Goal: Information Seeking & Learning: Check status

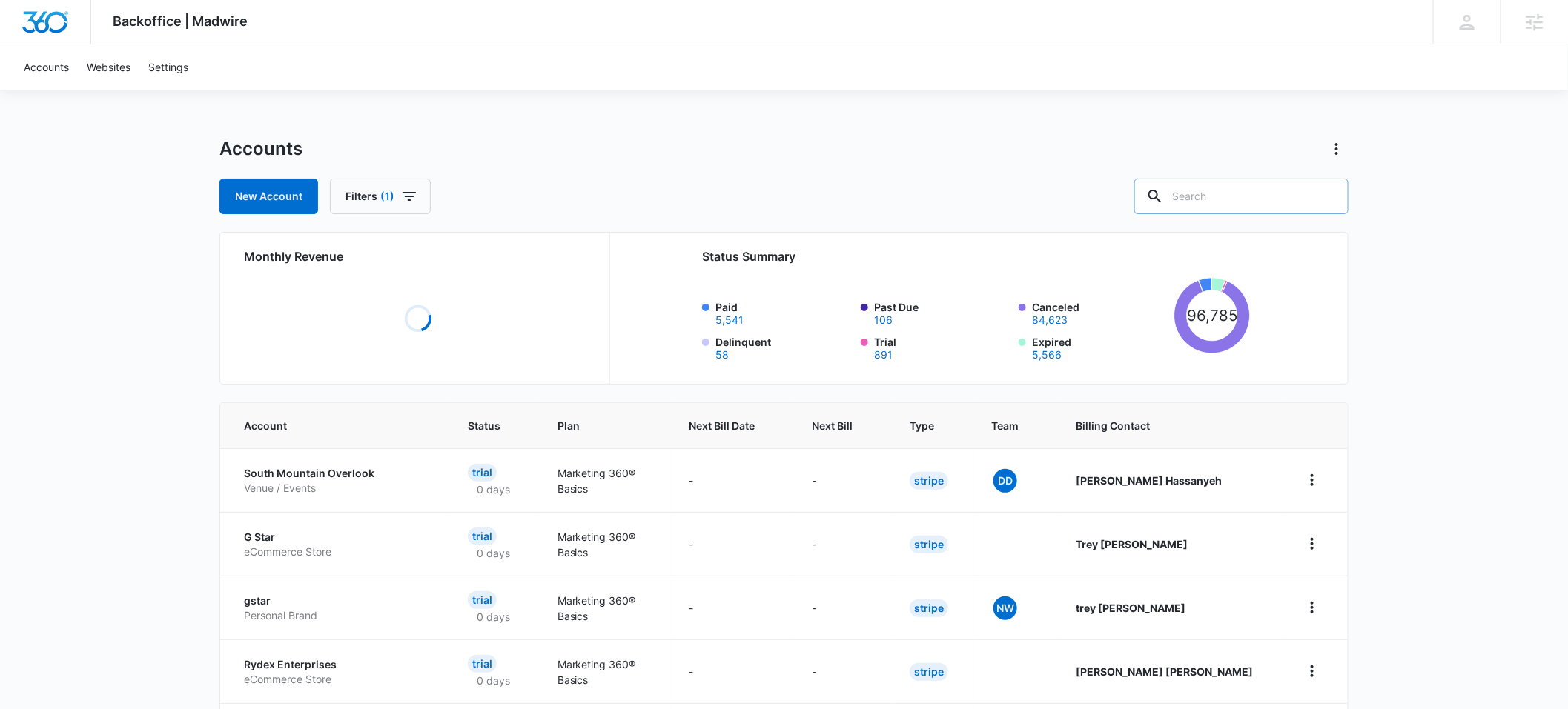
click at [1229, 188] on input "text" at bounding box center [1240, 197] width 214 height 35
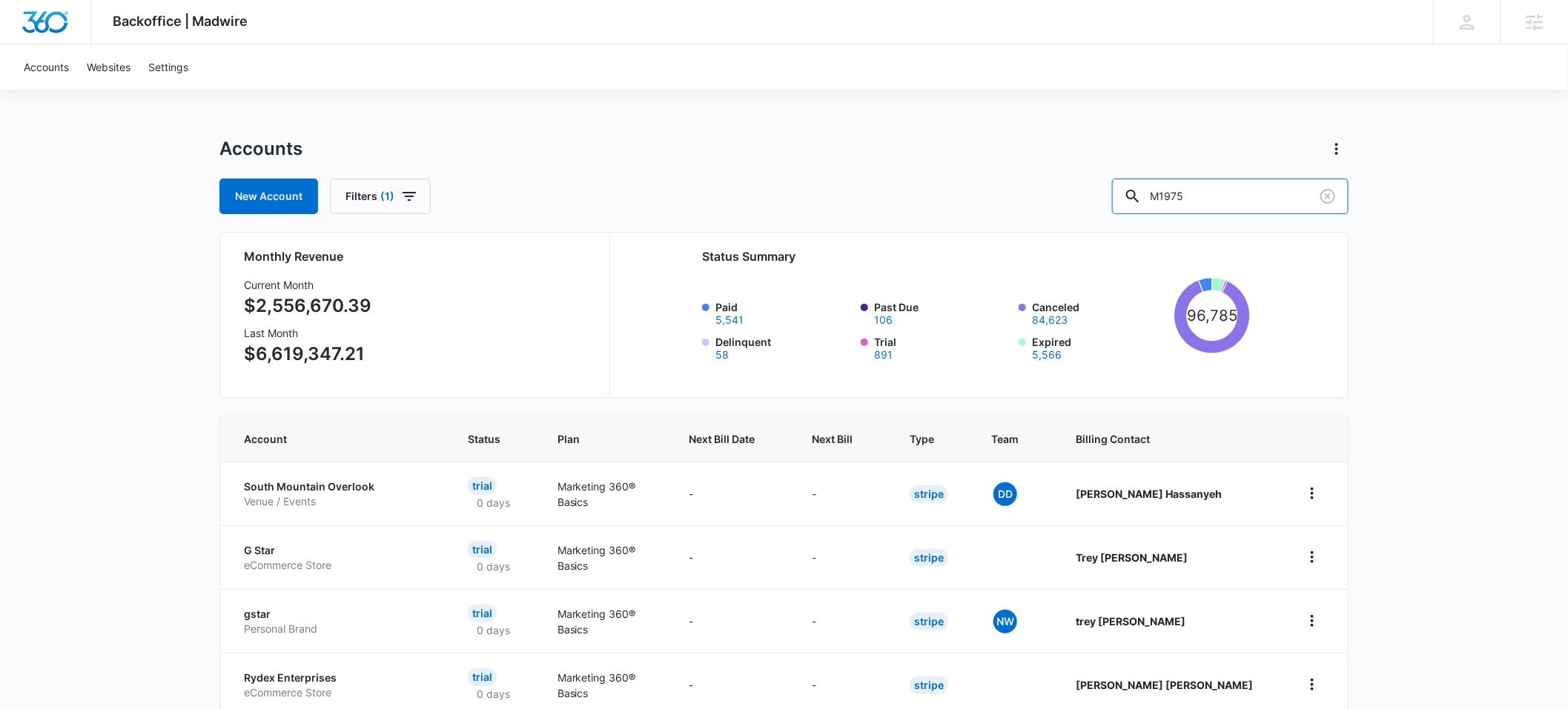
type input "M1975"
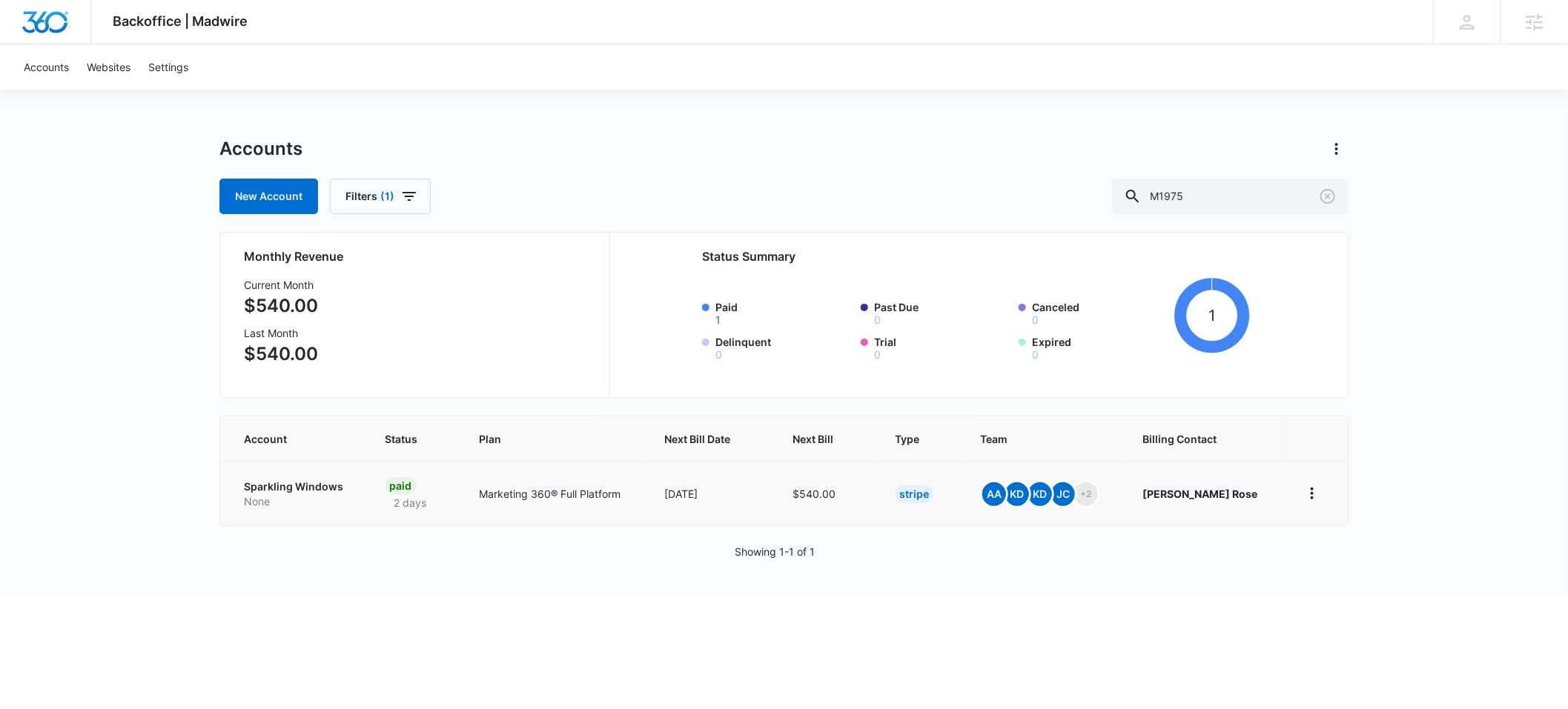
click at [290, 489] on p "Sparkling Windows" at bounding box center [297, 487] width 106 height 15
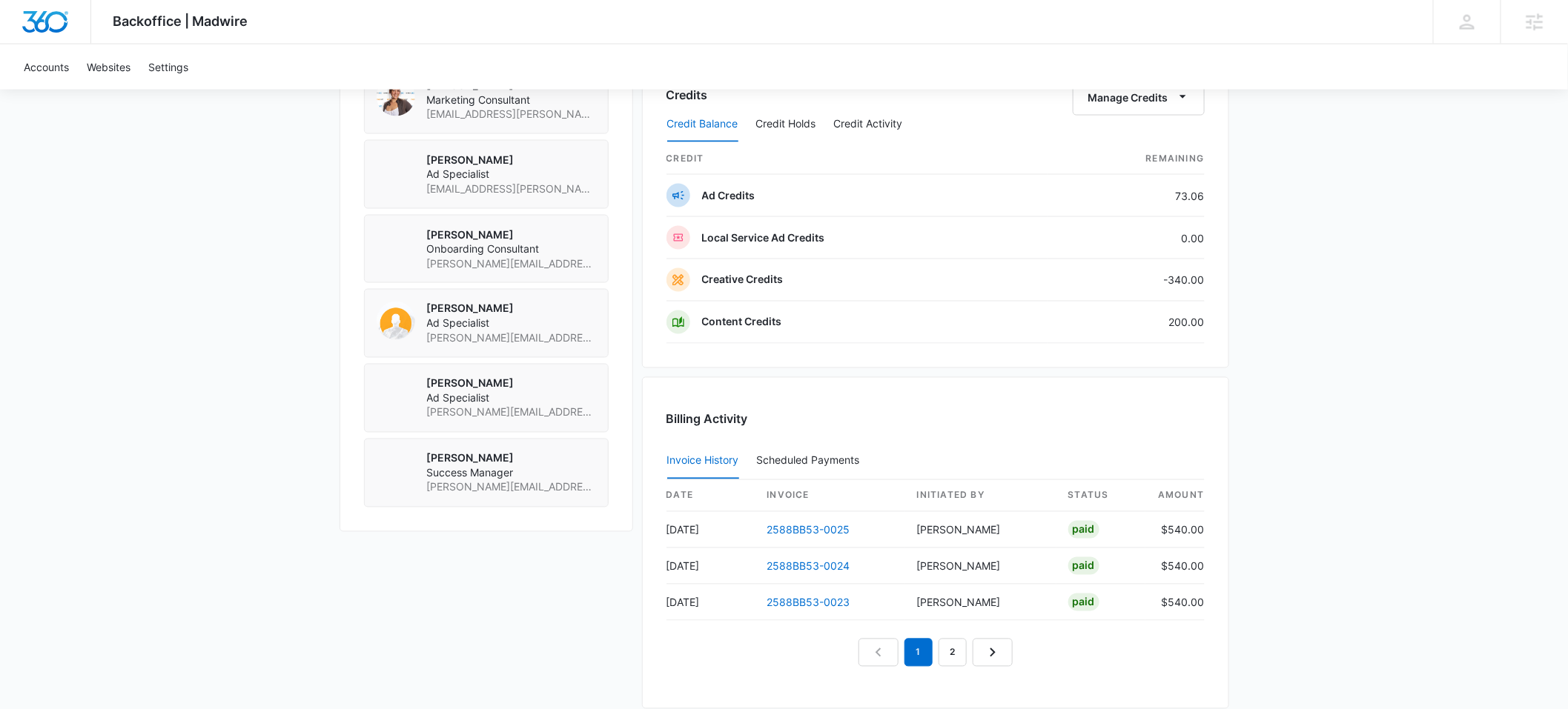
scroll to position [1136, 0]
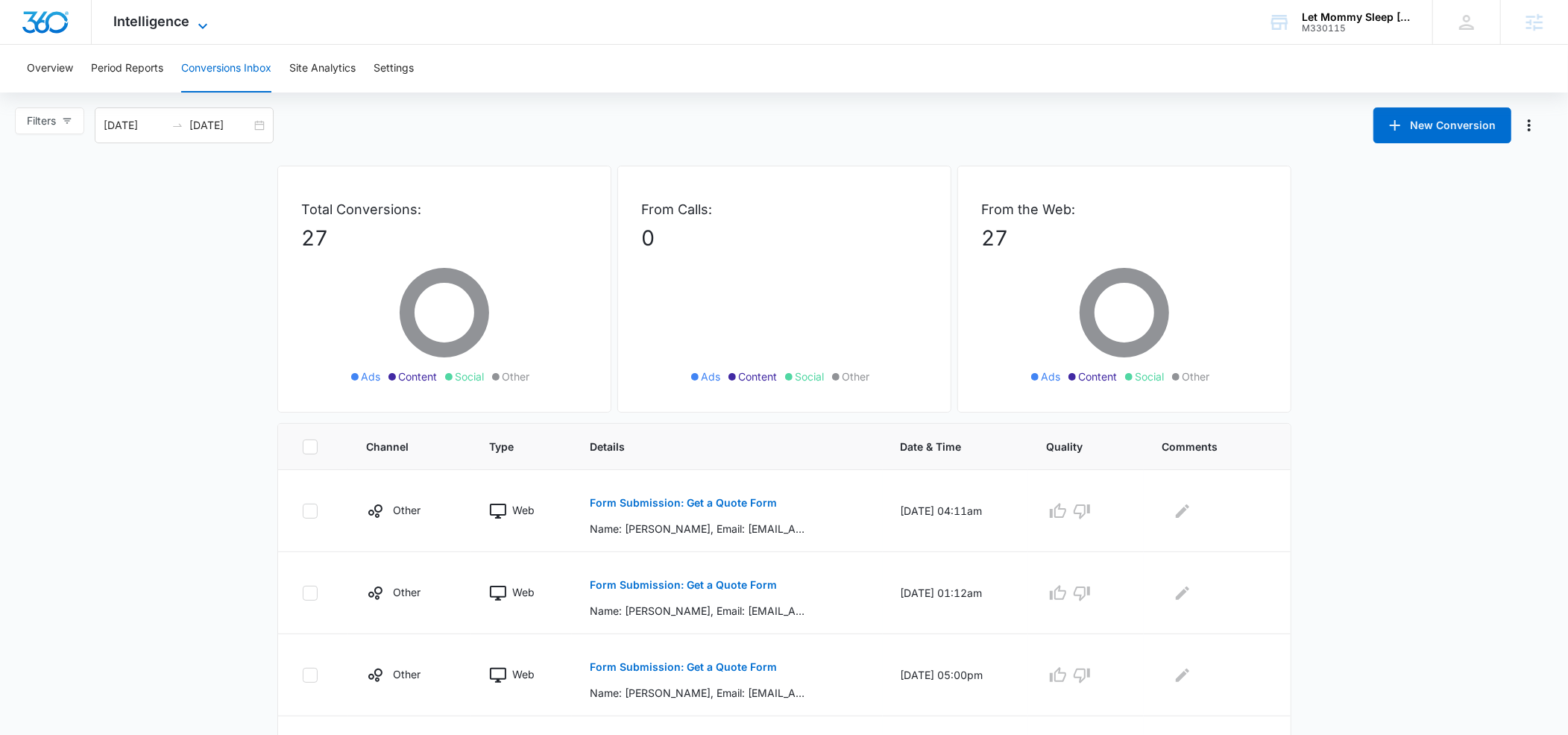
click at [202, 28] on icon at bounding box center [203, 25] width 18 height 18
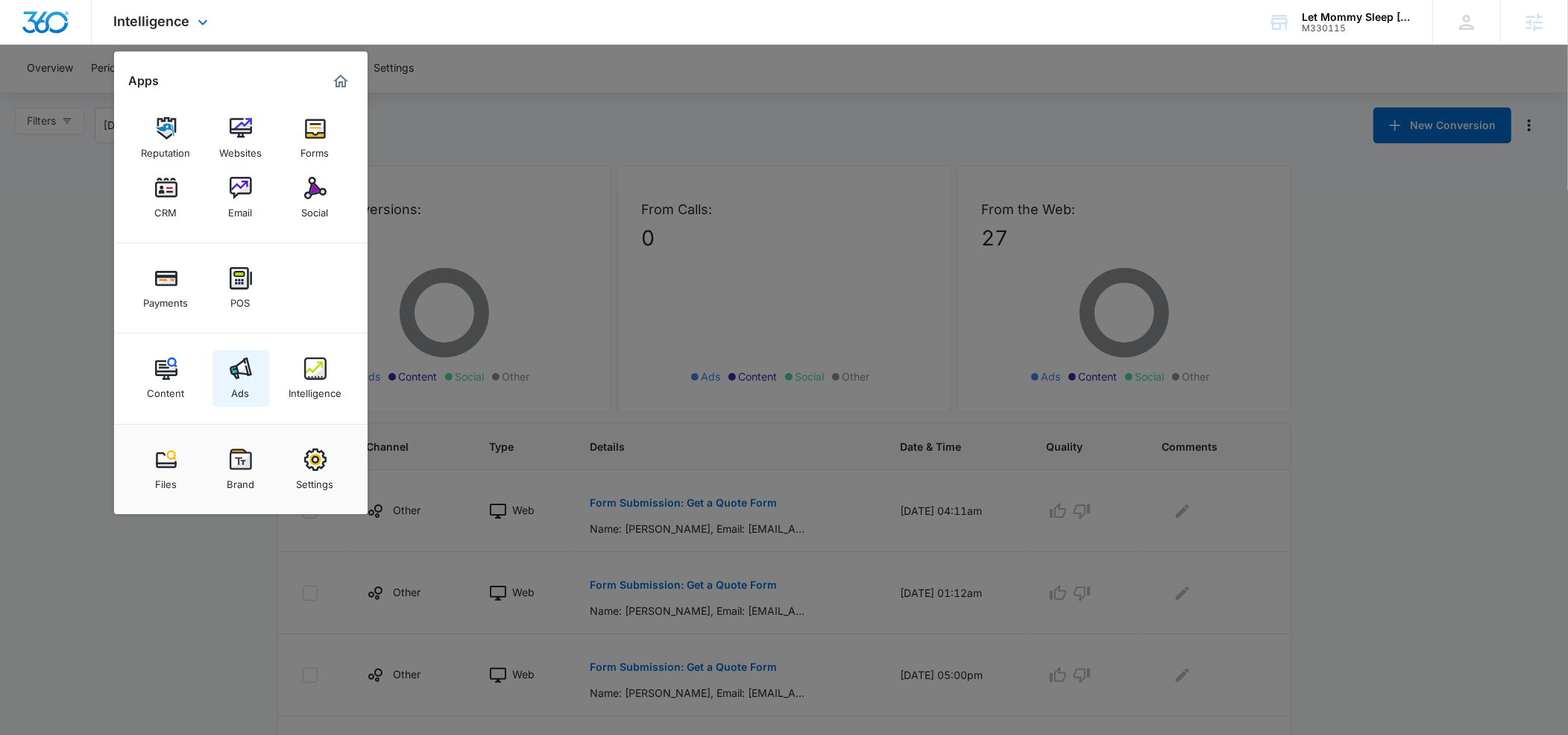
click at [250, 368] on img at bounding box center [241, 369] width 22 height 22
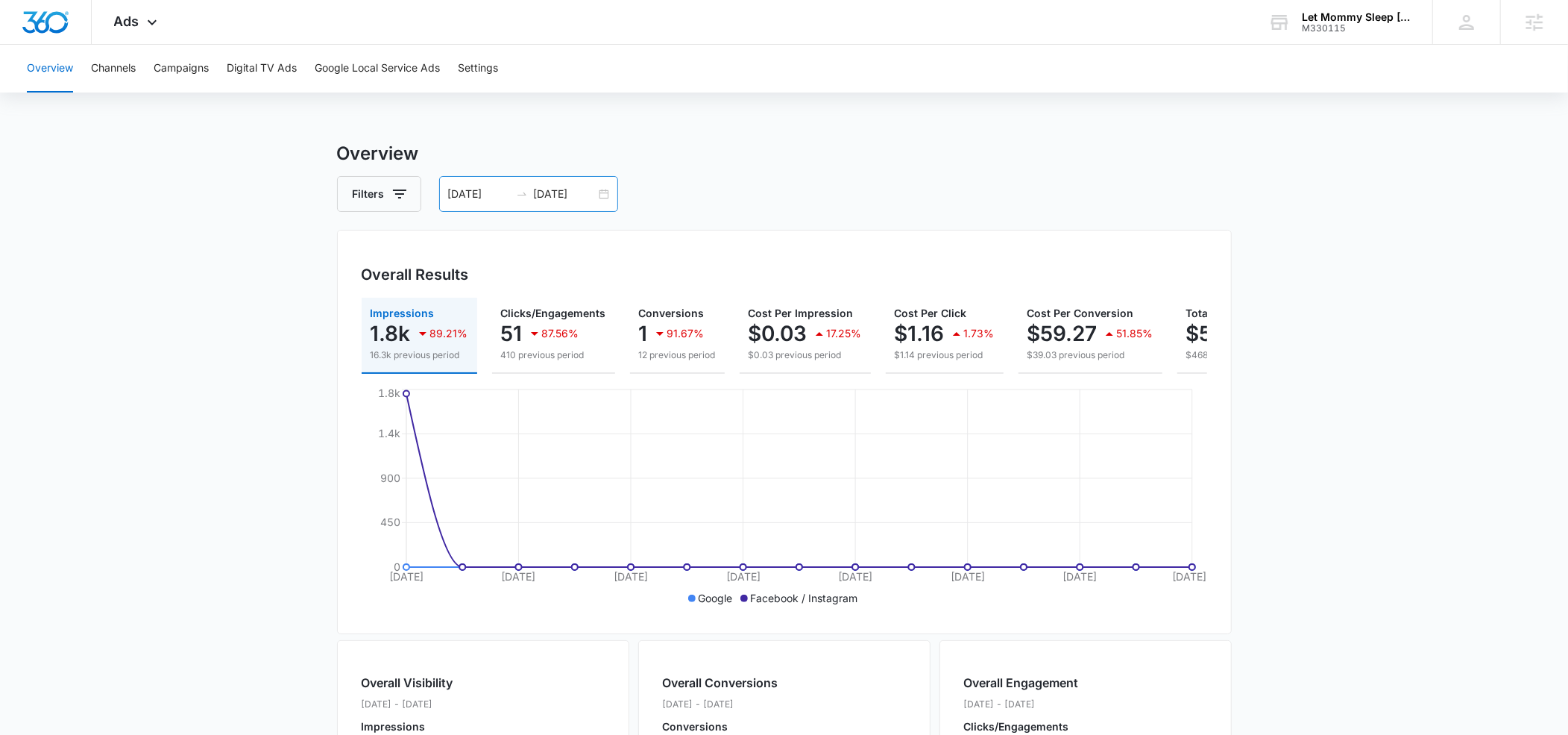
click at [565, 193] on input "08/13/2025" at bounding box center [565, 194] width 62 height 17
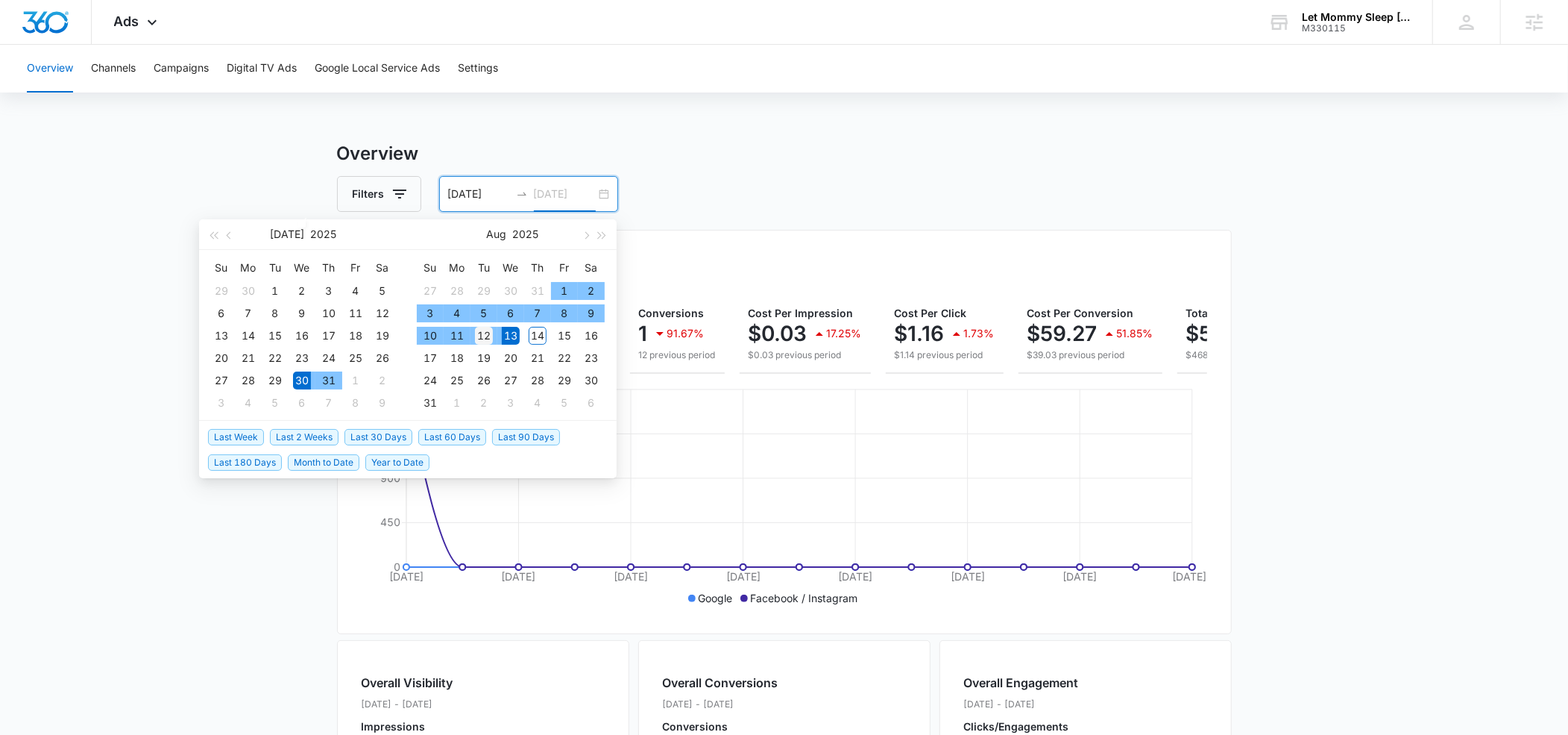
type input "[DATE]"
click at [482, 338] on div "12" at bounding box center [483, 335] width 18 height 18
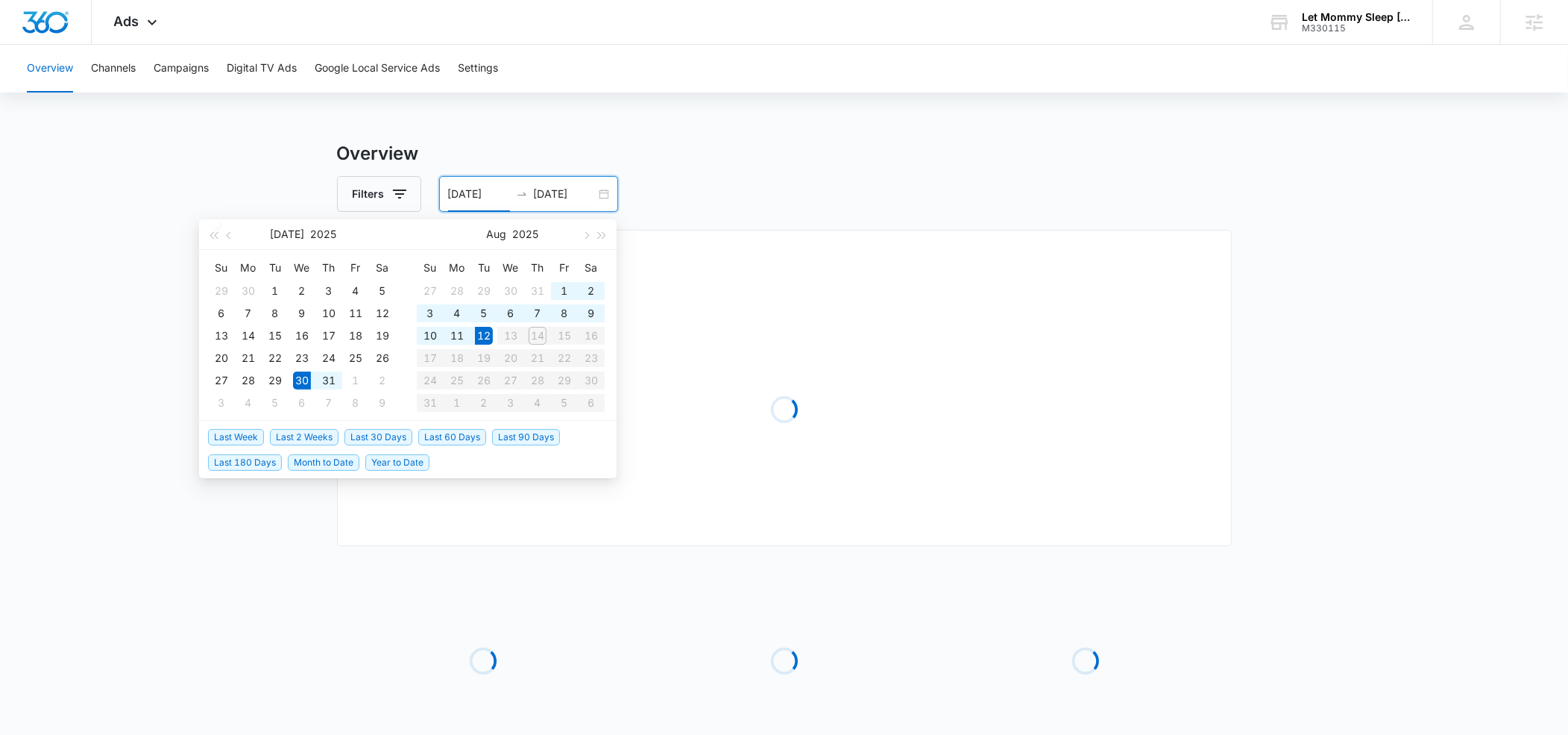
click at [538, 338] on table "Su Mo Tu We Th Fr Sa 27 28 29 30 31 1 2 3 4 5 6 7 8 9 10 11 12 13 14 15 16 17 1…" at bounding box center [511, 334] width 188 height 158
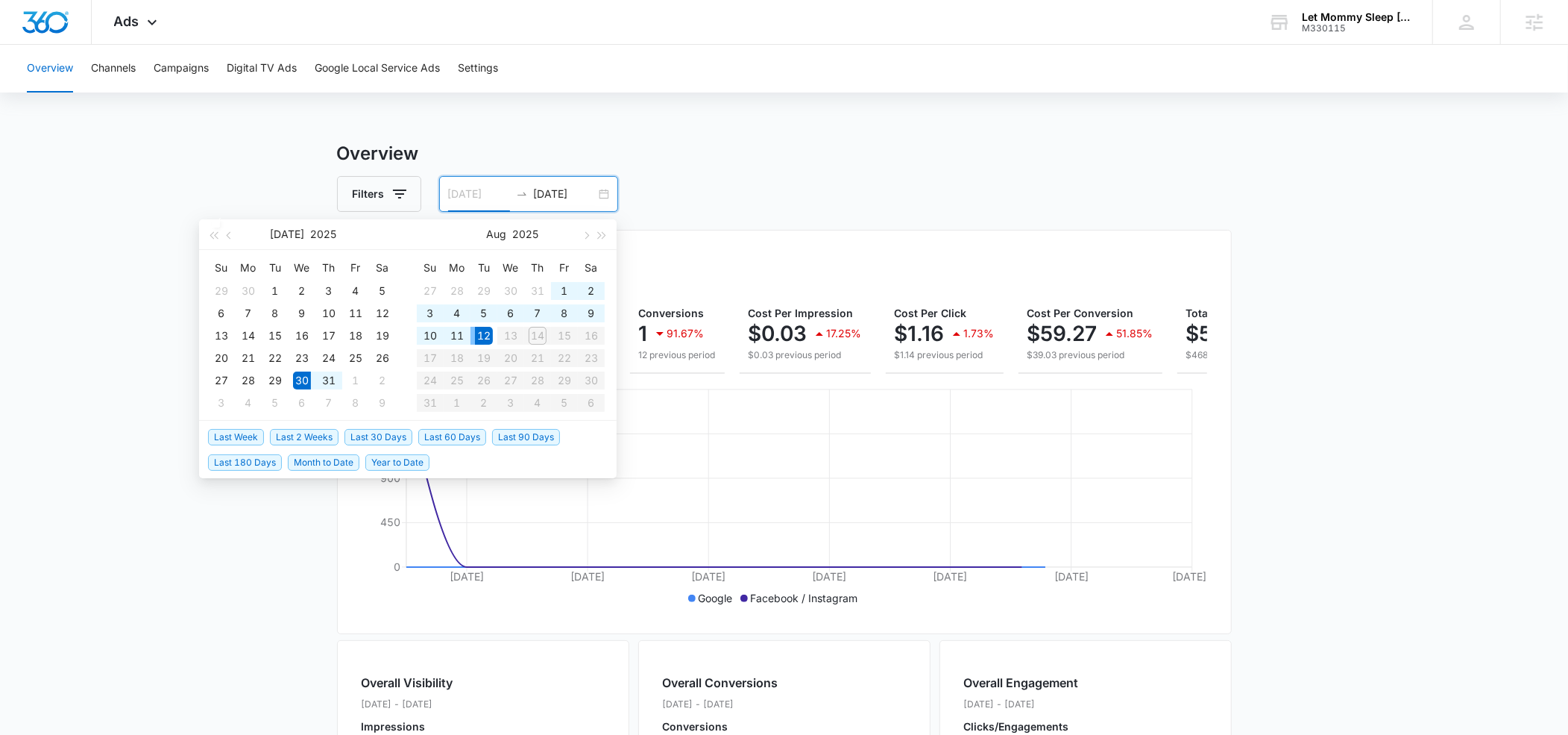
click at [476, 330] on div "12" at bounding box center [483, 335] width 18 height 18
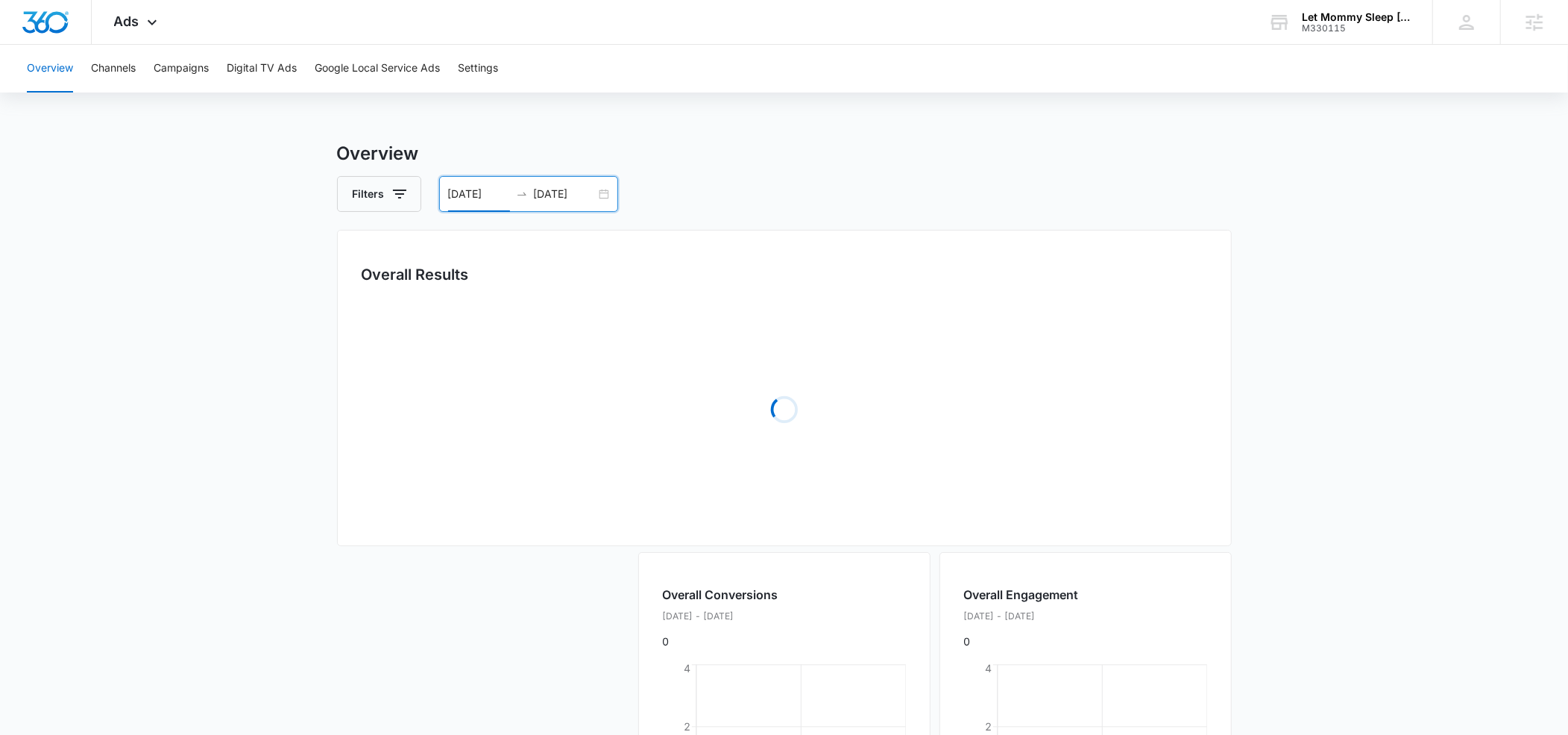
click at [558, 184] on div "08/12/2025 08/12/2025" at bounding box center [529, 194] width 179 height 35
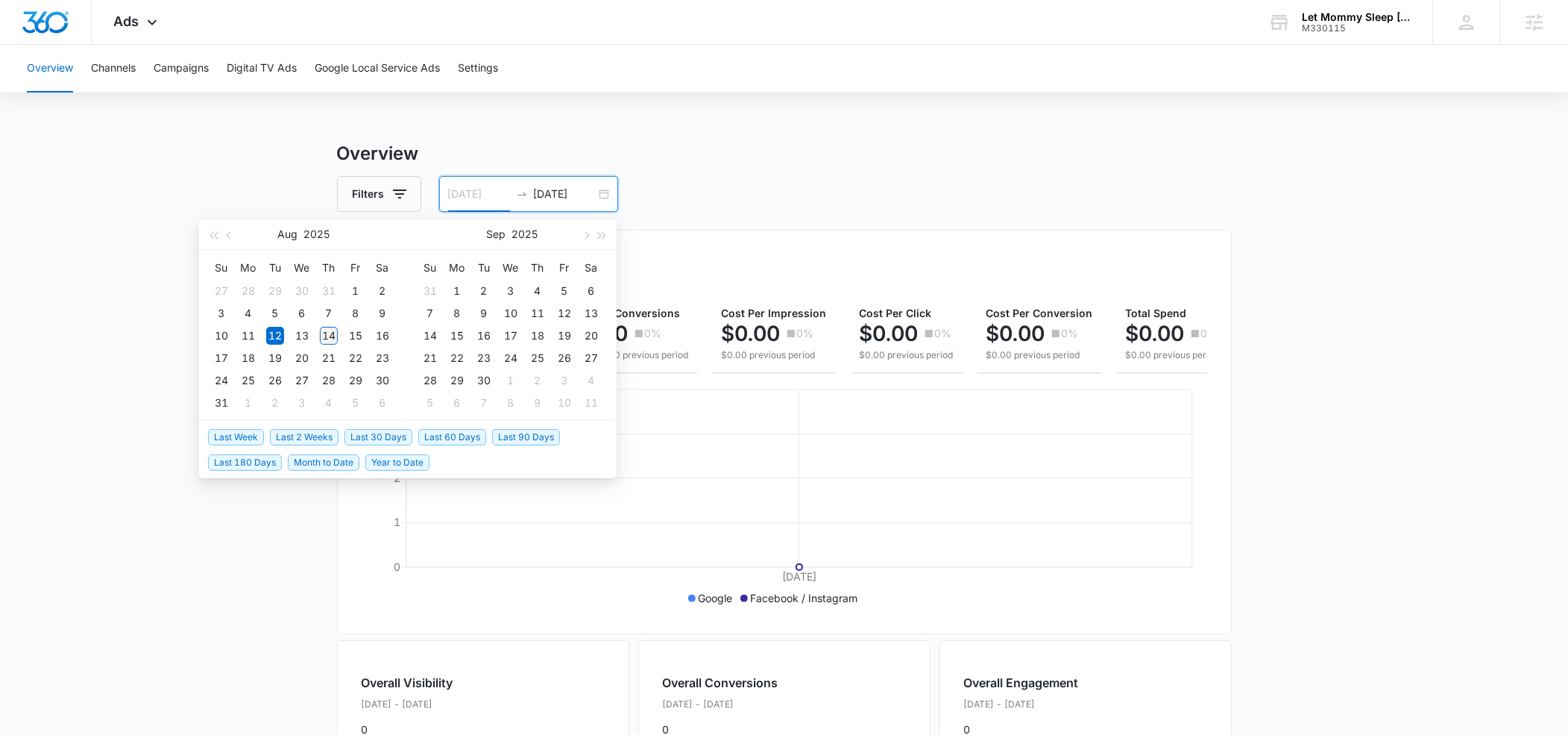
type input "08/14/2025"
click at [329, 333] on div "14" at bounding box center [329, 335] width 18 height 18
type input "08/15/2025"
type input "[DATE]"
click at [466, 188] on input "08/14/2025" at bounding box center [479, 194] width 62 height 17
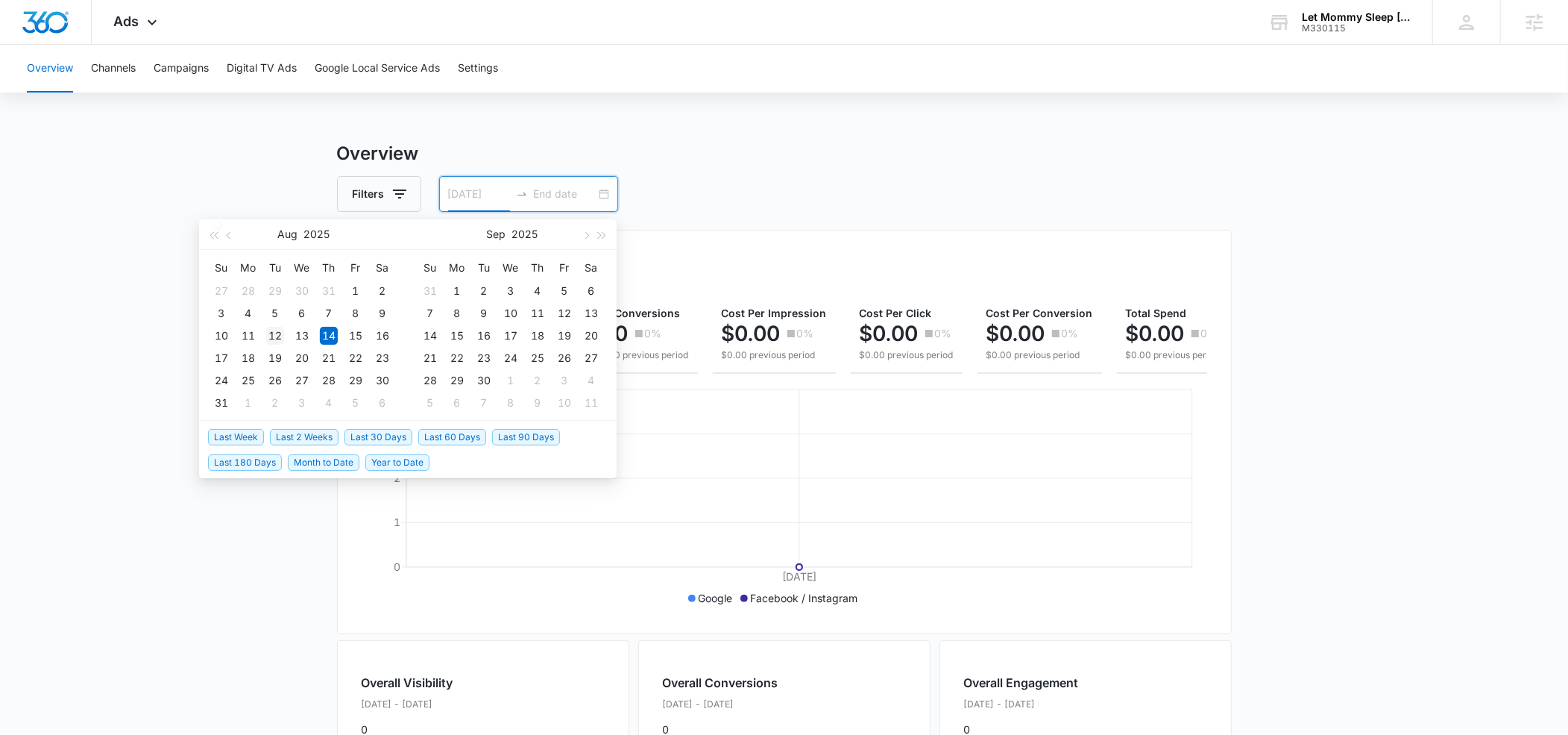
type input "08/12/2025"
click at [272, 335] on div "12" at bounding box center [274, 335] width 18 height 18
type input "08/14/2025"
click at [326, 333] on div "14" at bounding box center [329, 335] width 18 height 18
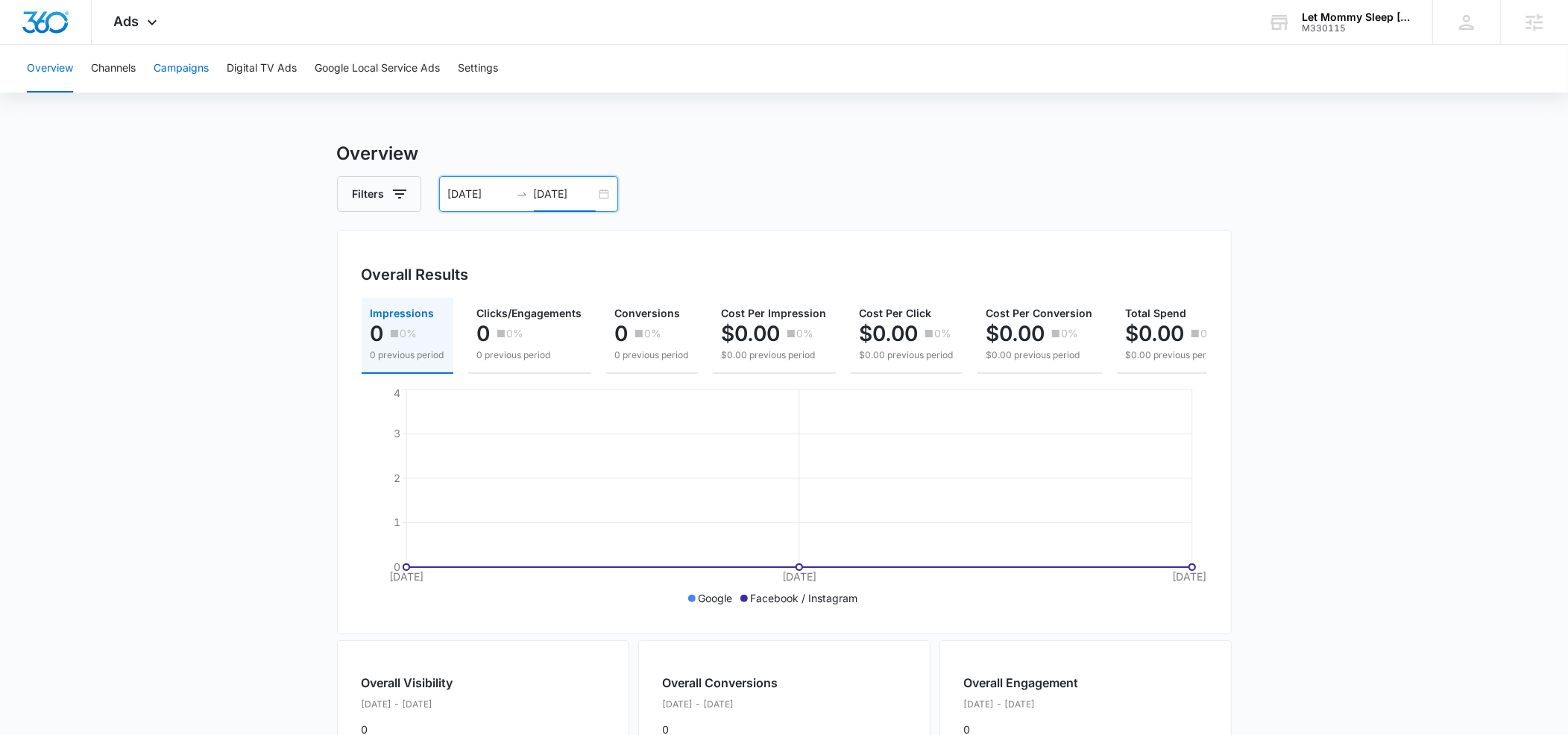
click at [186, 66] on button "Campaigns" at bounding box center [181, 68] width 55 height 48
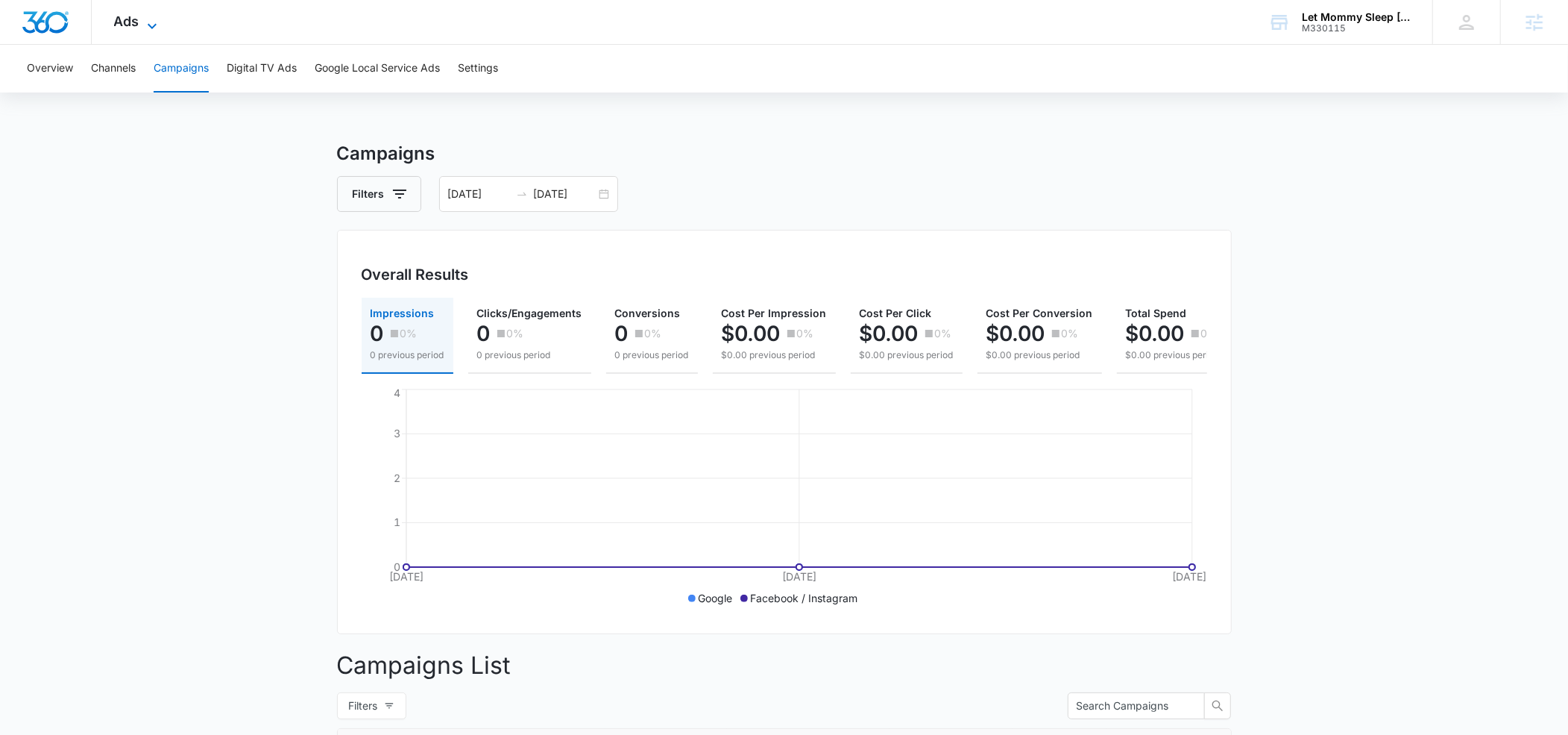
click at [150, 24] on icon at bounding box center [151, 25] width 18 height 18
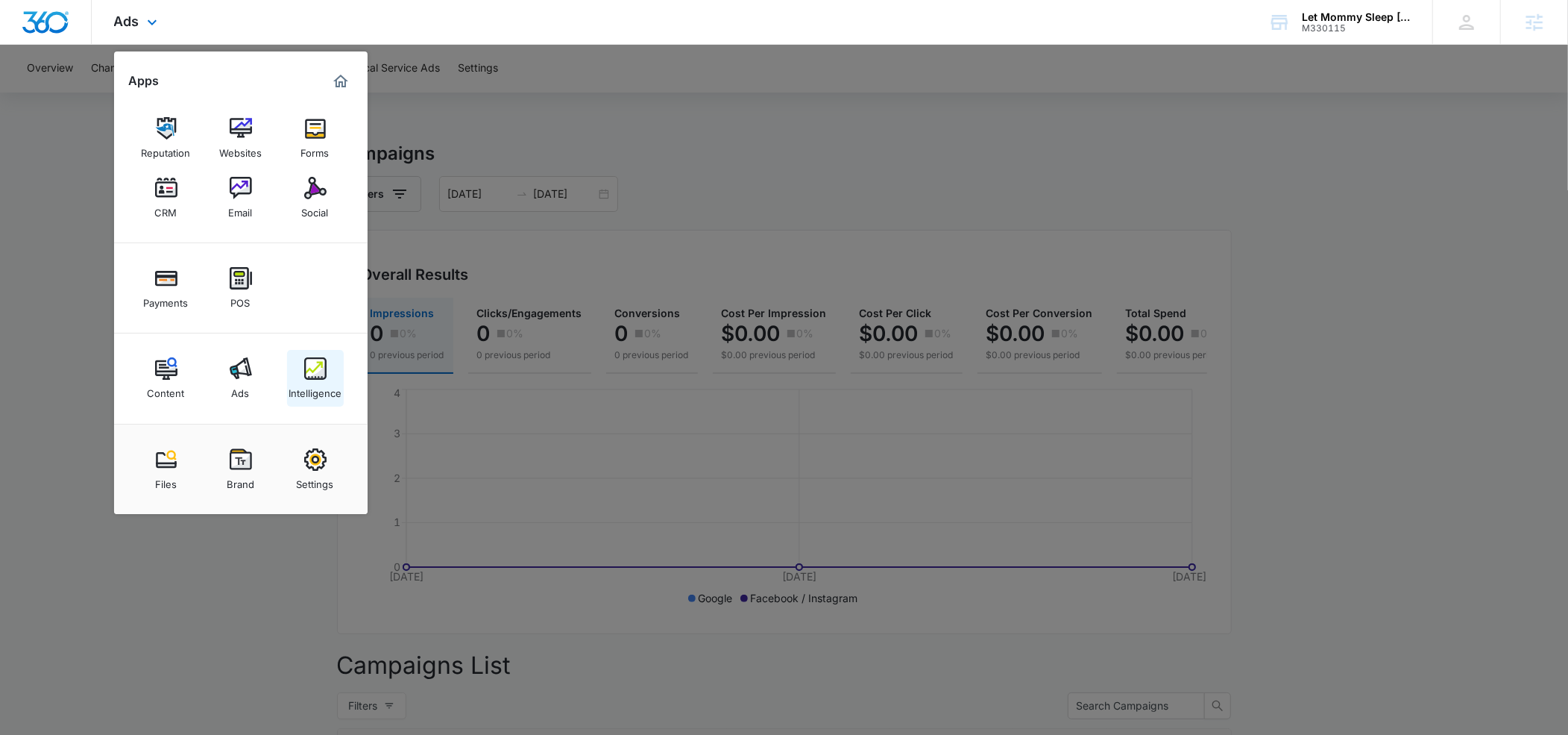
click at [295, 375] on link "Intelligence" at bounding box center [315, 378] width 57 height 57
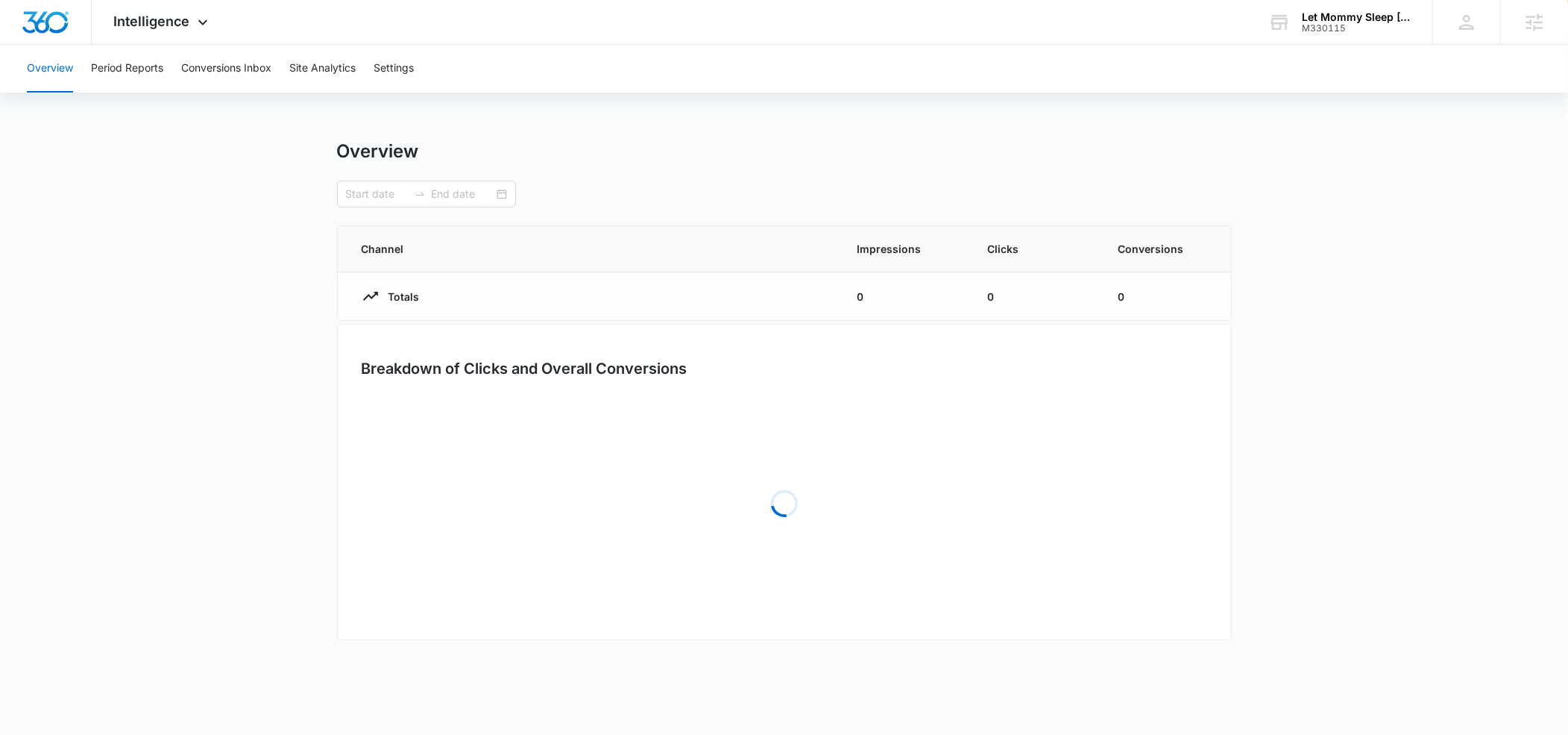
type input "08/12/2025"
type input "08/14/2025"
click at [220, 68] on button "Conversions Inbox" at bounding box center [226, 68] width 91 height 48
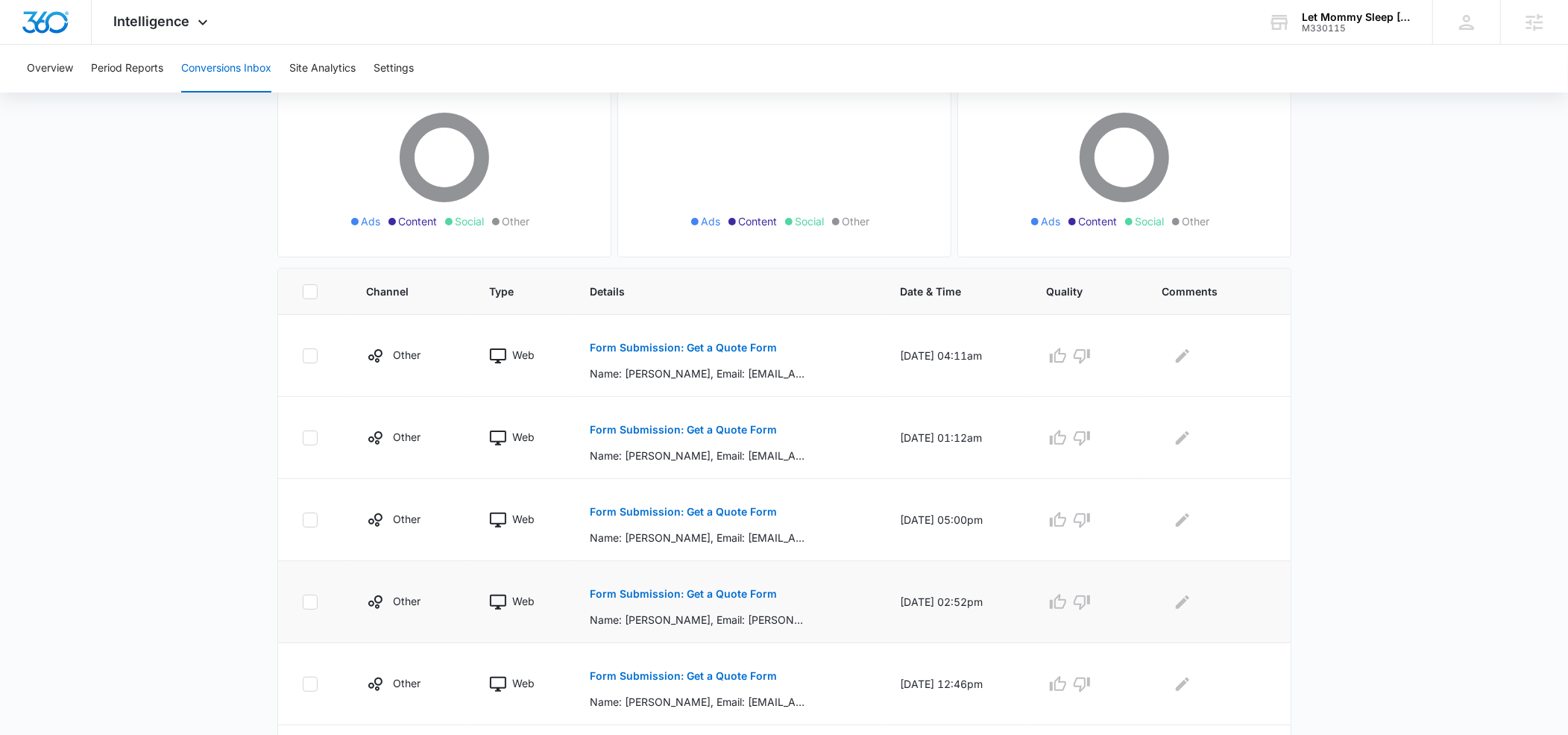
scroll to position [161, 0]
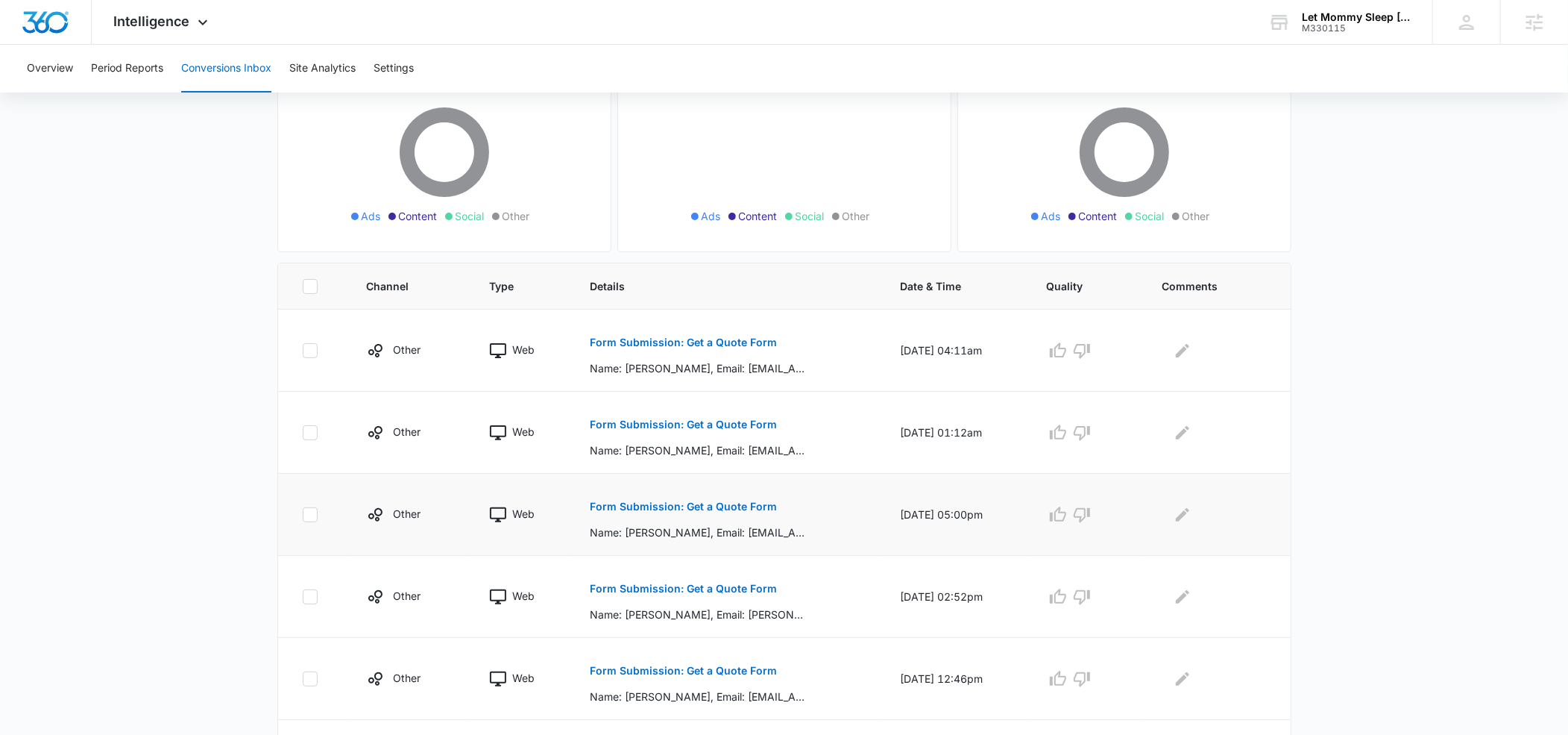
click at [604, 503] on p "Form Submission: Get a Quote Form" at bounding box center [683, 506] width 188 height 10
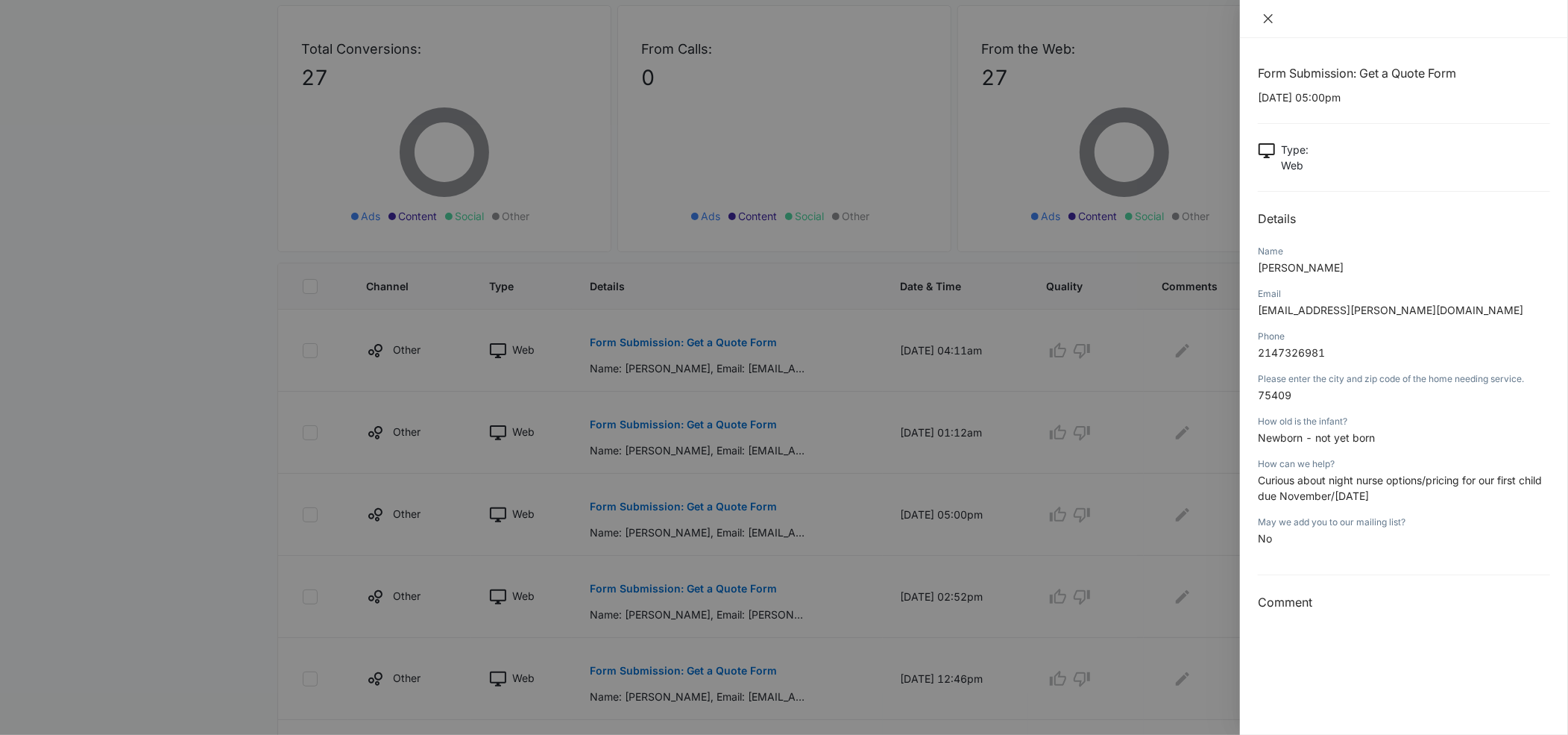
click at [1267, 18] on icon "close" at bounding box center [1268, 19] width 9 height 9
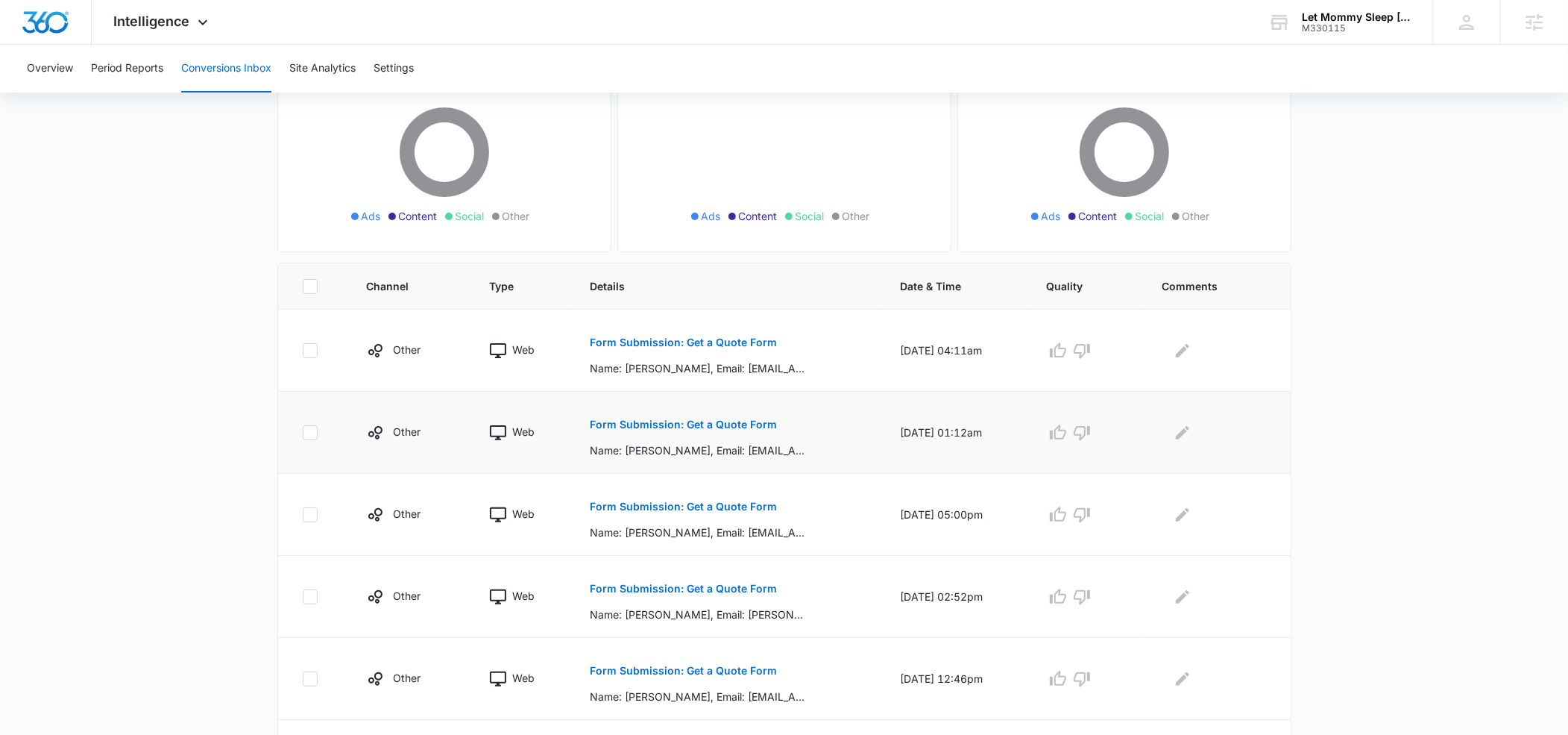
click at [637, 425] on p "Form Submission: Get a Quote Form" at bounding box center [683, 424] width 188 height 10
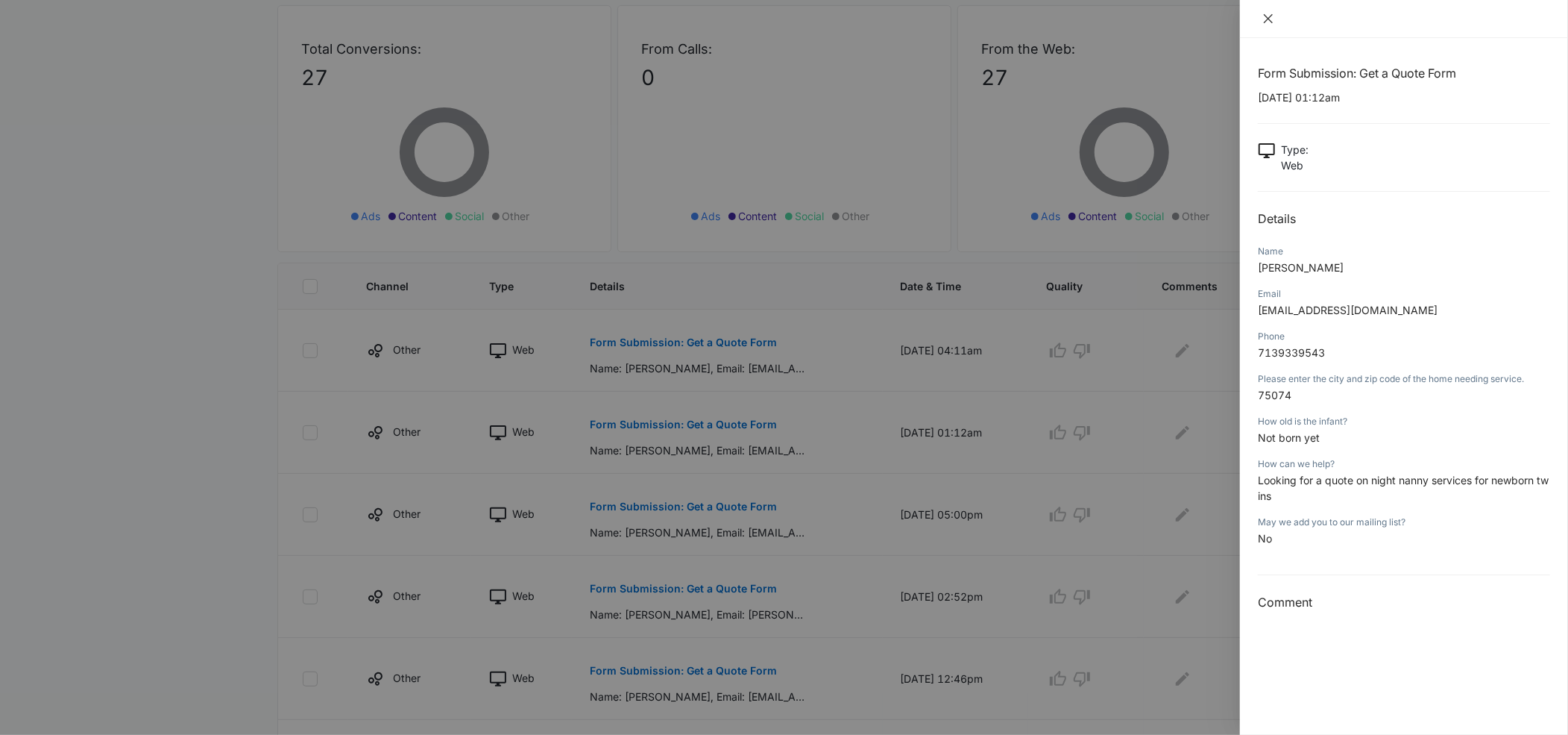
click at [1269, 21] on icon "close" at bounding box center [1267, 19] width 12 height 12
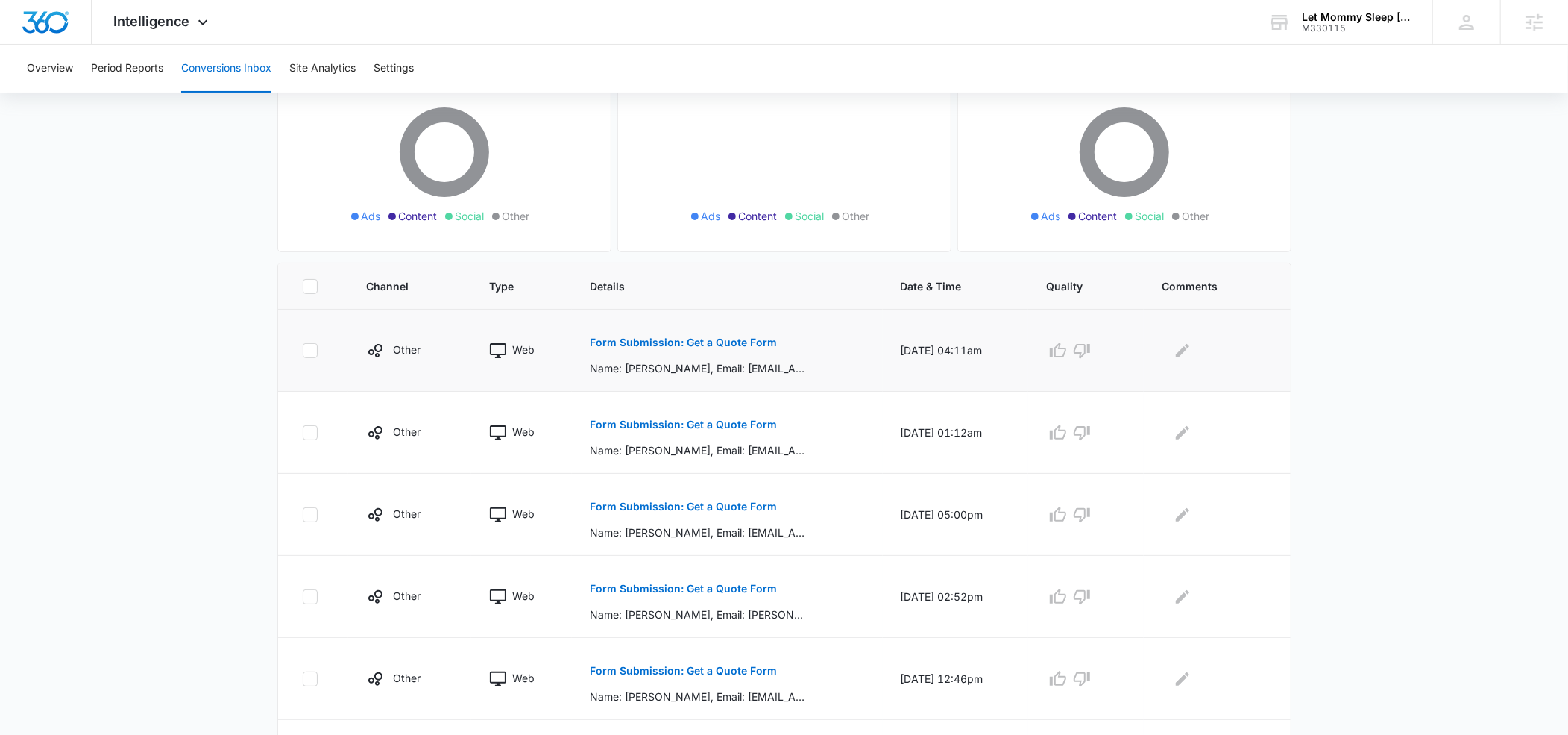
click at [738, 339] on p "Form Submission: Get a Quote Form" at bounding box center [683, 342] width 188 height 10
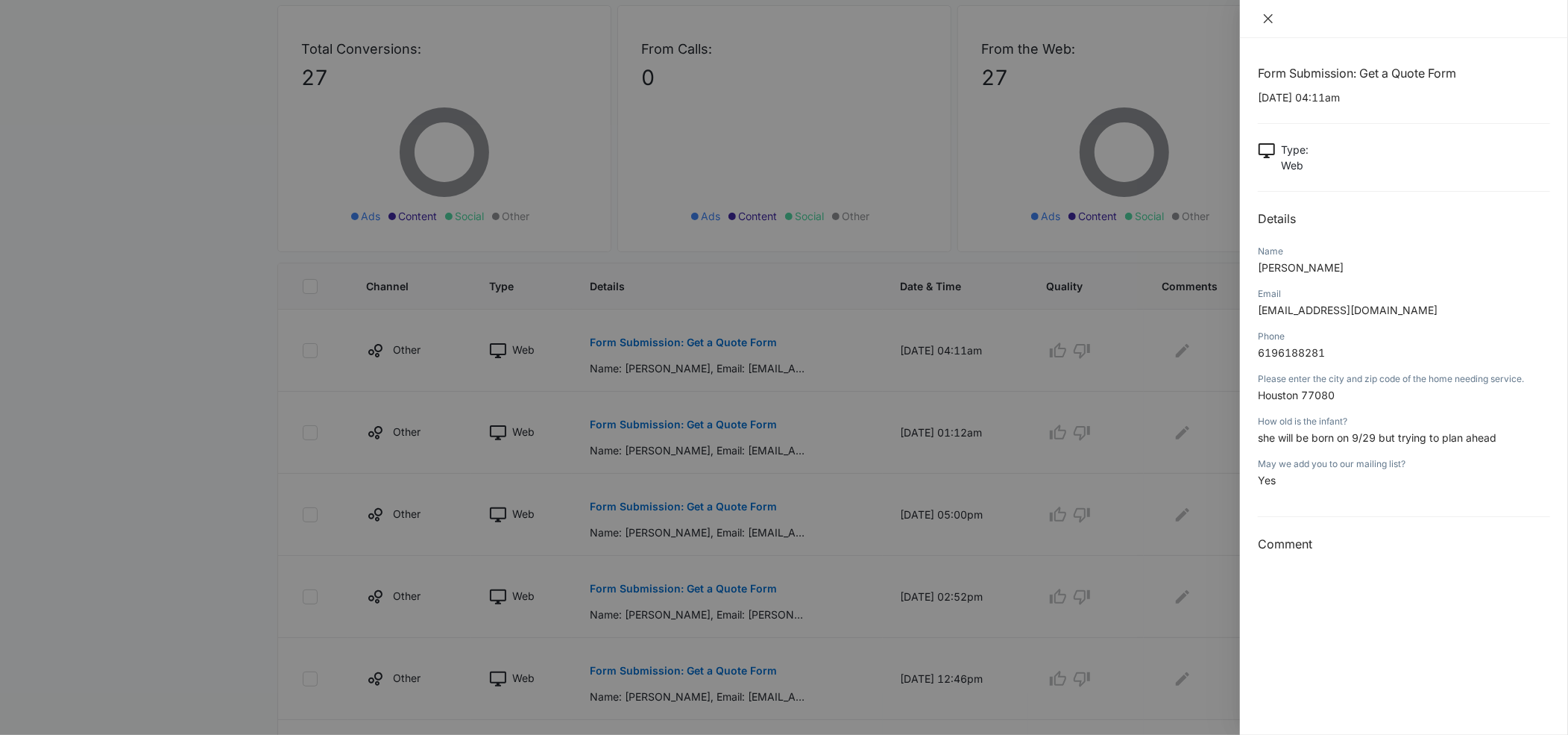
click at [1270, 15] on icon "close" at bounding box center [1267, 19] width 12 height 12
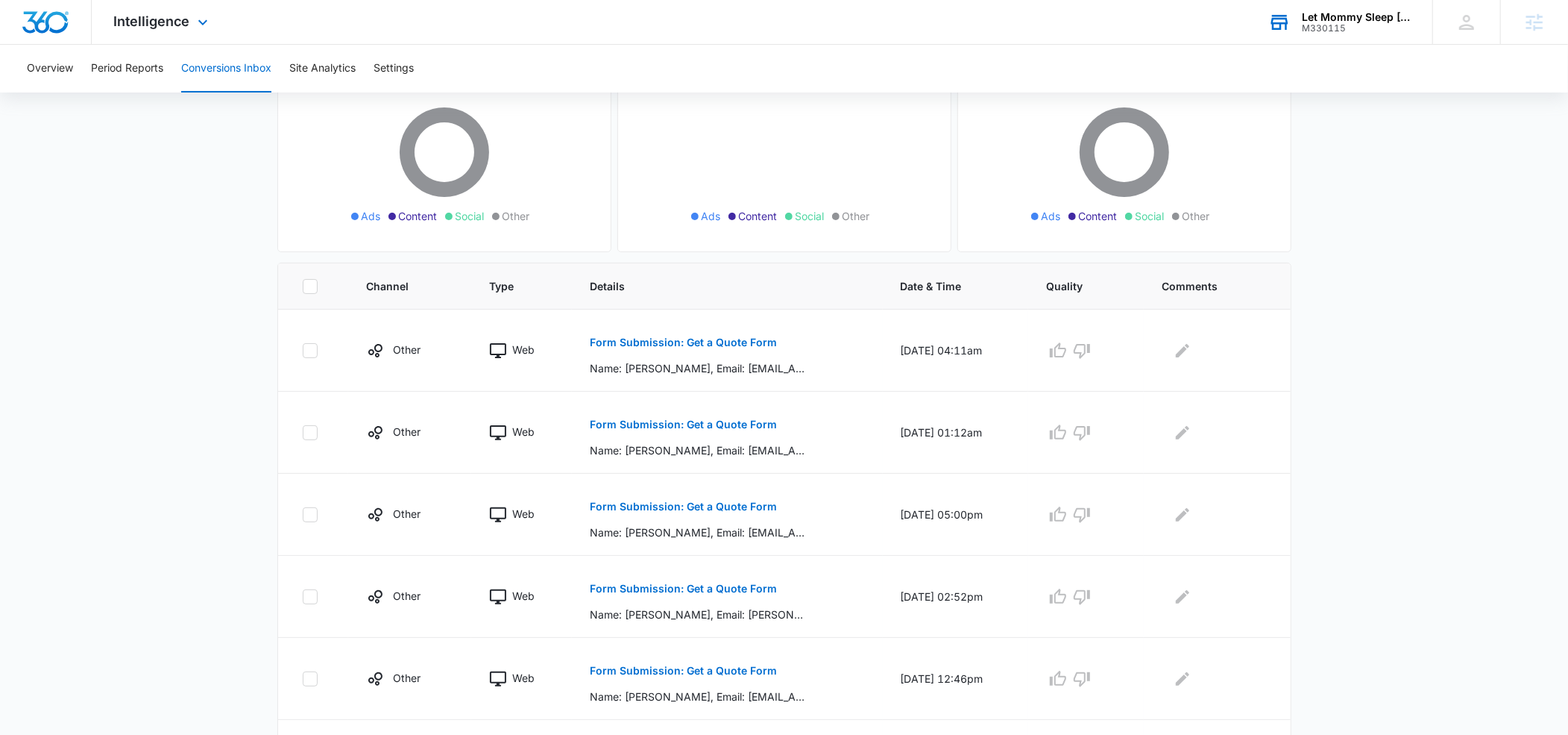
click at [1321, 21] on div "Let Mommy Sleep Texas" at bounding box center [1356, 17] width 109 height 12
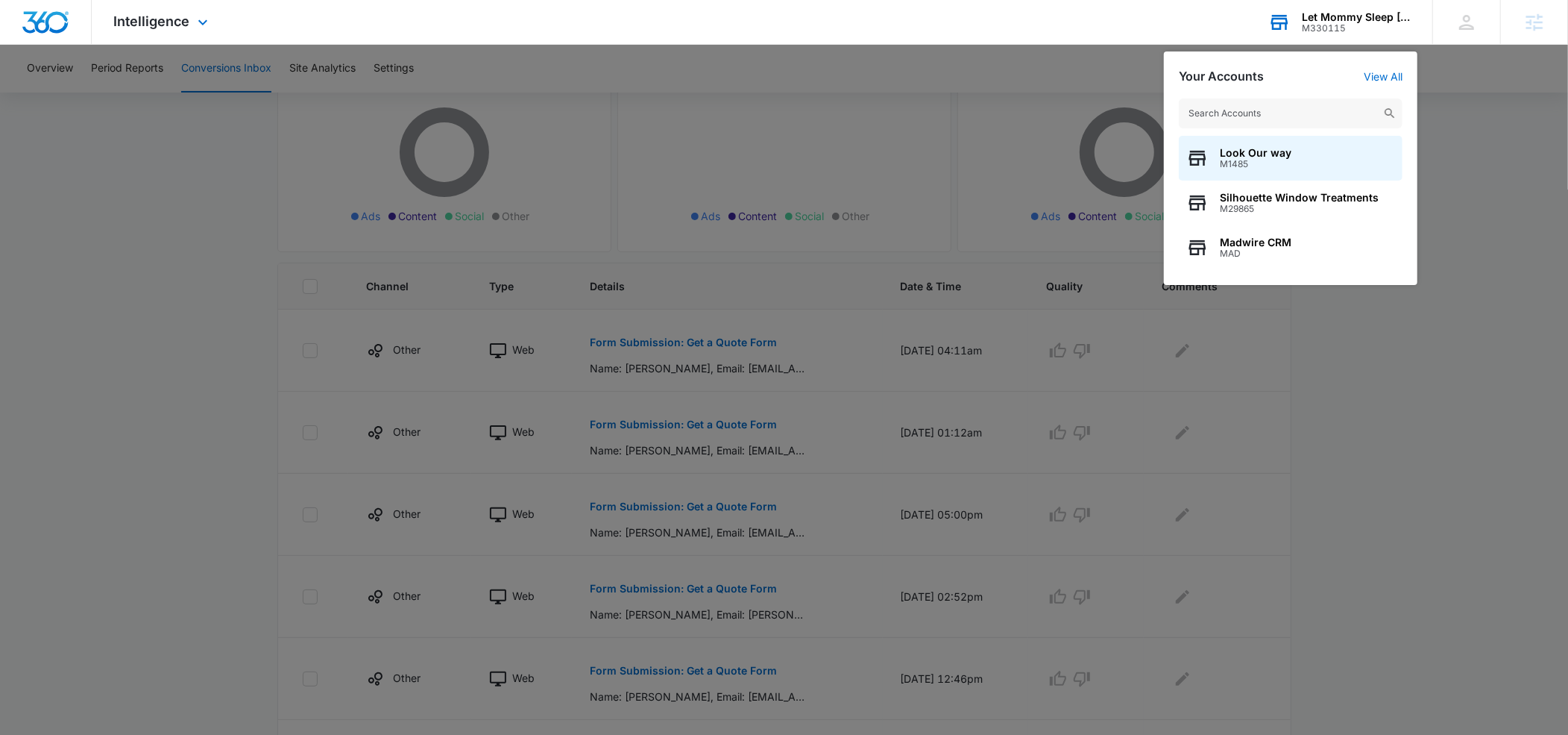
click at [1272, 119] on input "text" at bounding box center [1291, 113] width 224 height 30
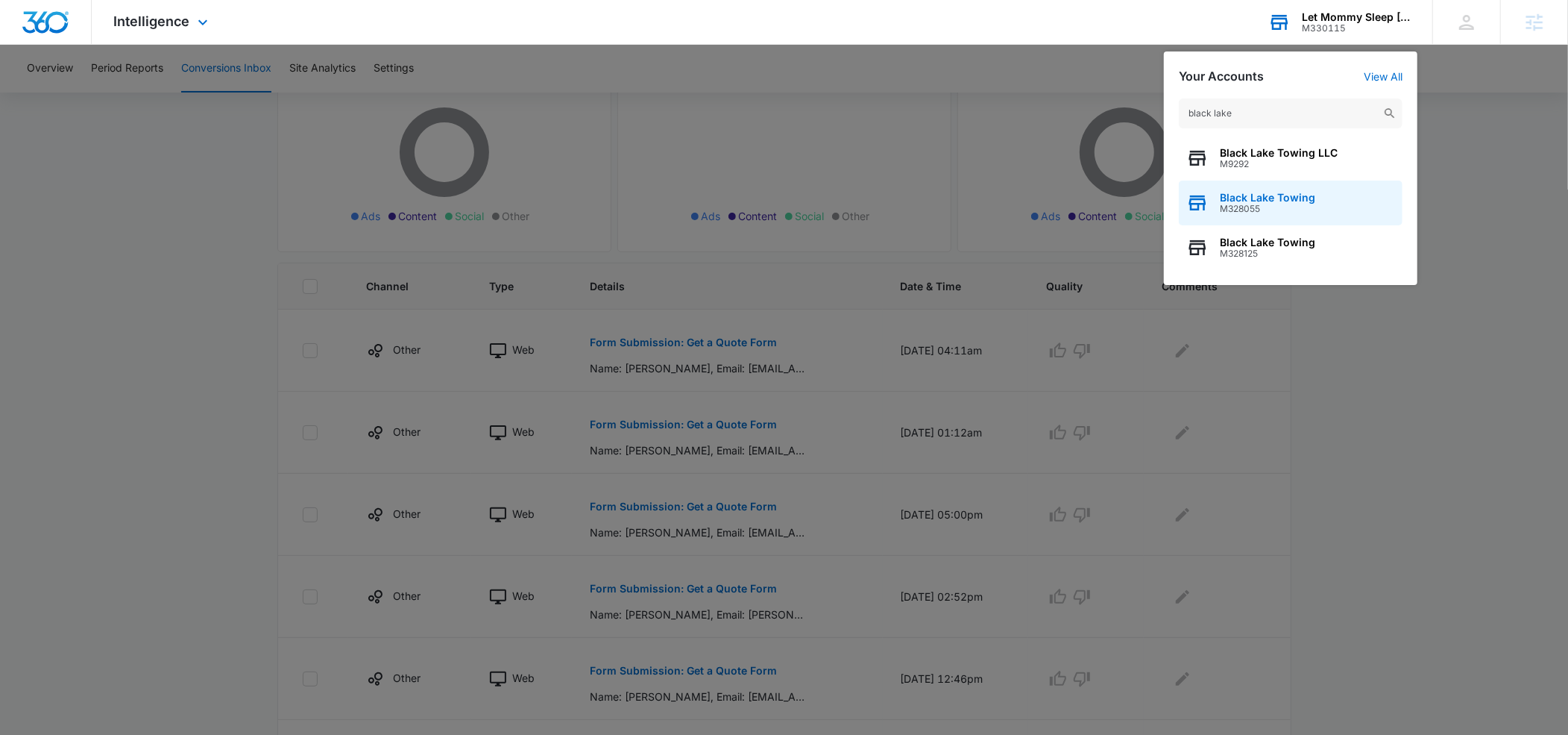
type input "black lake"
click at [1243, 202] on span "Black Lake Towing" at bounding box center [1267, 197] width 95 height 12
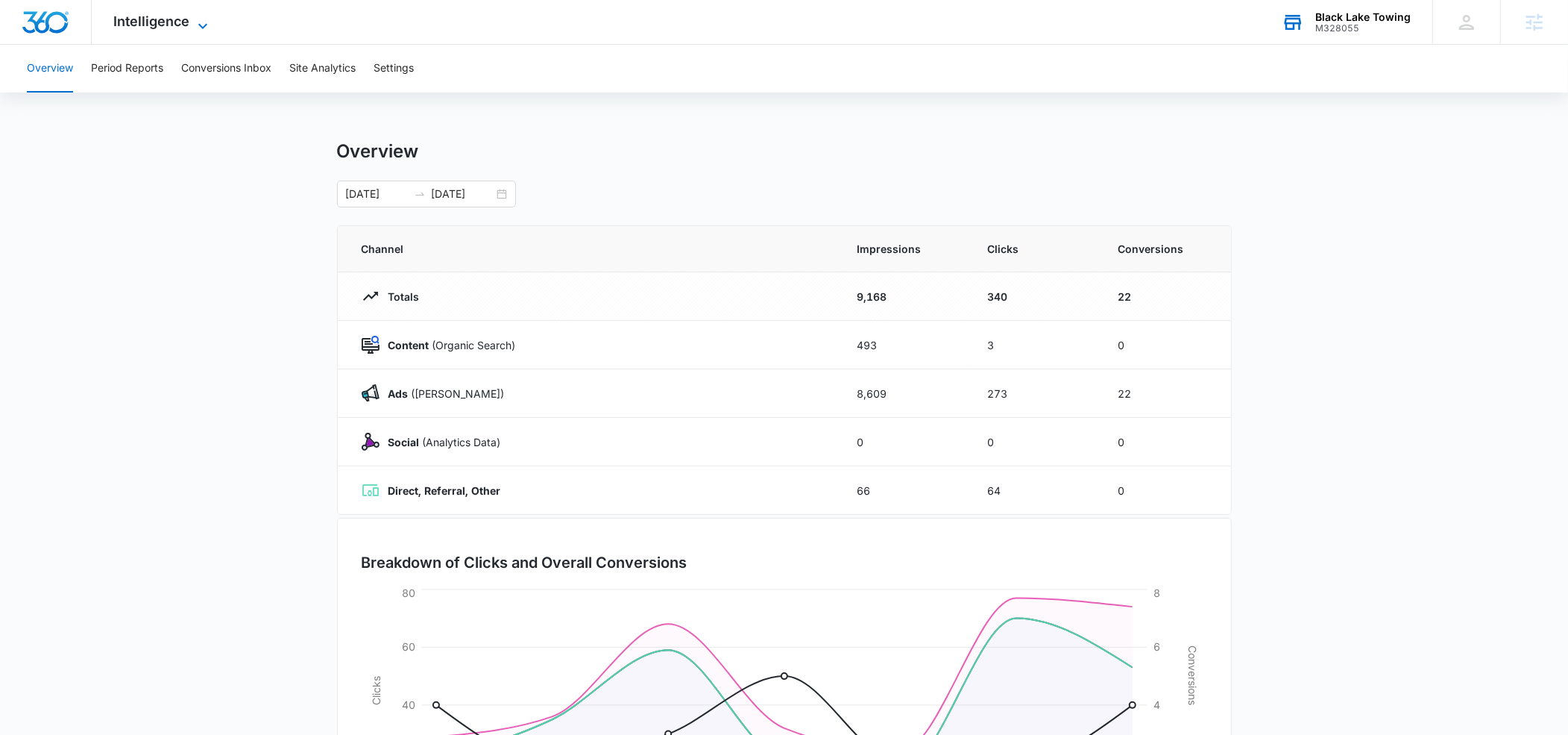
click at [205, 29] on icon at bounding box center [203, 25] width 18 height 18
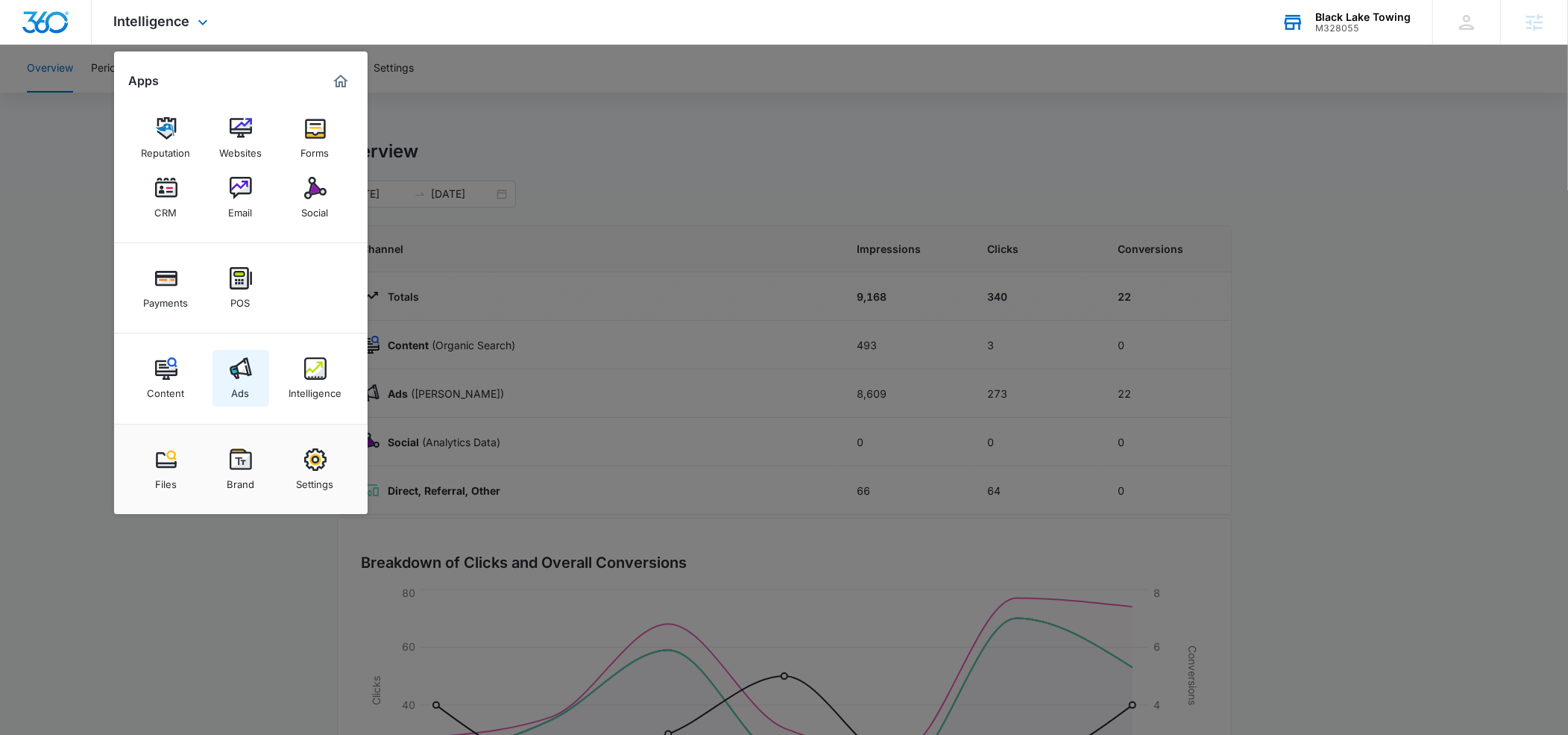
click at [233, 373] on img at bounding box center [241, 369] width 22 height 22
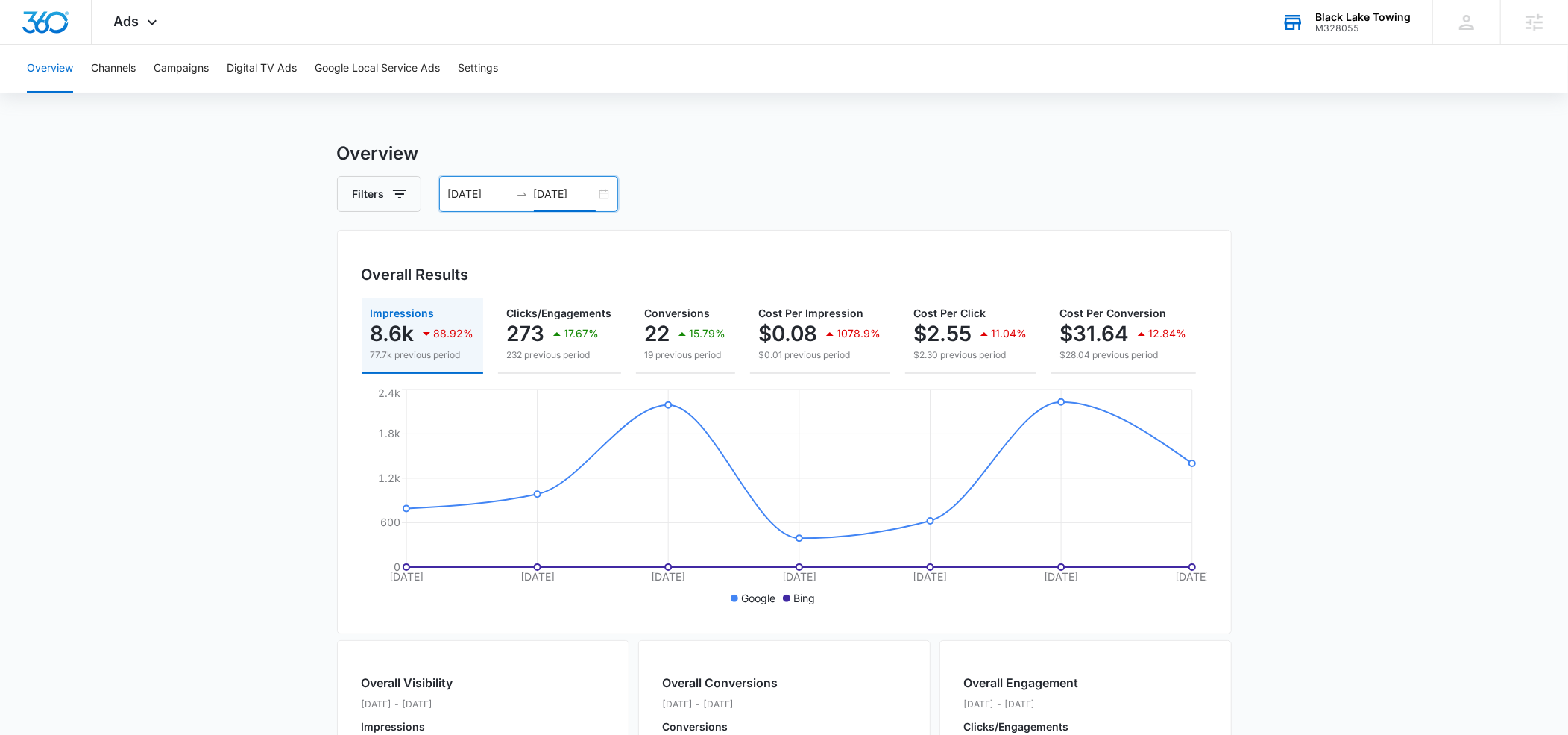
click at [557, 191] on input "[DATE]" at bounding box center [565, 194] width 62 height 17
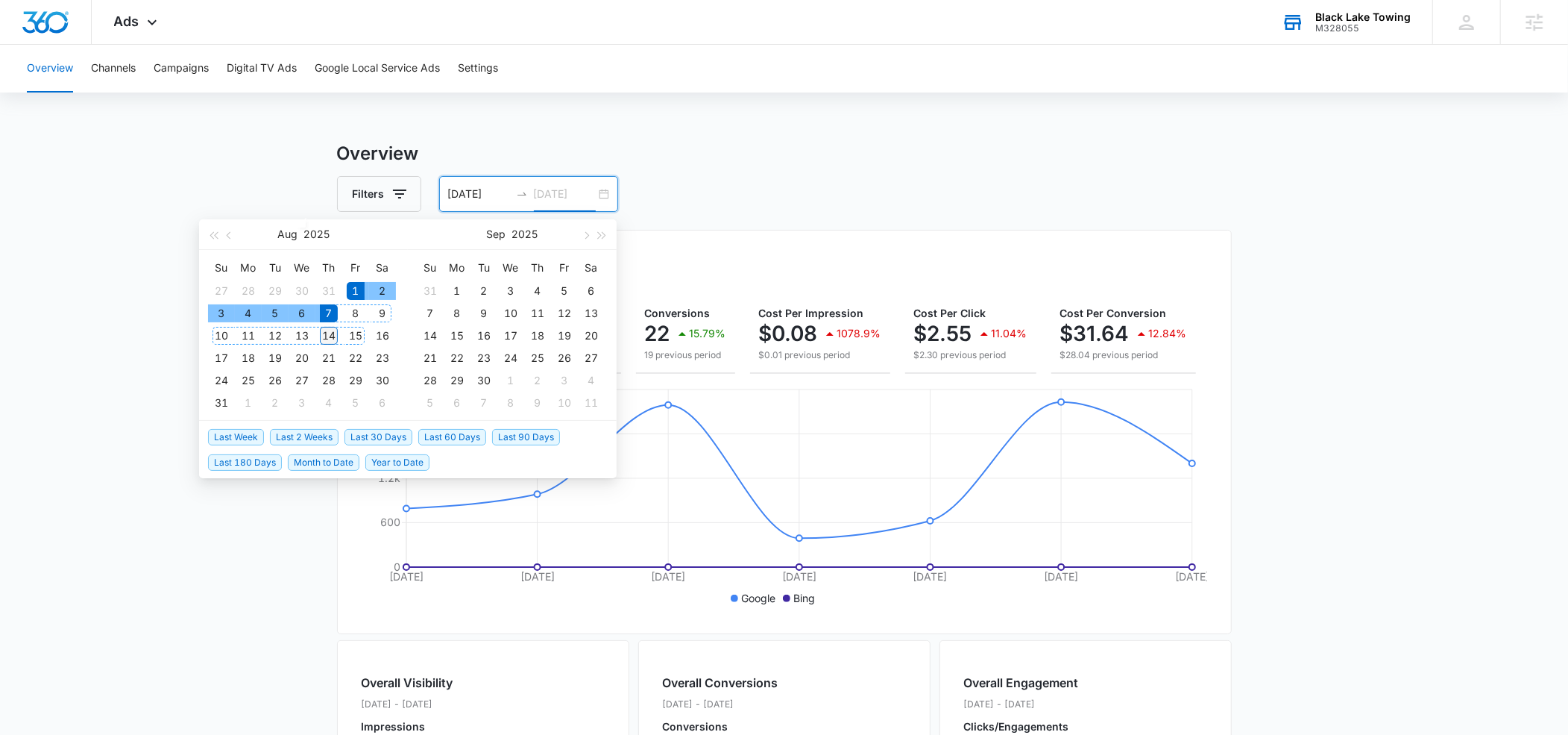
type input "08/14/2025"
click at [328, 336] on div "14" at bounding box center [329, 335] width 18 height 18
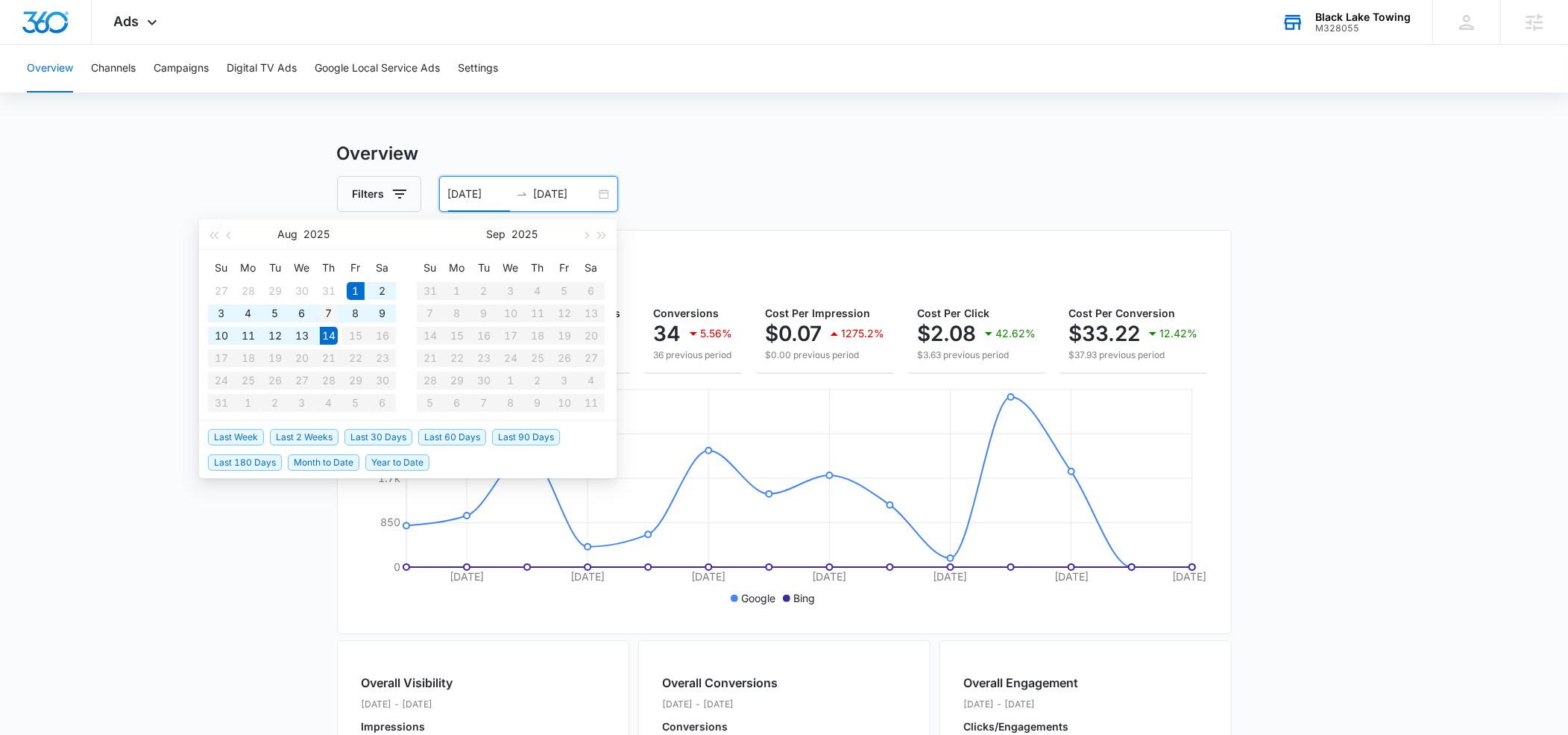
type input "[DATE]"
click at [324, 314] on div "7" at bounding box center [329, 313] width 18 height 18
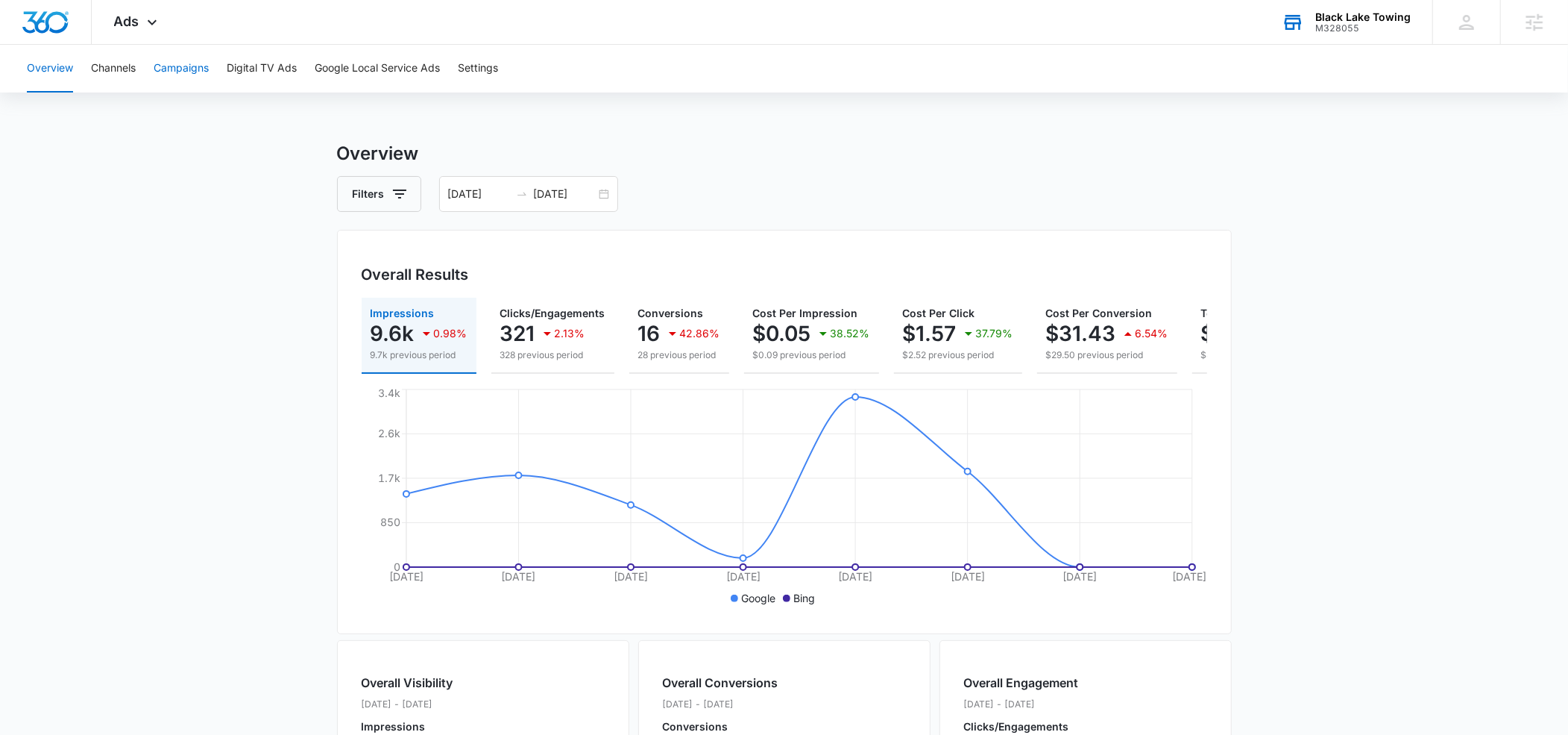
click at [190, 72] on button "Campaigns" at bounding box center [181, 68] width 55 height 48
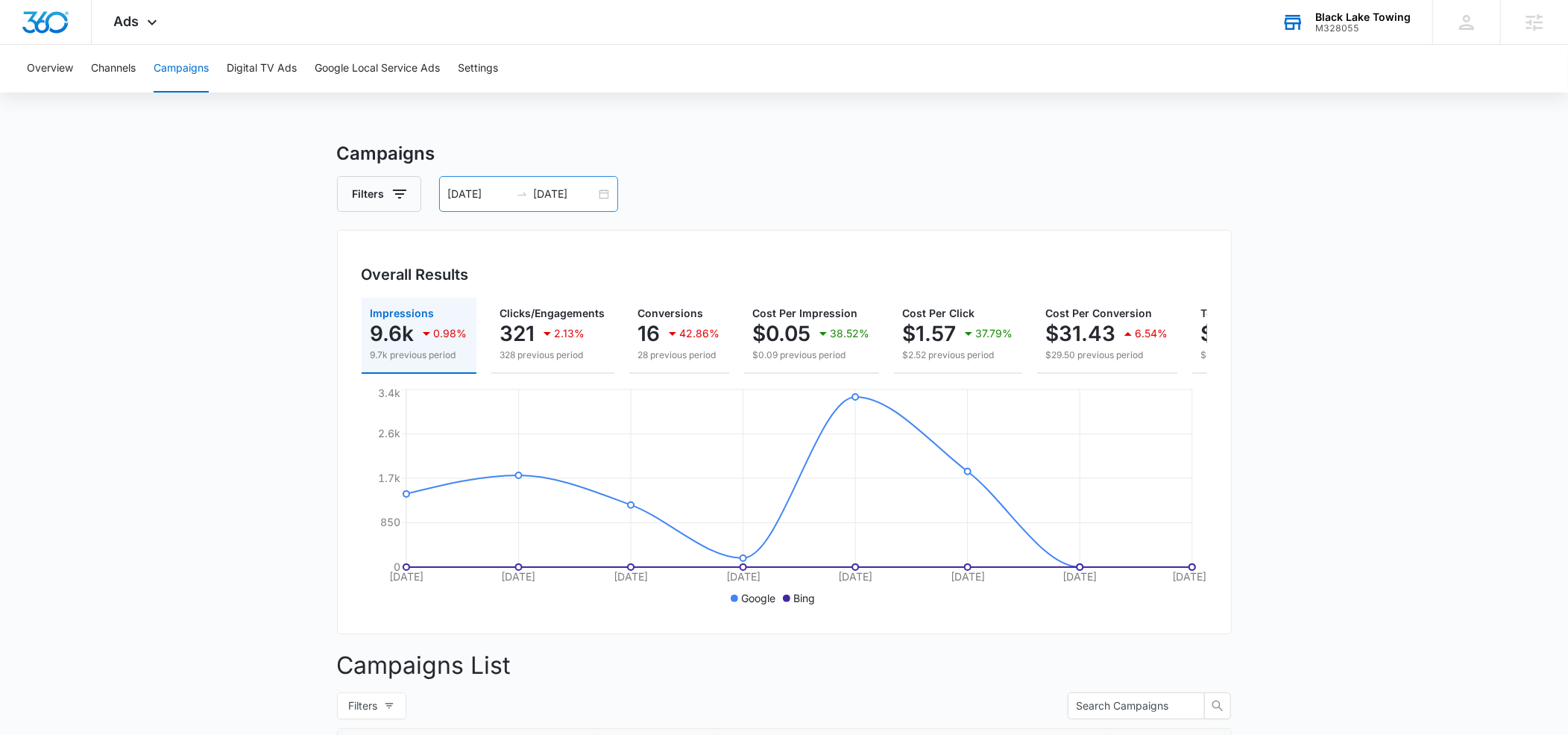
click at [483, 198] on input "[DATE]" at bounding box center [479, 194] width 62 height 17
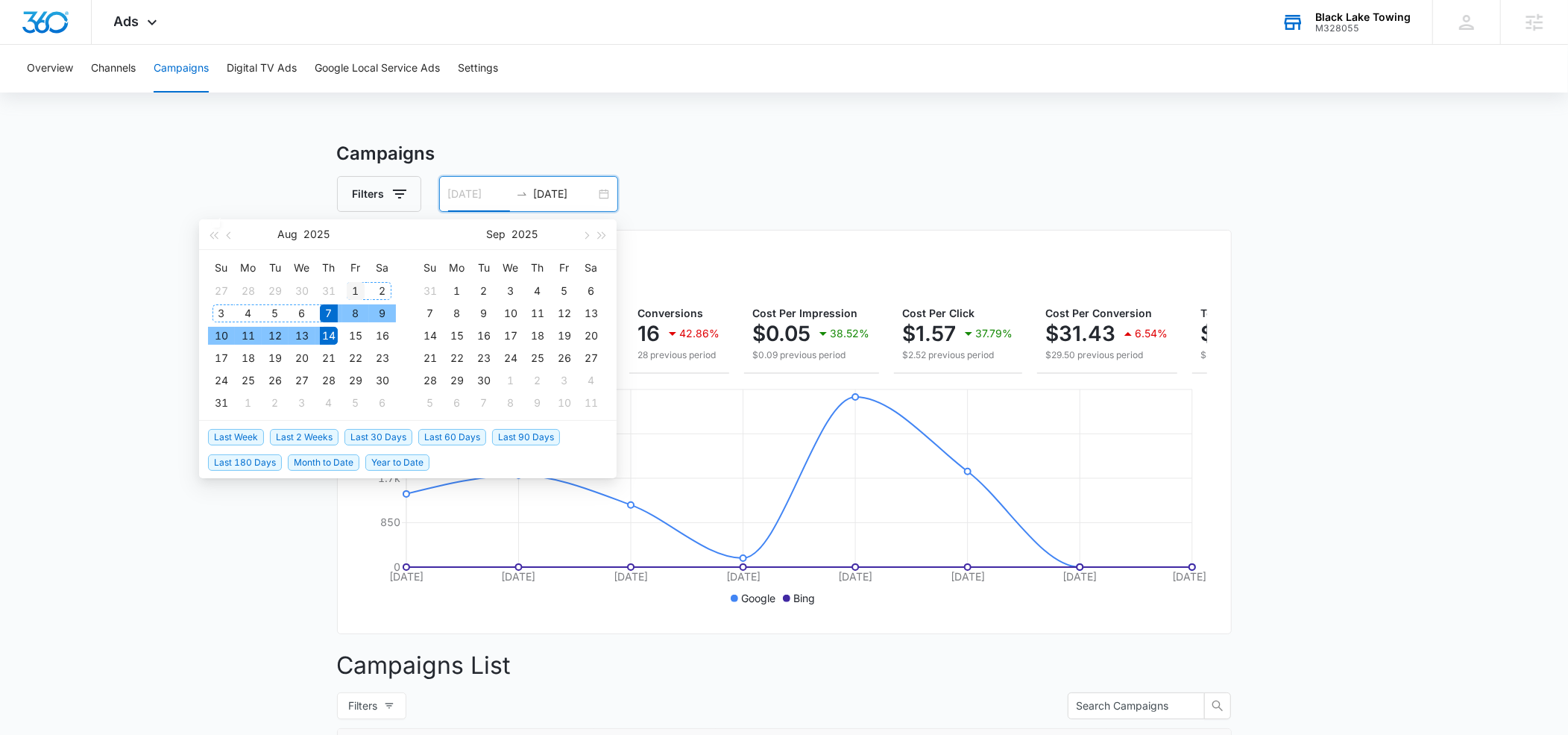
type input "[DATE]"
click at [354, 288] on div "1" at bounding box center [355, 290] width 18 height 18
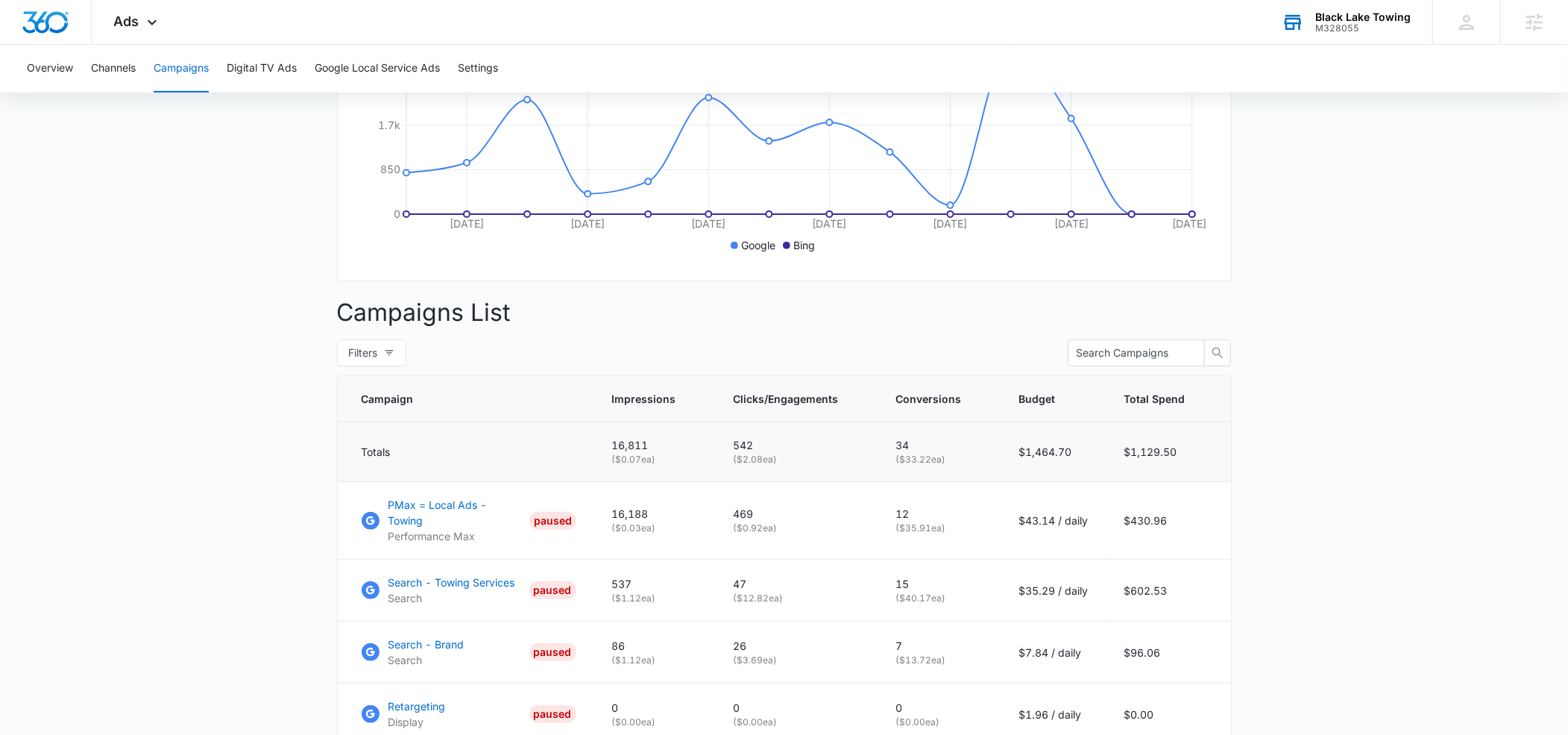
scroll to position [349, 0]
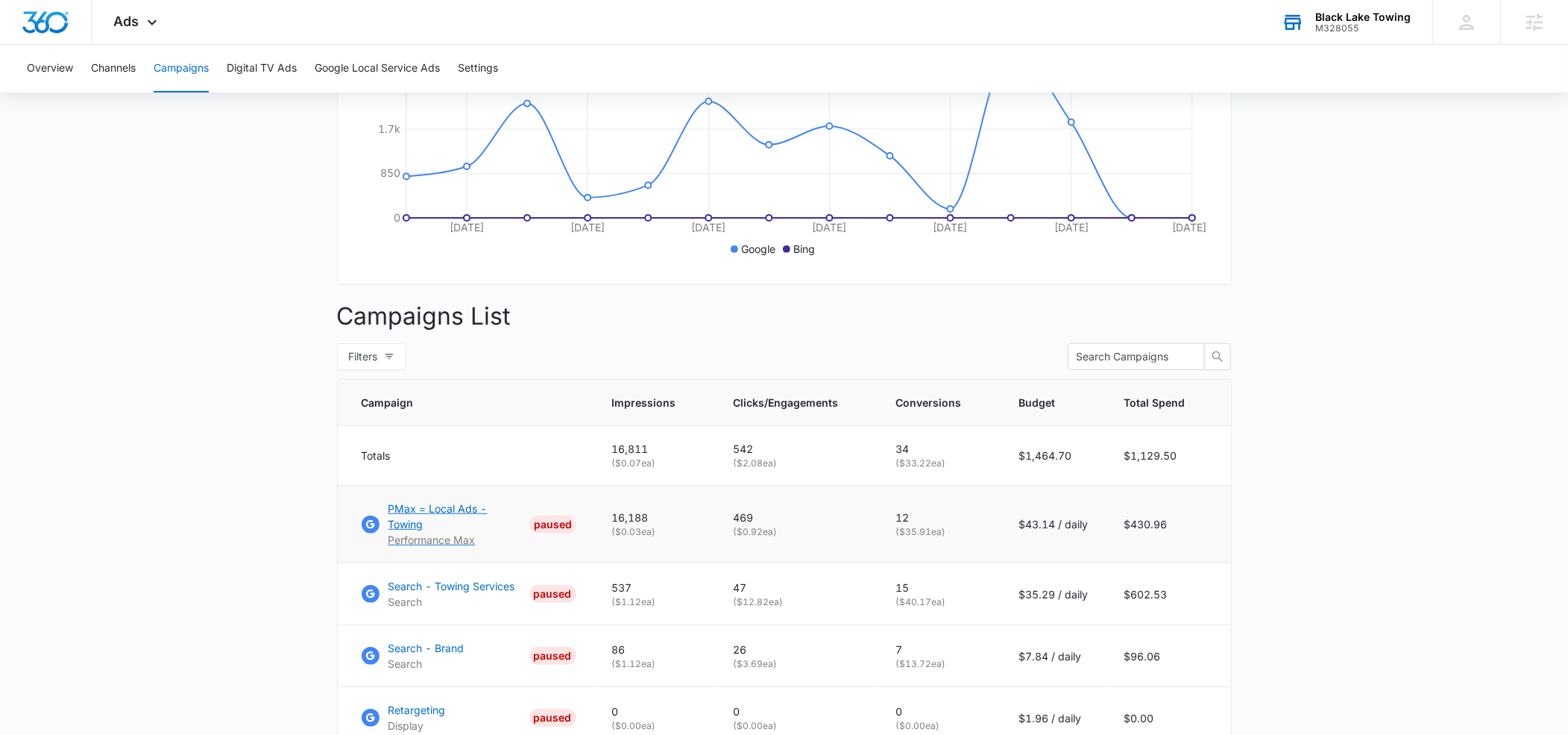
click at [413, 505] on p "PMax = Local Ads - Towing" at bounding box center [455, 516] width 135 height 32
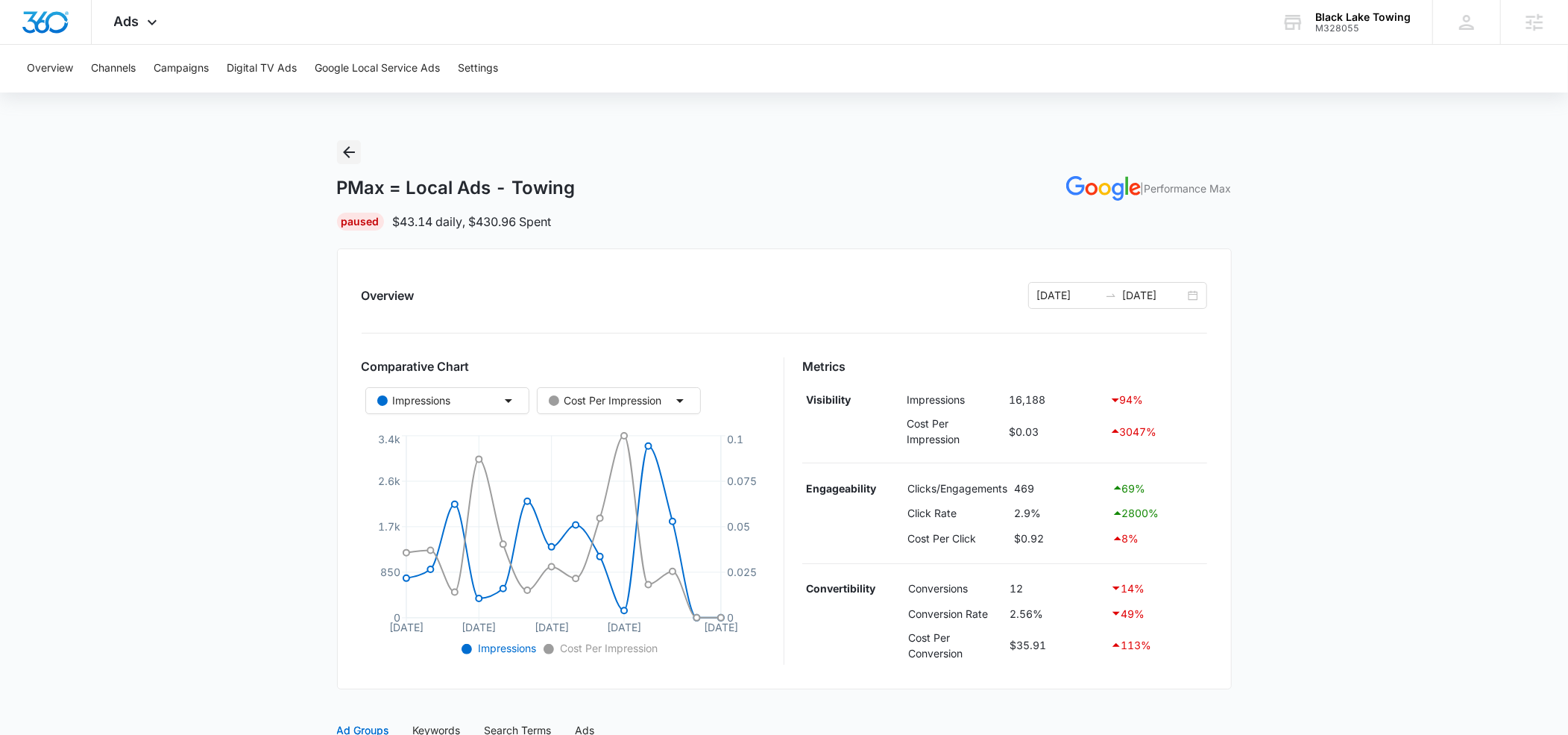
click at [343, 153] on icon "Back" at bounding box center [348, 151] width 18 height 18
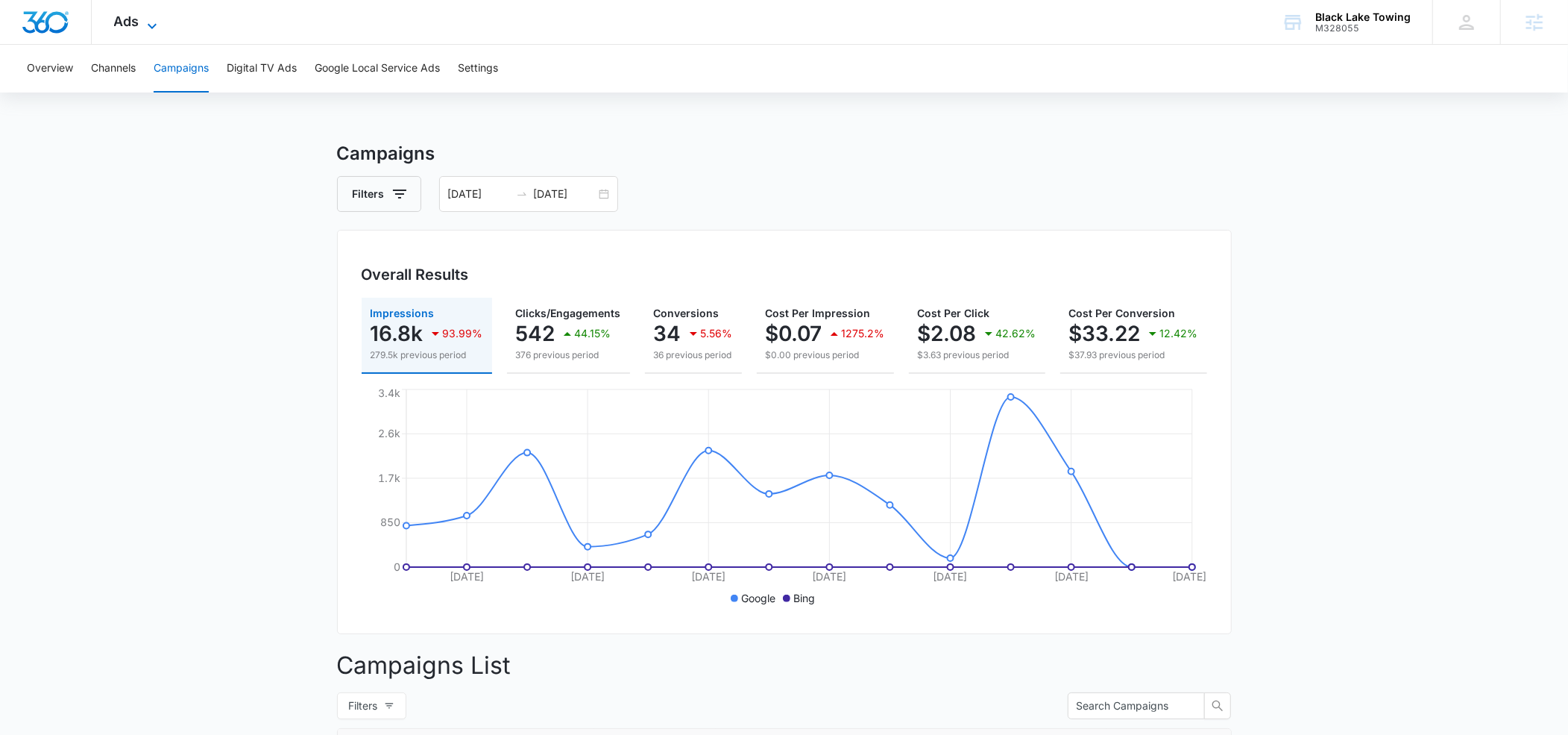
click at [154, 28] on icon at bounding box center [151, 25] width 18 height 18
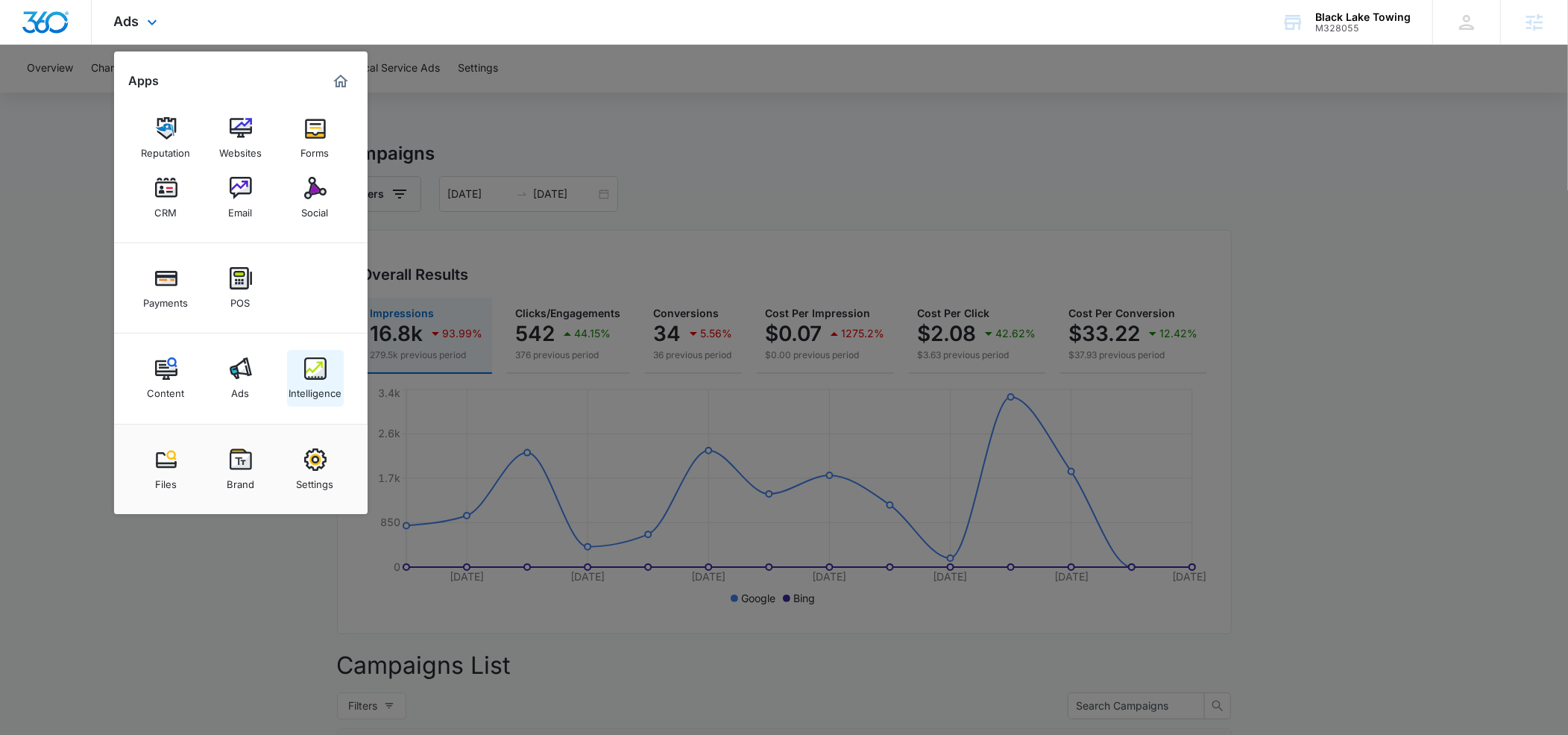
click at [315, 369] on img at bounding box center [315, 369] width 22 height 22
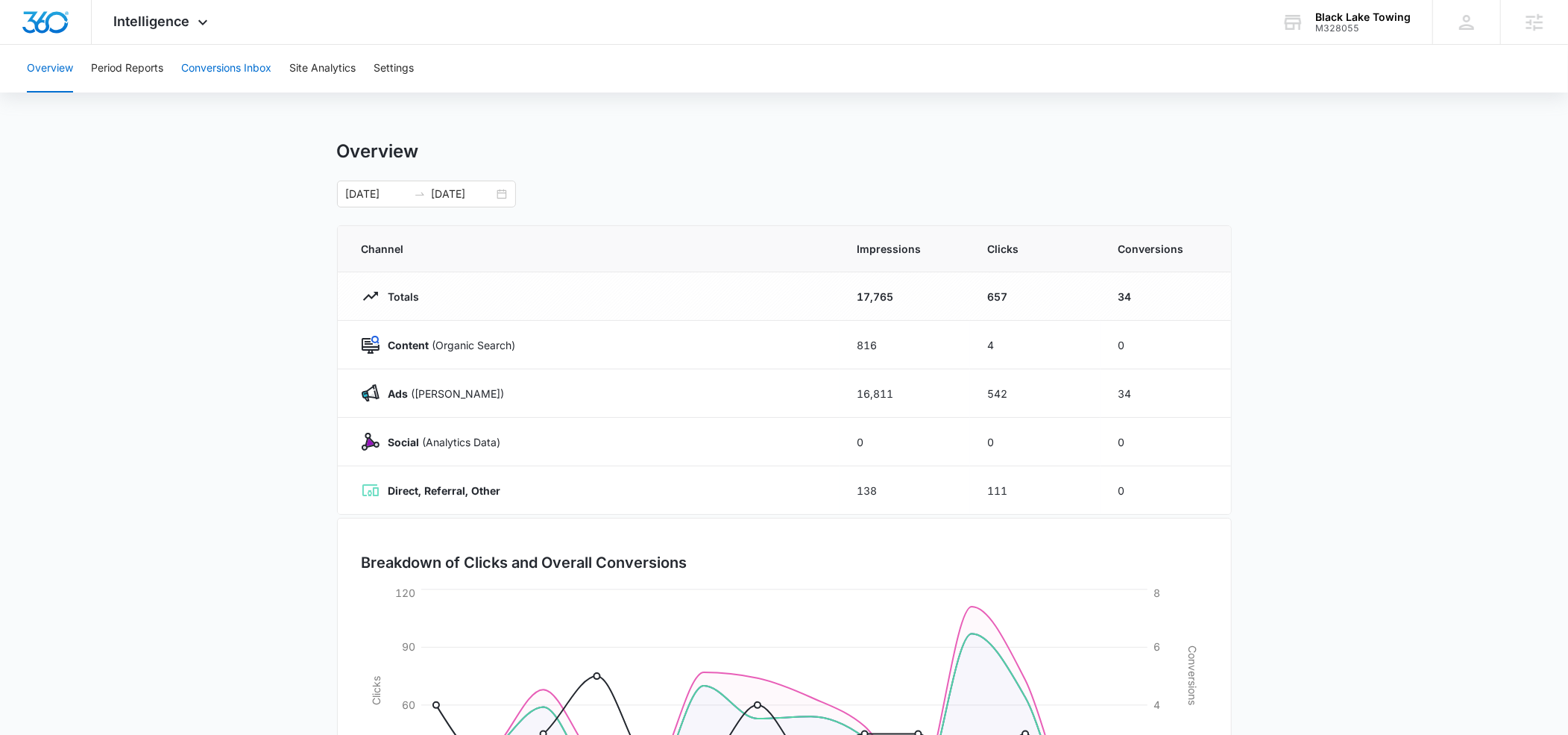
click at [243, 72] on button "Conversions Inbox" at bounding box center [226, 68] width 91 height 48
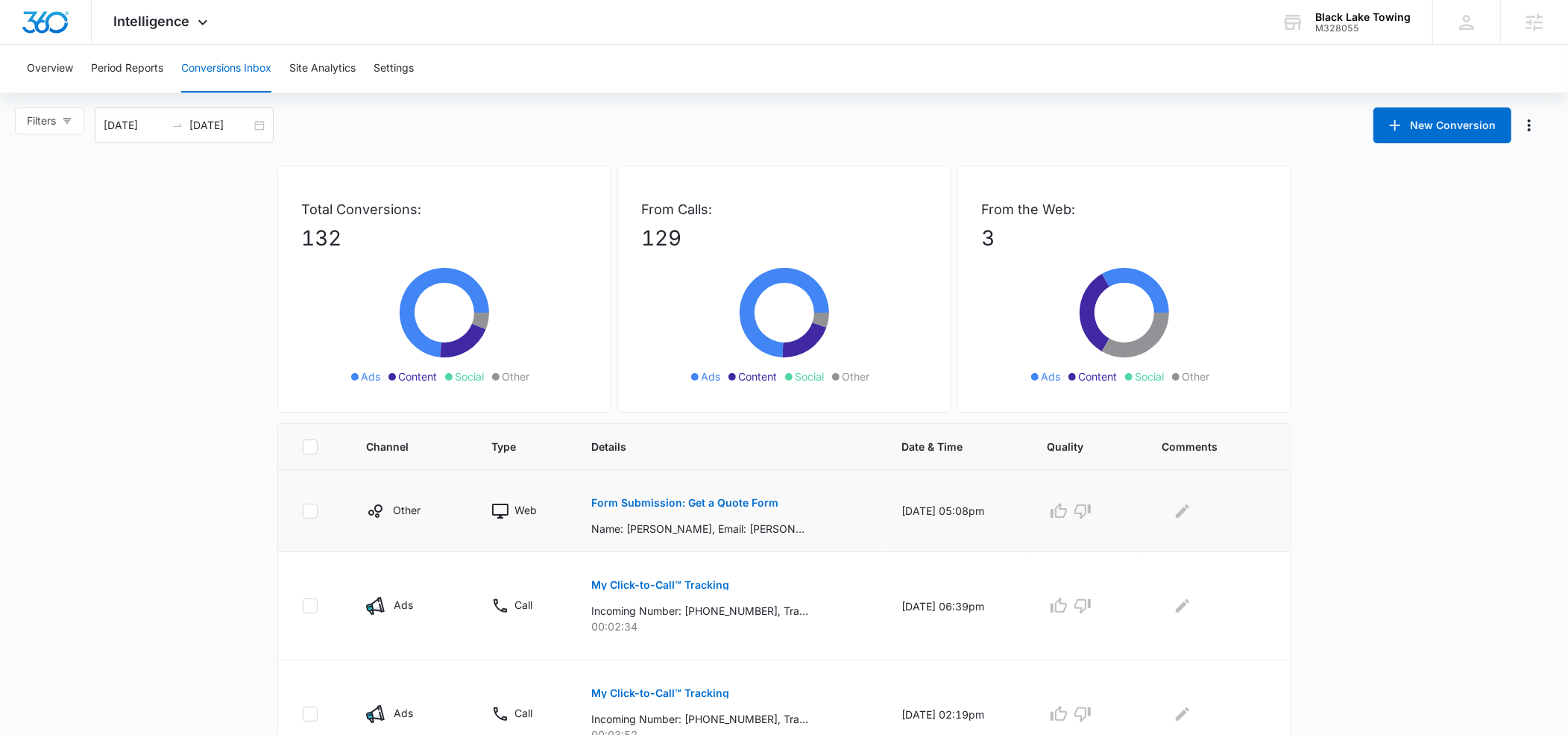
click at [643, 502] on p "Form Submission: Get a Quote Form" at bounding box center [685, 502] width 188 height 10
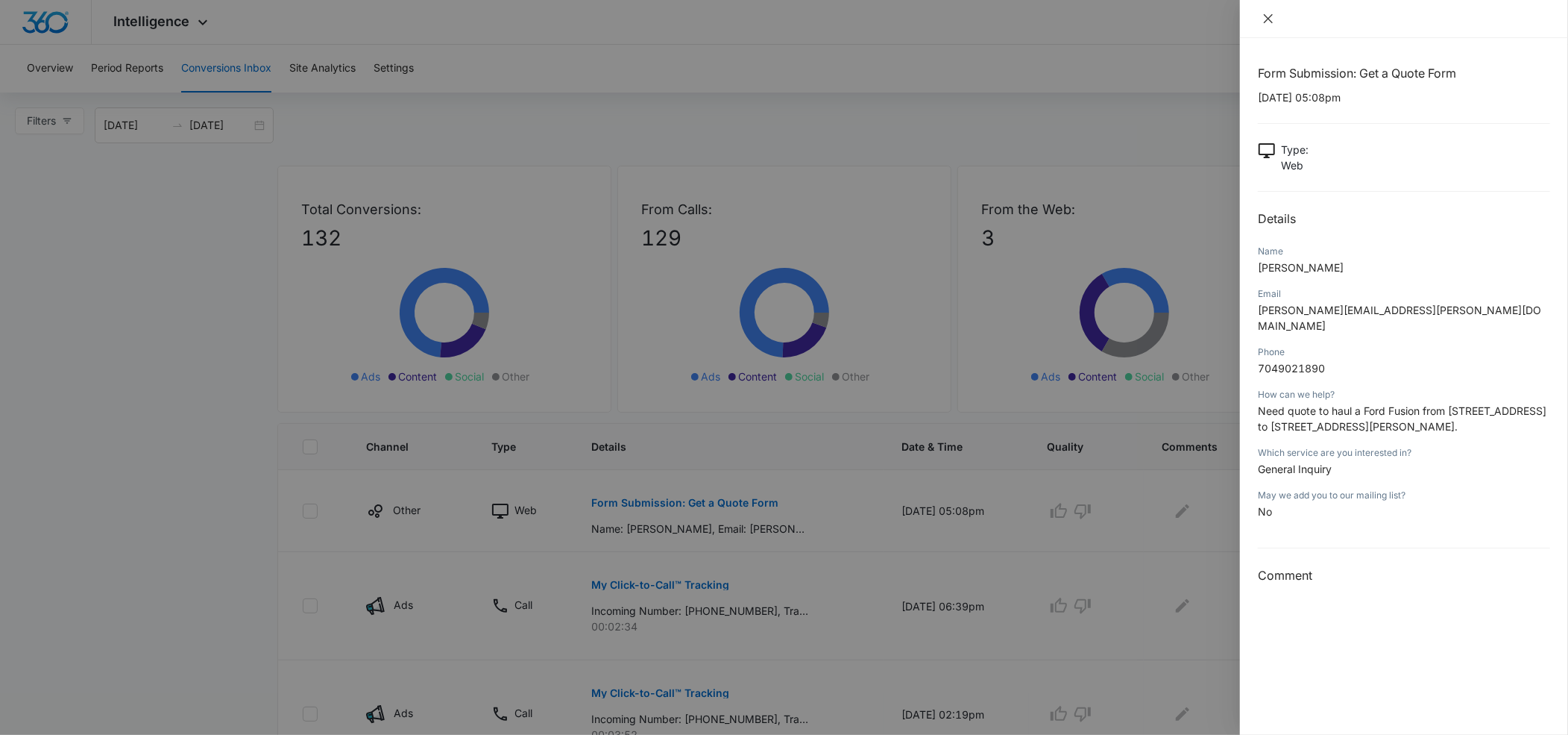
click at [1267, 17] on icon "close" at bounding box center [1267, 19] width 12 height 12
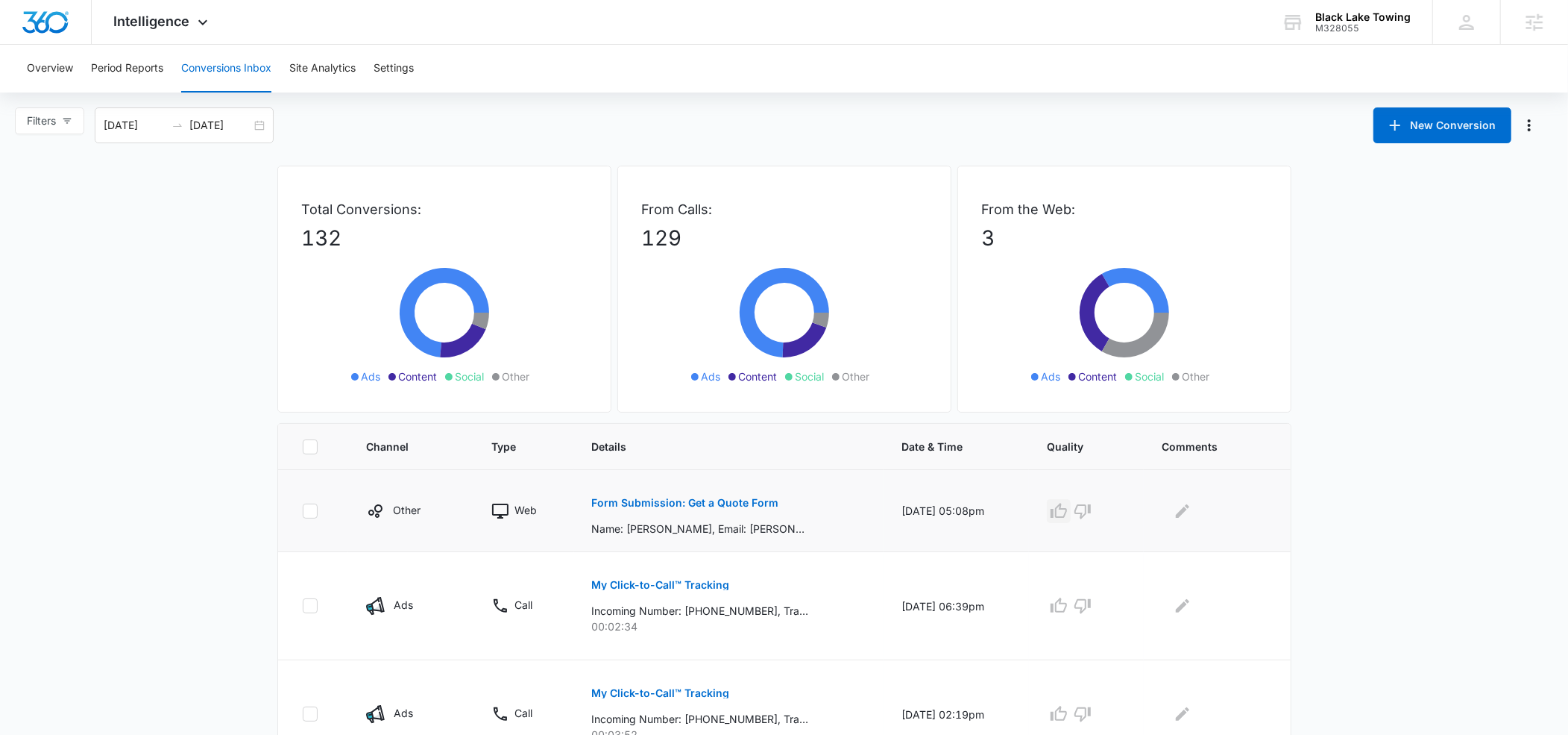
click at [1068, 511] on icon "button" at bounding box center [1058, 511] width 18 height 18
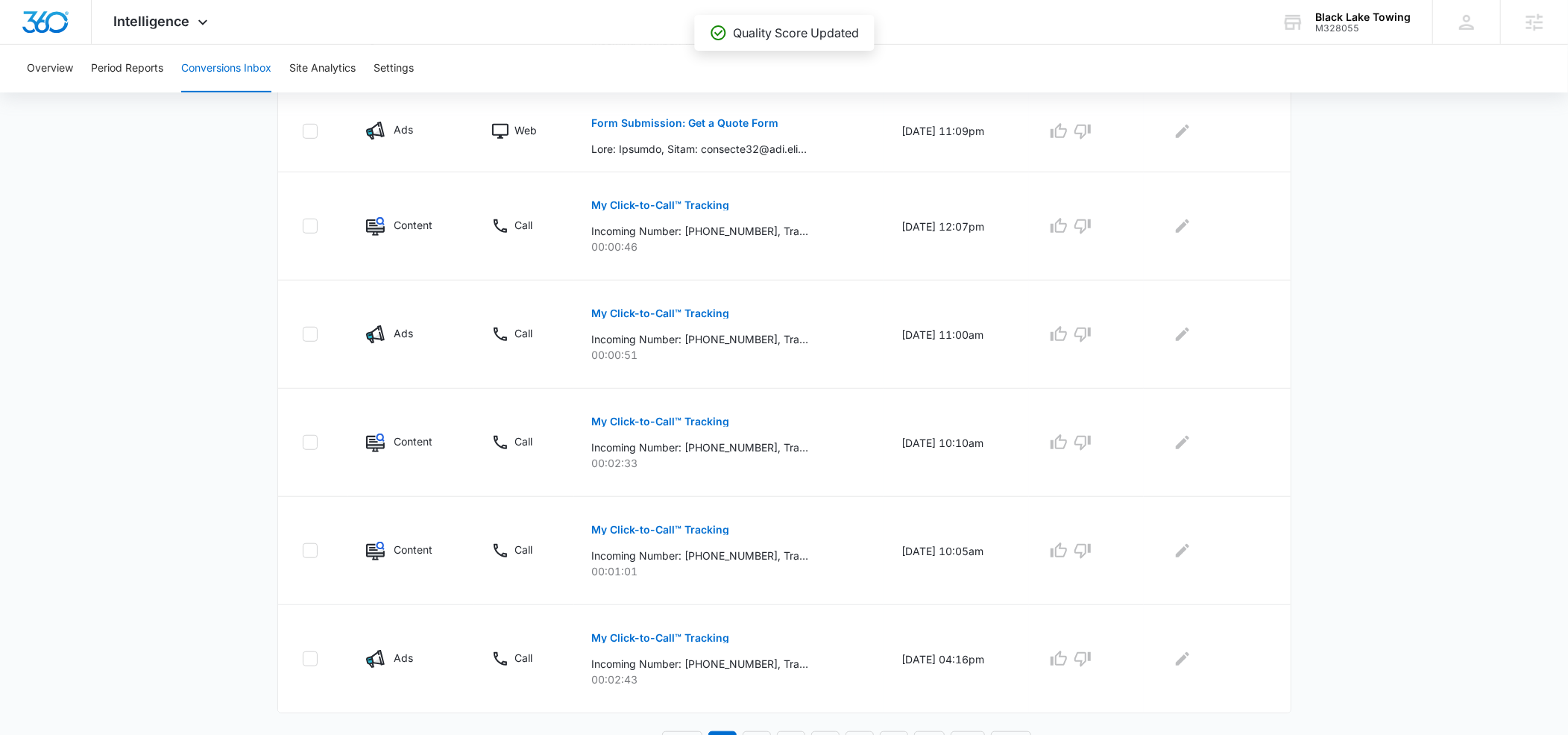
scroll to position [811, 0]
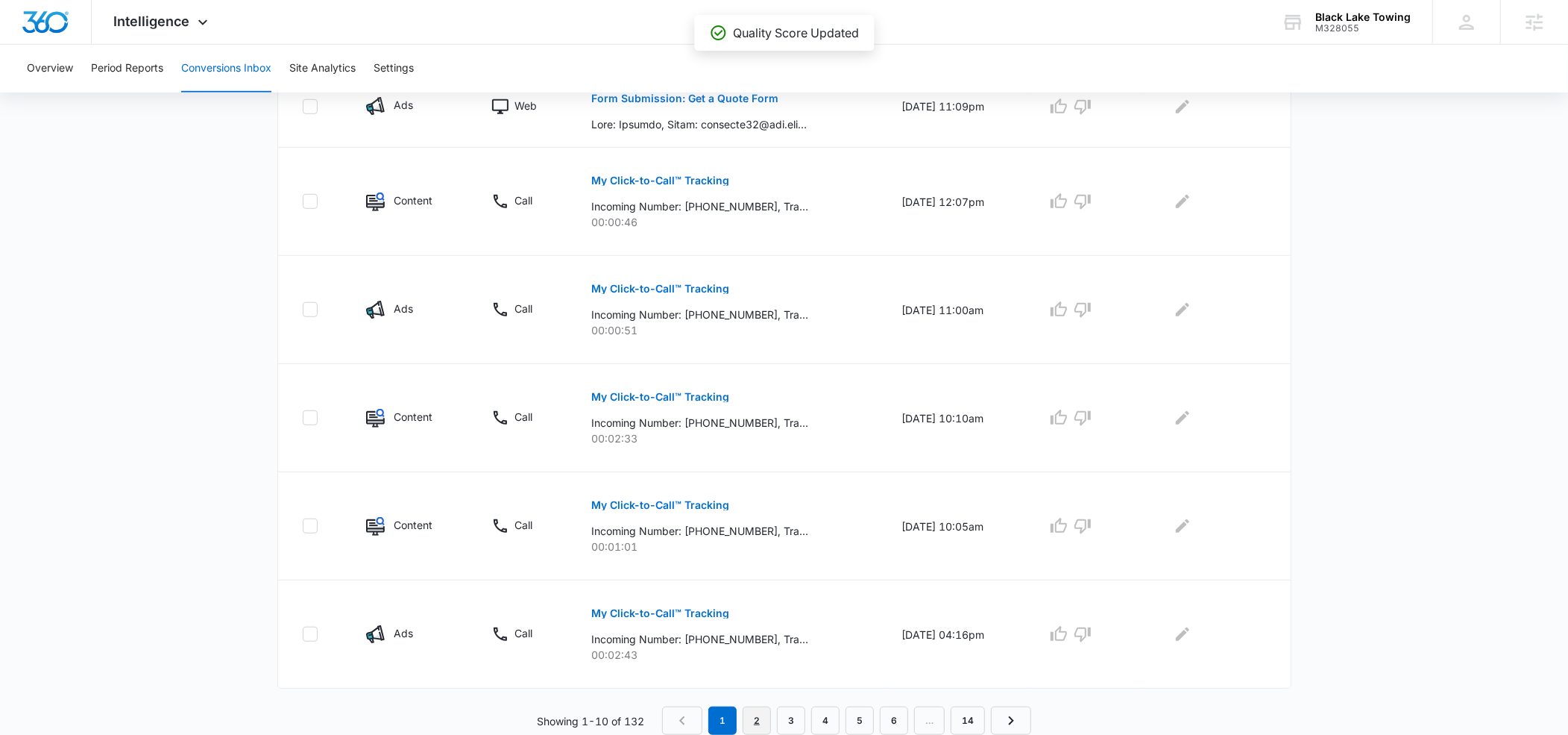
click at [758, 716] on link "2" at bounding box center [757, 720] width 28 height 28
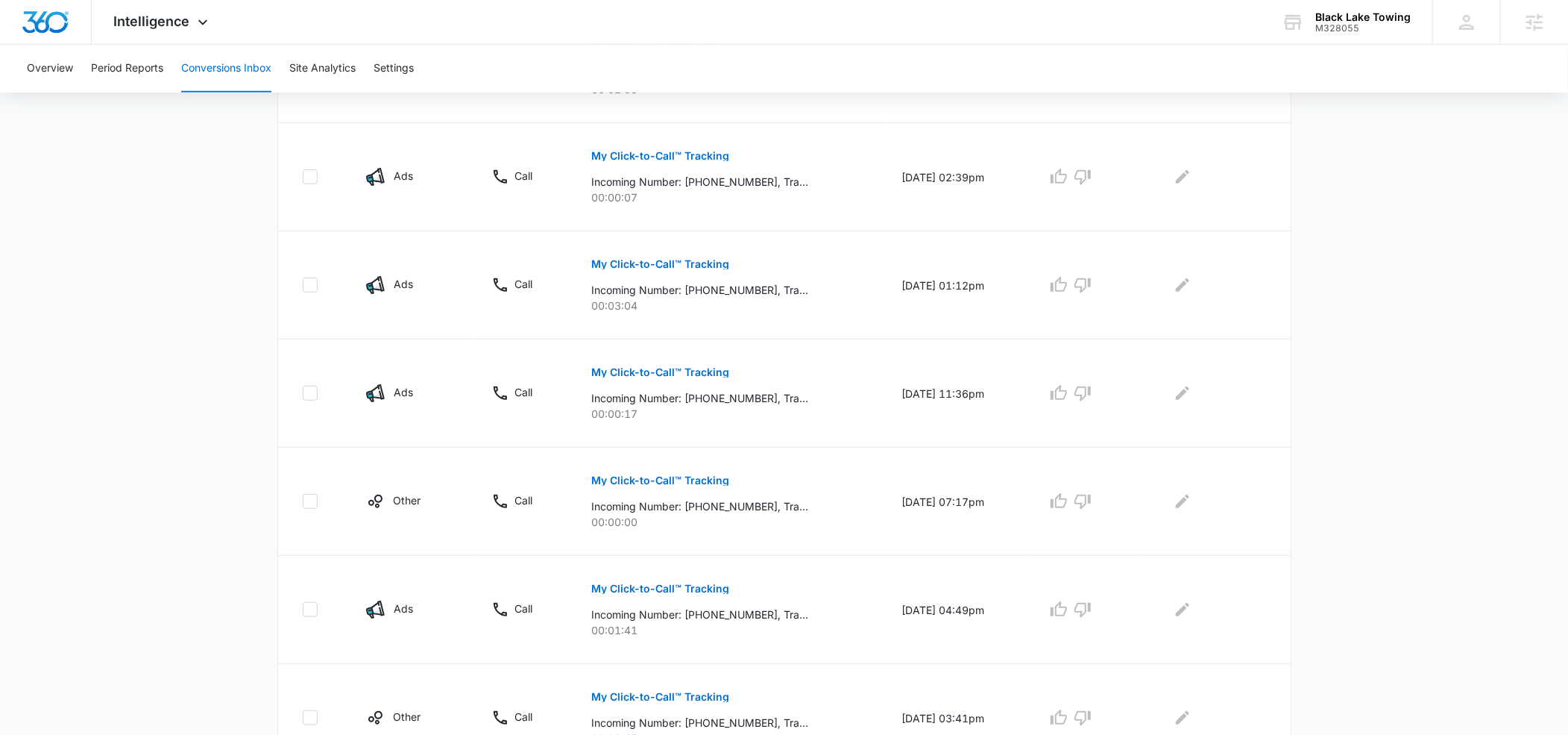
scroll to position [863, 0]
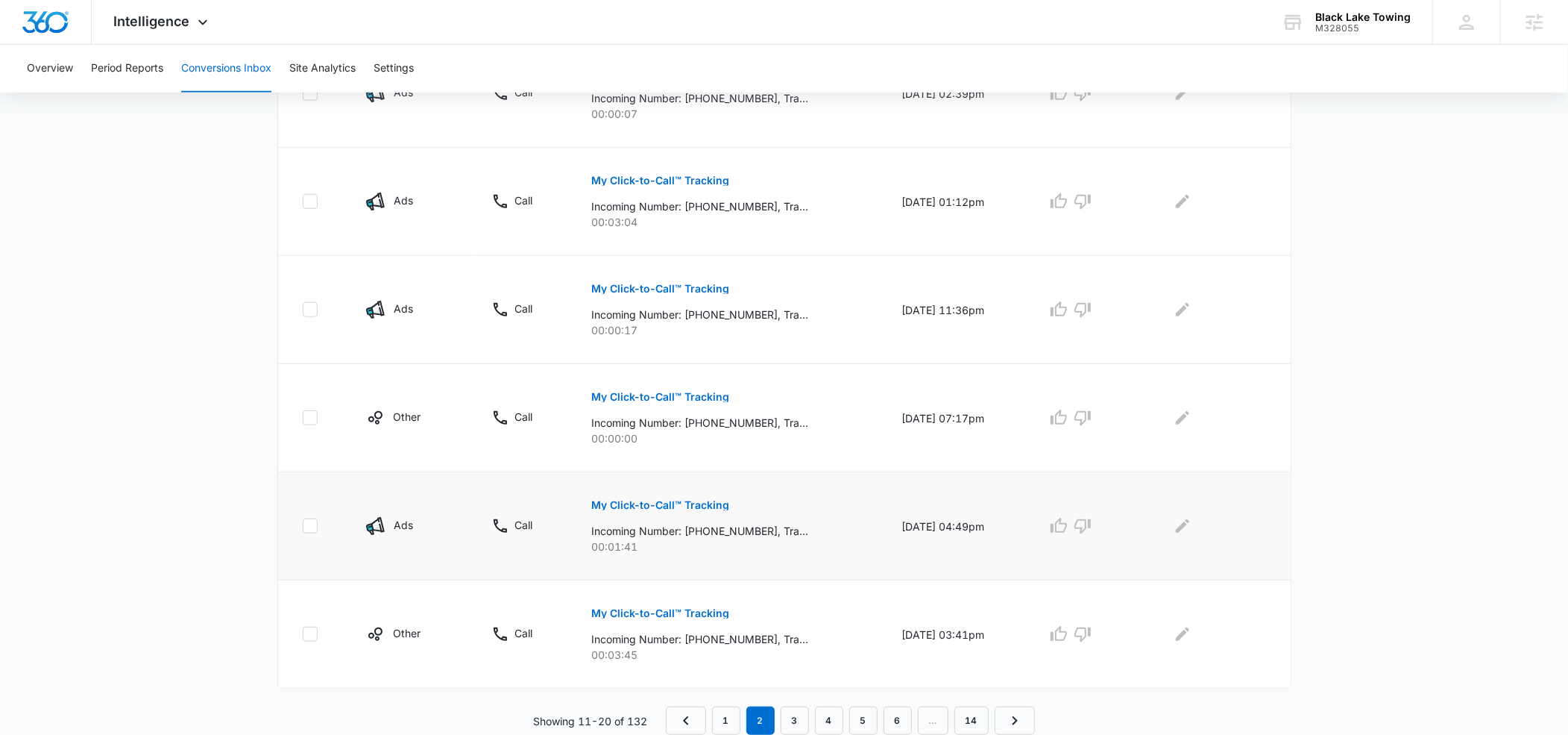
click at [649, 502] on p "My Click-to-Call™ Tracking" at bounding box center [661, 504] width 138 height 10
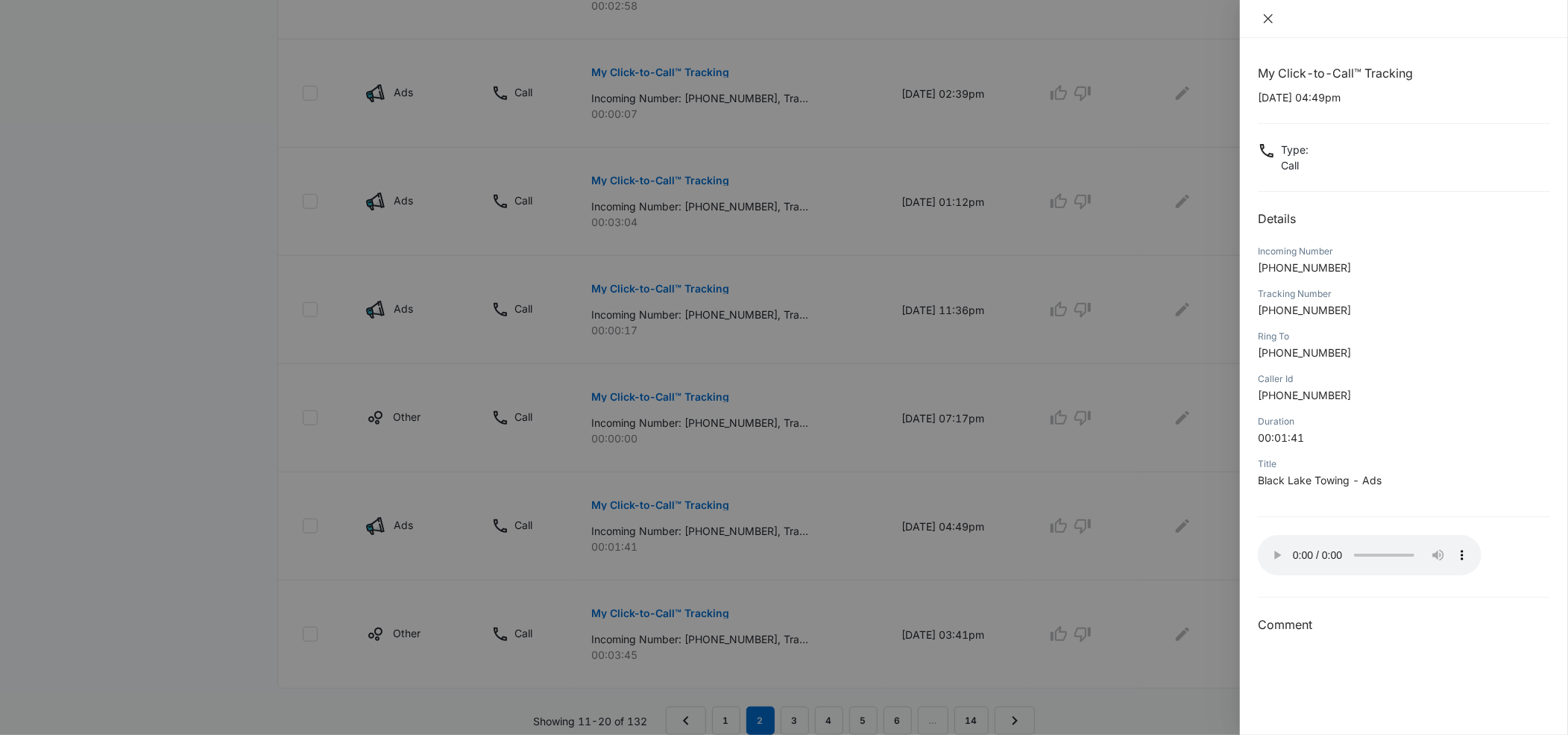
click at [1272, 21] on icon "close" at bounding box center [1267, 19] width 12 height 12
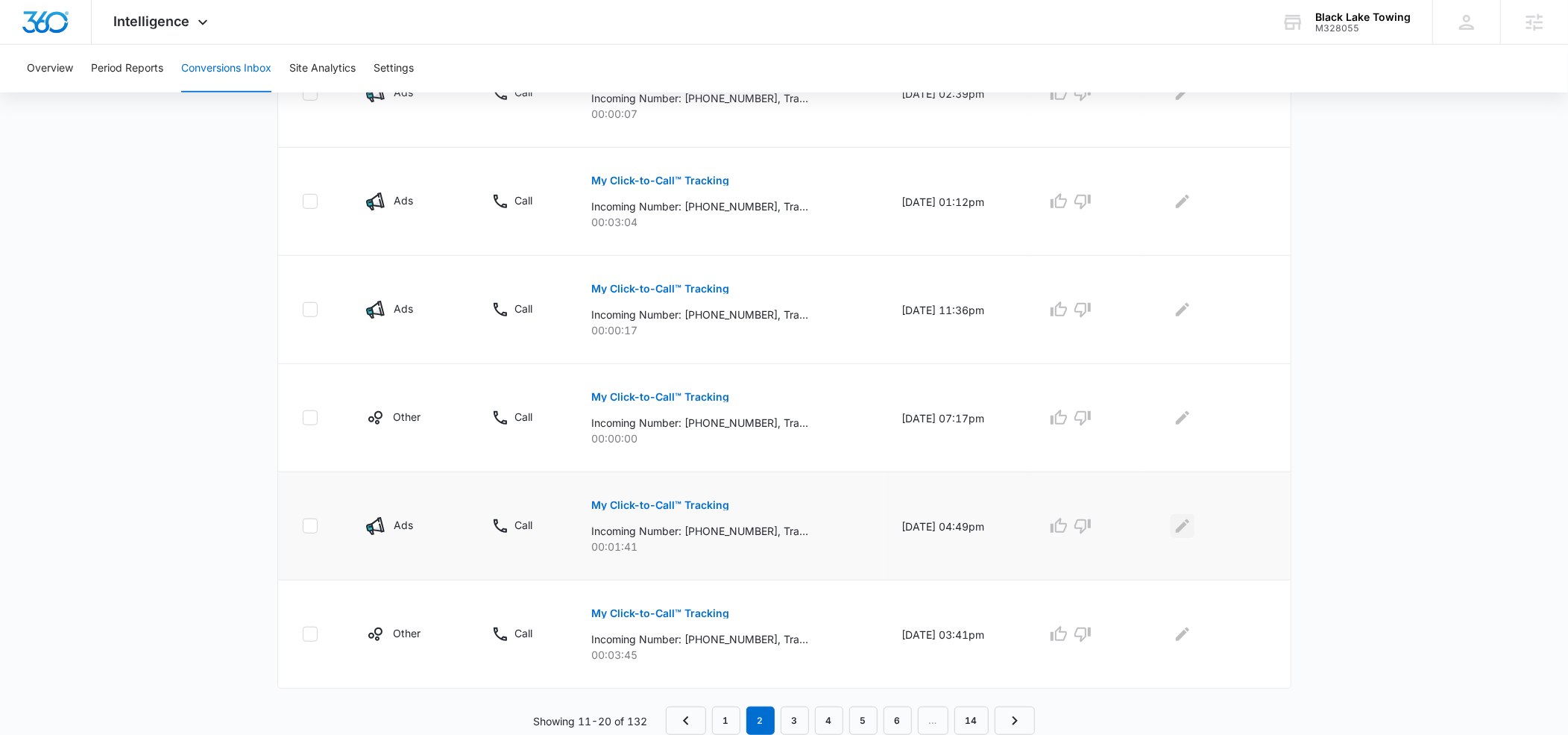
click at [1189, 523] on icon "Edit Comments" at bounding box center [1183, 526] width 13 height 13
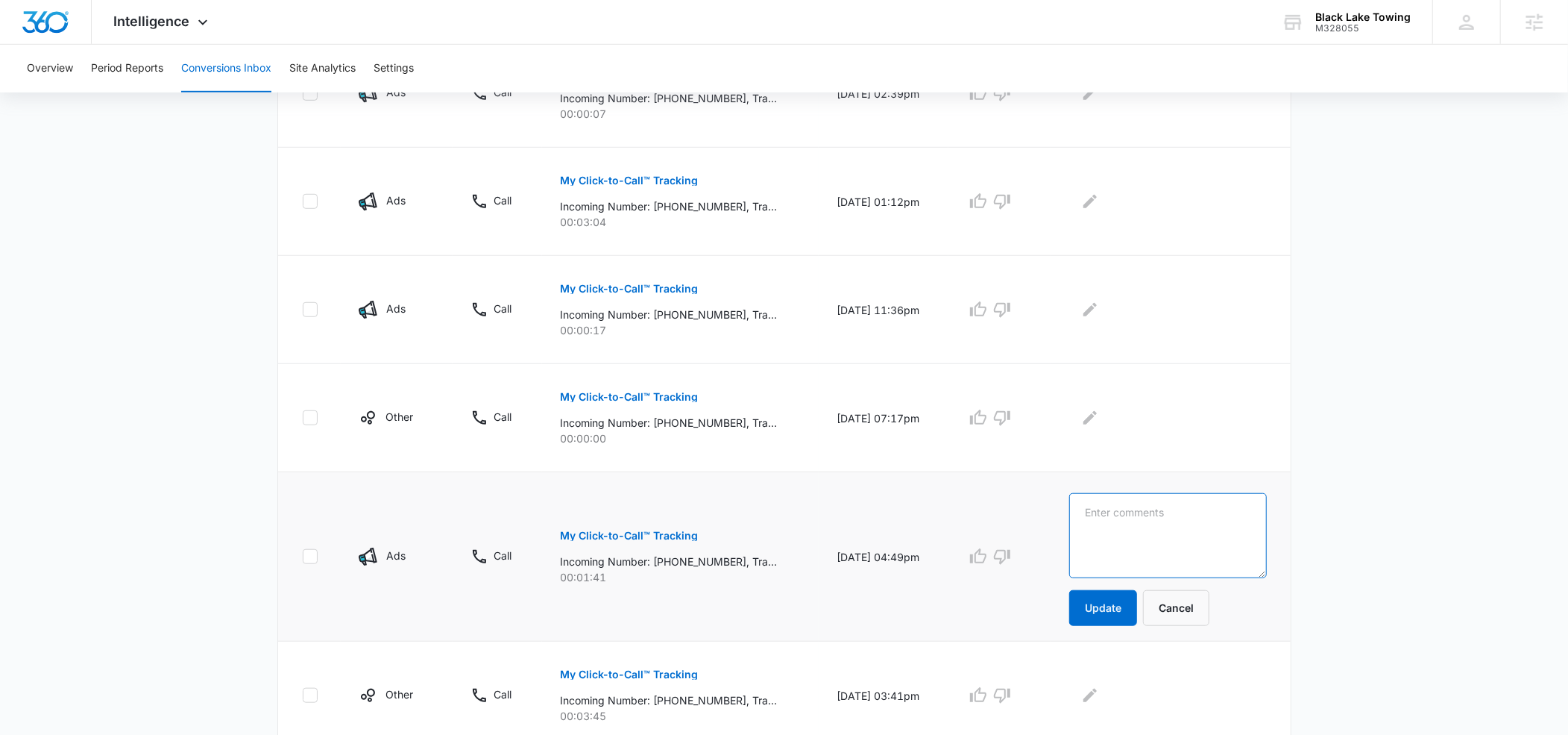
click at [1114, 516] on textarea at bounding box center [1169, 535] width 198 height 85
type textarea "flat tire"
click at [1121, 601] on button "Update" at bounding box center [1103, 608] width 68 height 35
click at [987, 558] on icon "button" at bounding box center [977, 556] width 18 height 18
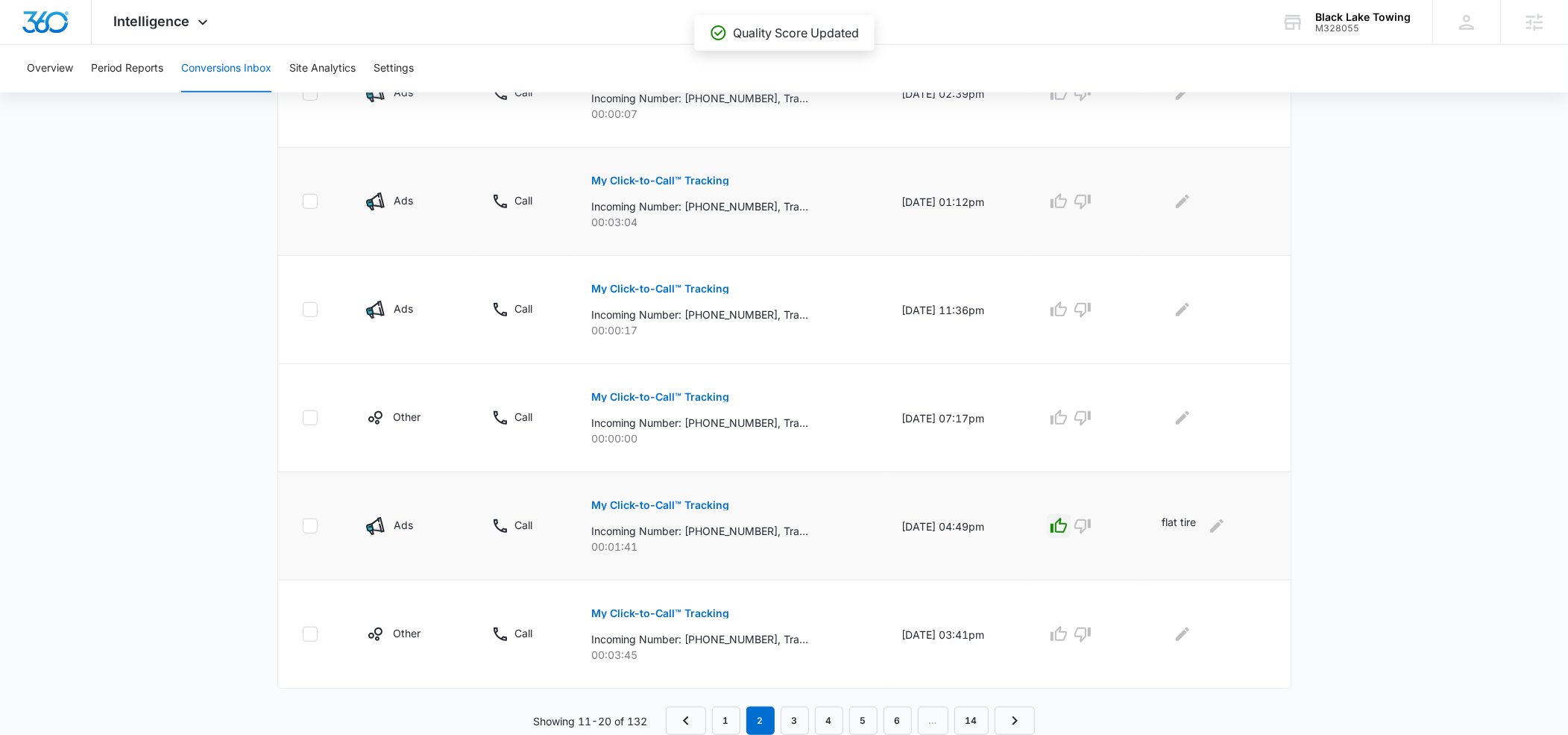
click at [616, 177] on p "My Click-to-Call™ Tracking" at bounding box center [661, 180] width 138 height 10
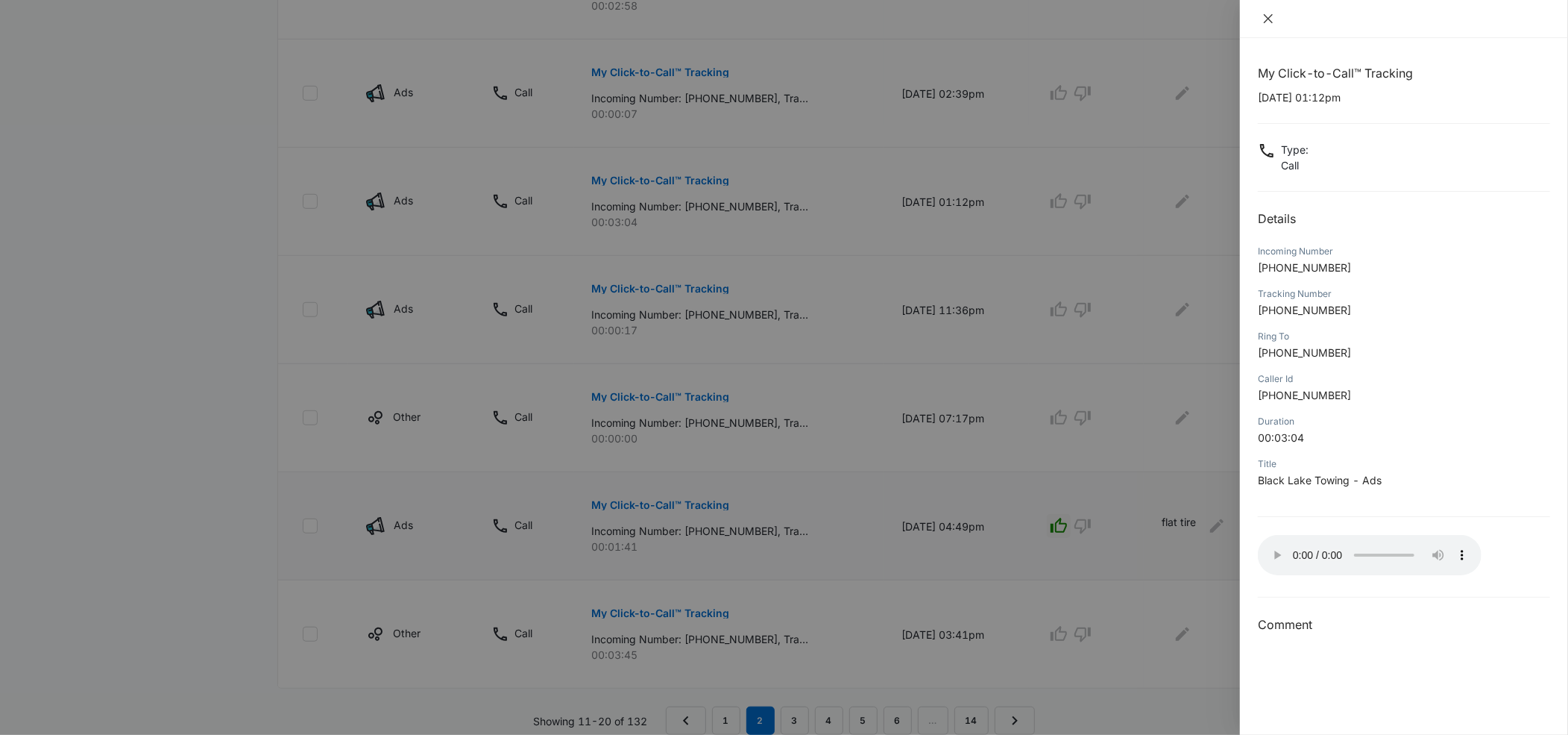
click at [1271, 20] on icon "close" at bounding box center [1267, 19] width 12 height 12
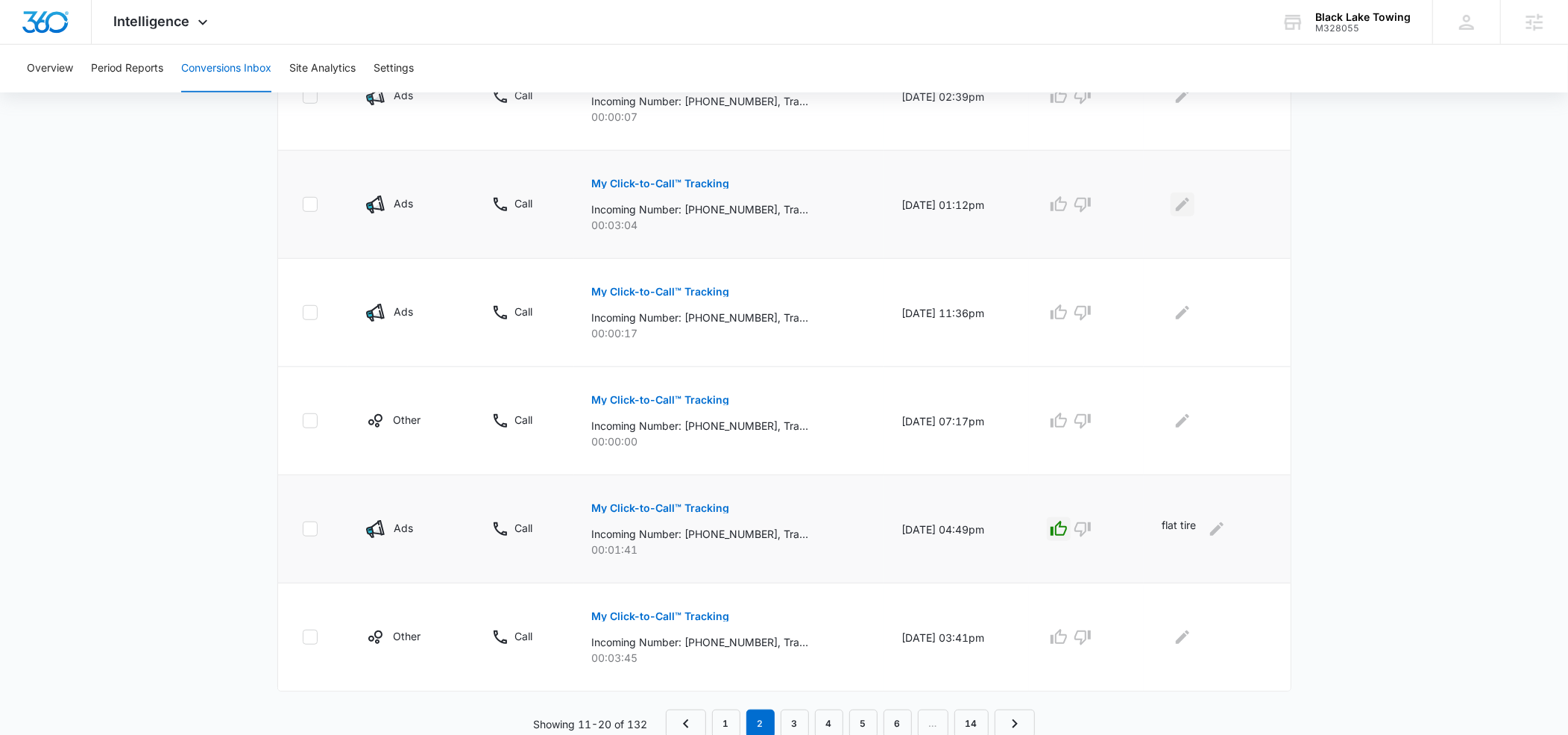
scroll to position [861, 0]
click at [1187, 202] on icon "Edit Comments" at bounding box center [1183, 201] width 13 height 13
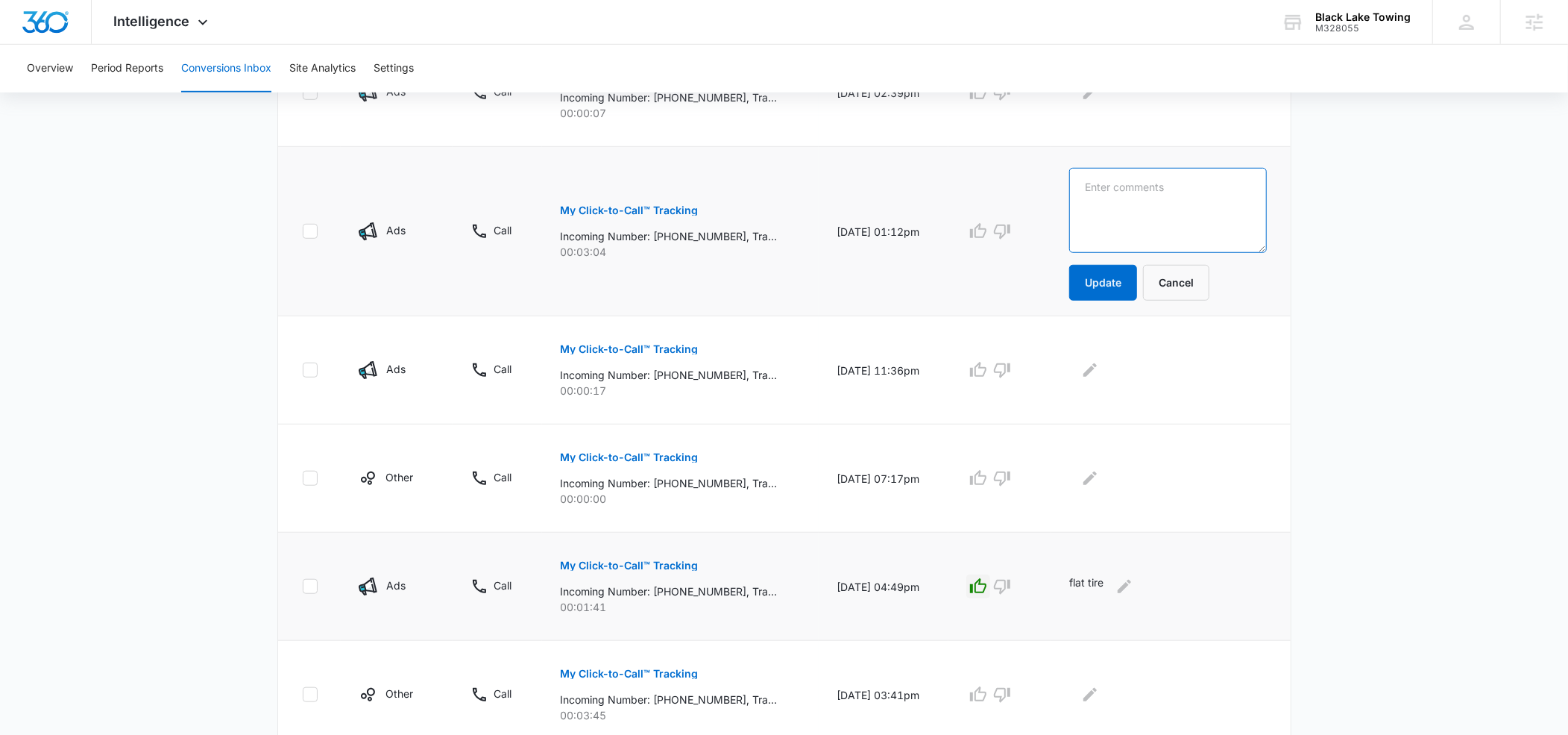
click at [1143, 192] on textarea at bounding box center [1169, 210] width 198 height 85
type textarea "truck blocking gate"
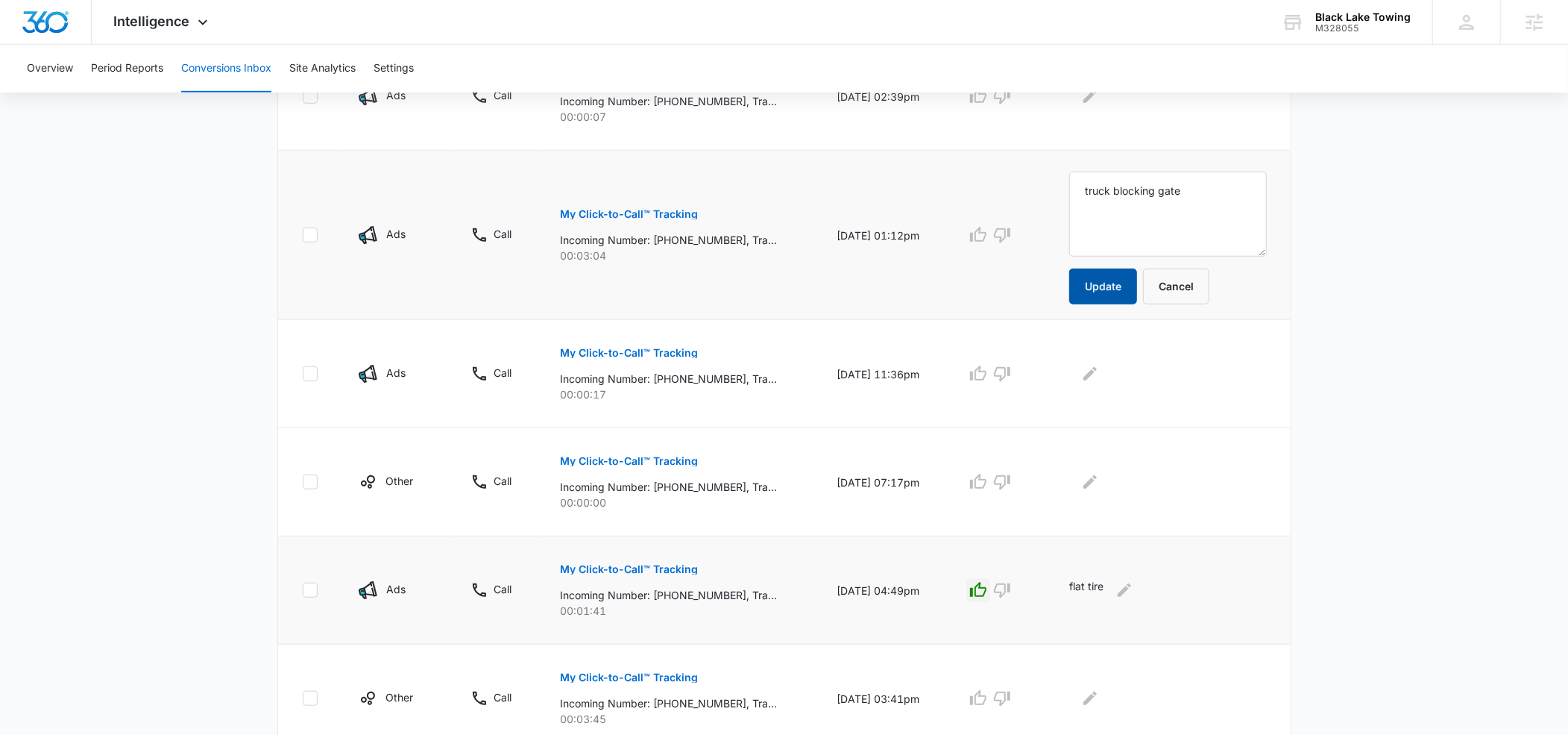
drag, startPoint x: 1129, startPoint y: 280, endPoint x: 1060, endPoint y: 269, distance: 69.9
click at [1128, 279] on button "Update" at bounding box center [1103, 287] width 68 height 35
click at [987, 235] on icon "button" at bounding box center [977, 234] width 18 height 18
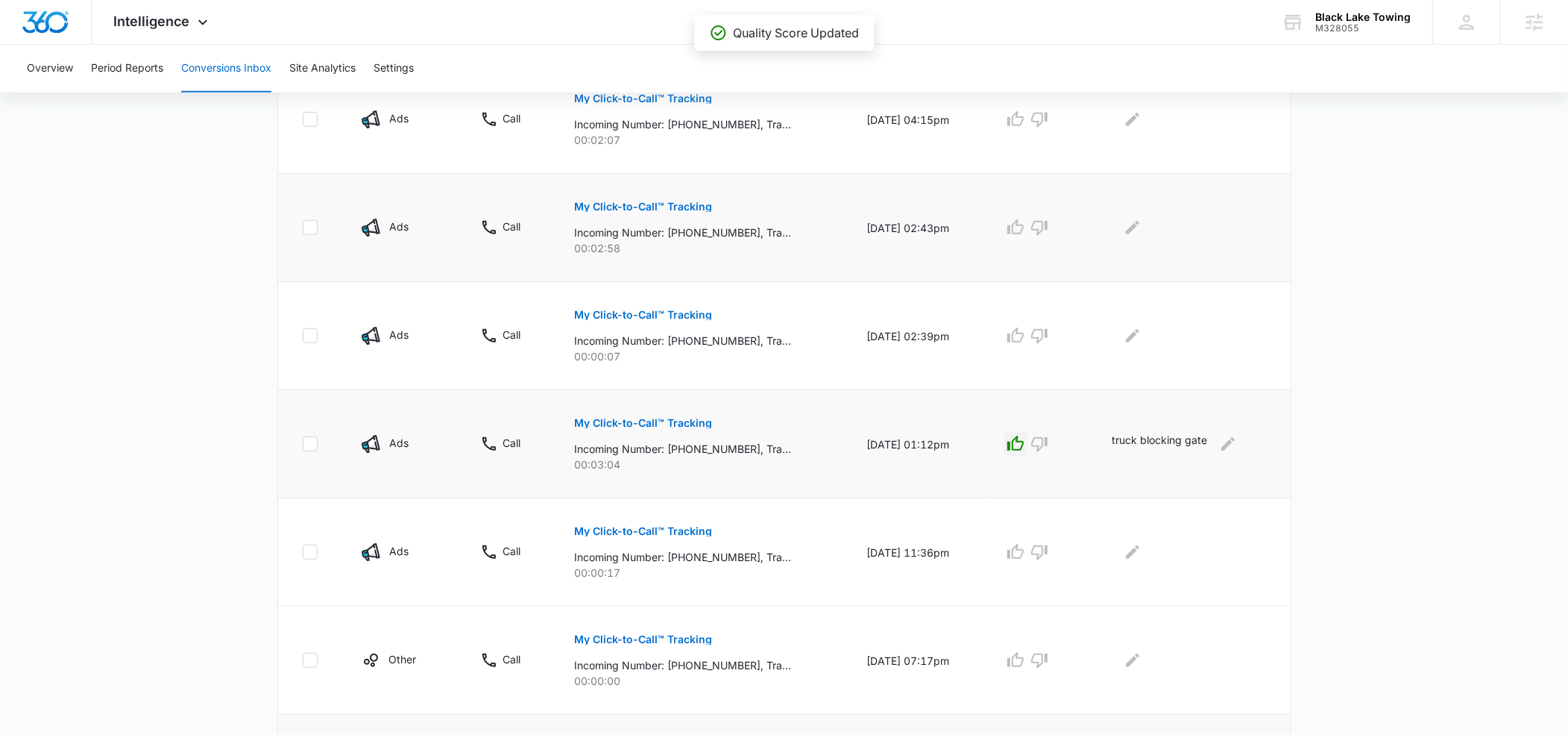
scroll to position [614, 0]
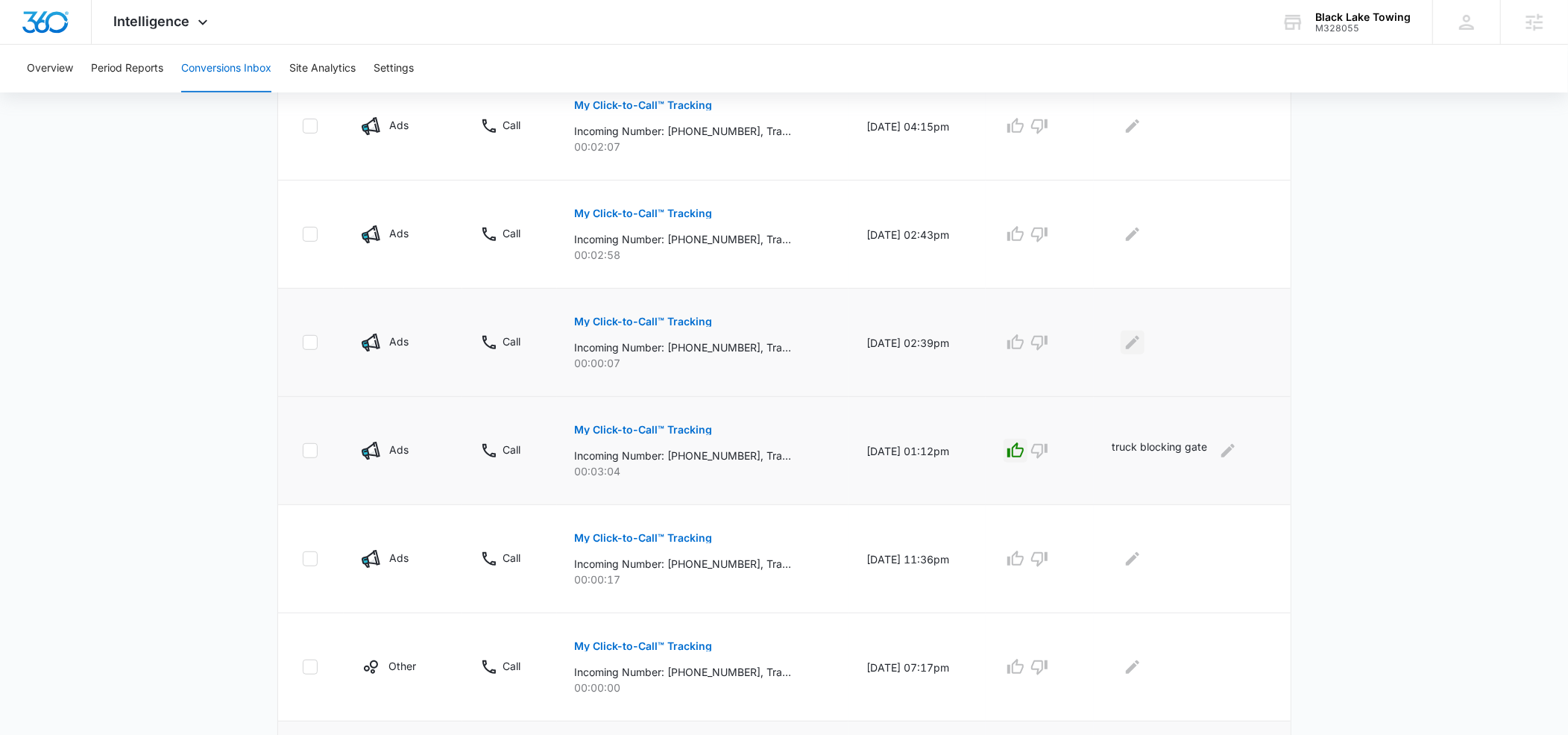
click at [1139, 337] on icon "Edit Comments" at bounding box center [1132, 342] width 18 height 18
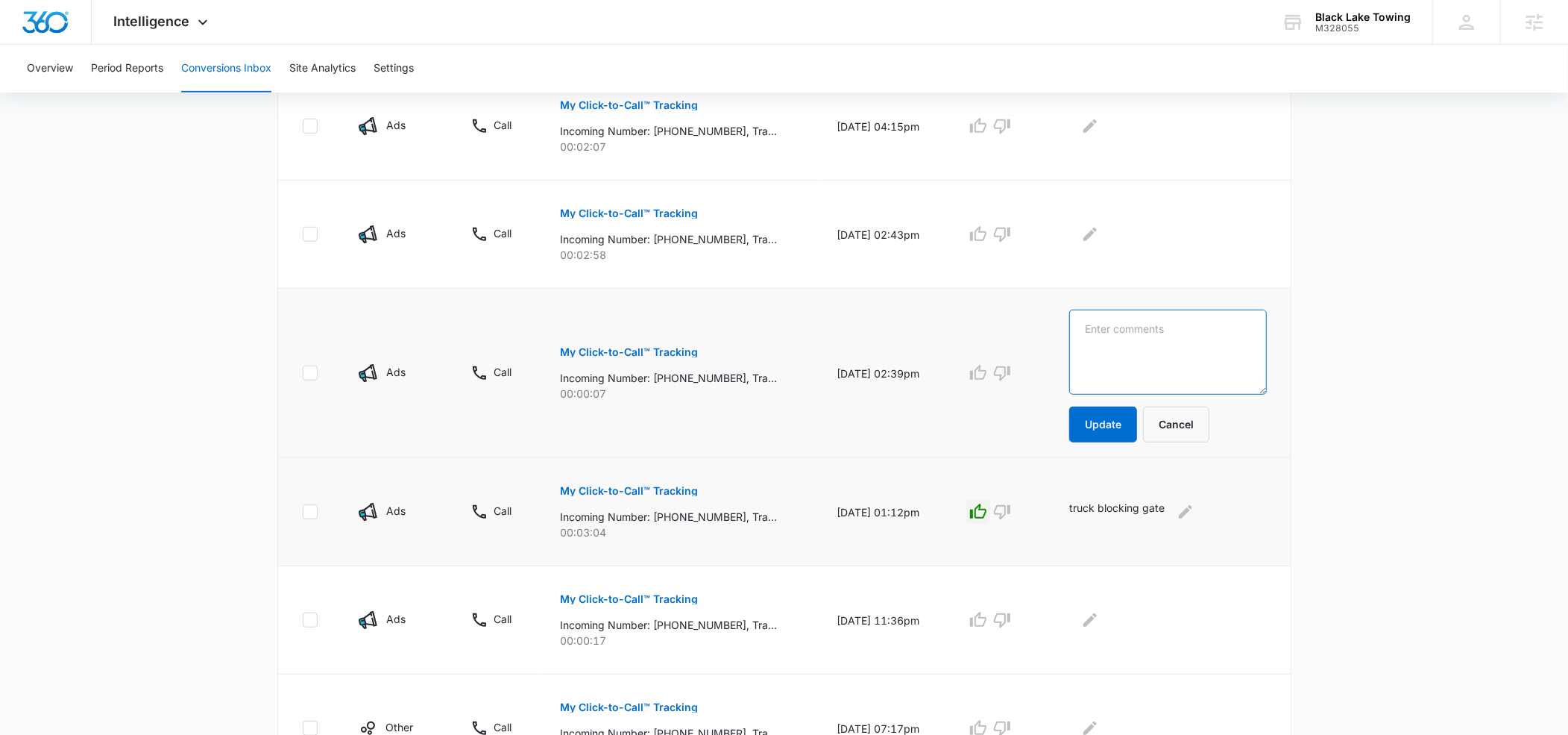
click at [1124, 332] on textarea at bounding box center [1169, 352] width 198 height 85
type textarea "duplicate"
click at [1123, 420] on button "Update" at bounding box center [1103, 424] width 68 height 35
click at [1125, 416] on button "Update" at bounding box center [1103, 424] width 68 height 35
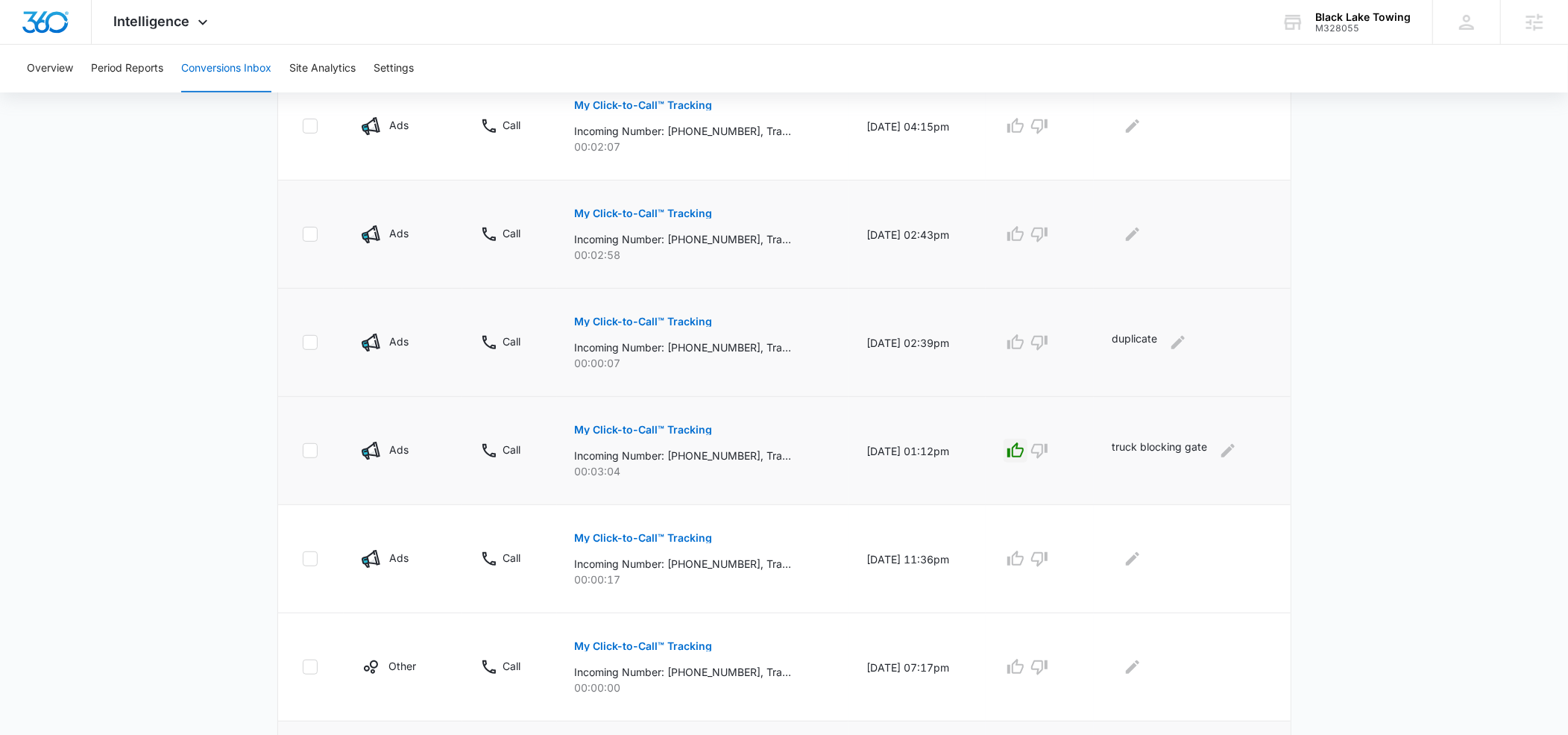
click at [651, 208] on p "My Click-to-Call™ Tracking" at bounding box center [644, 213] width 138 height 10
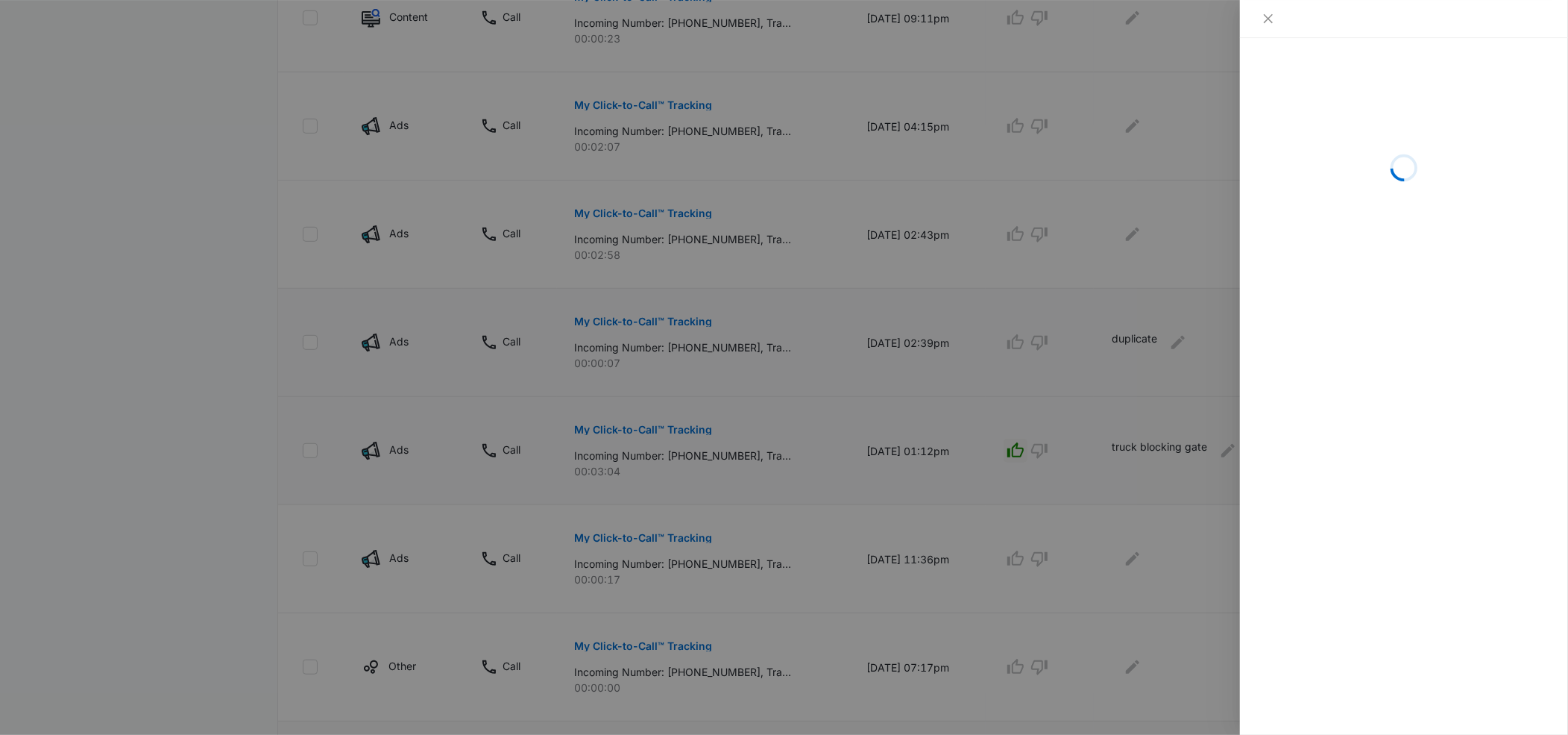
scroll to position [606, 0]
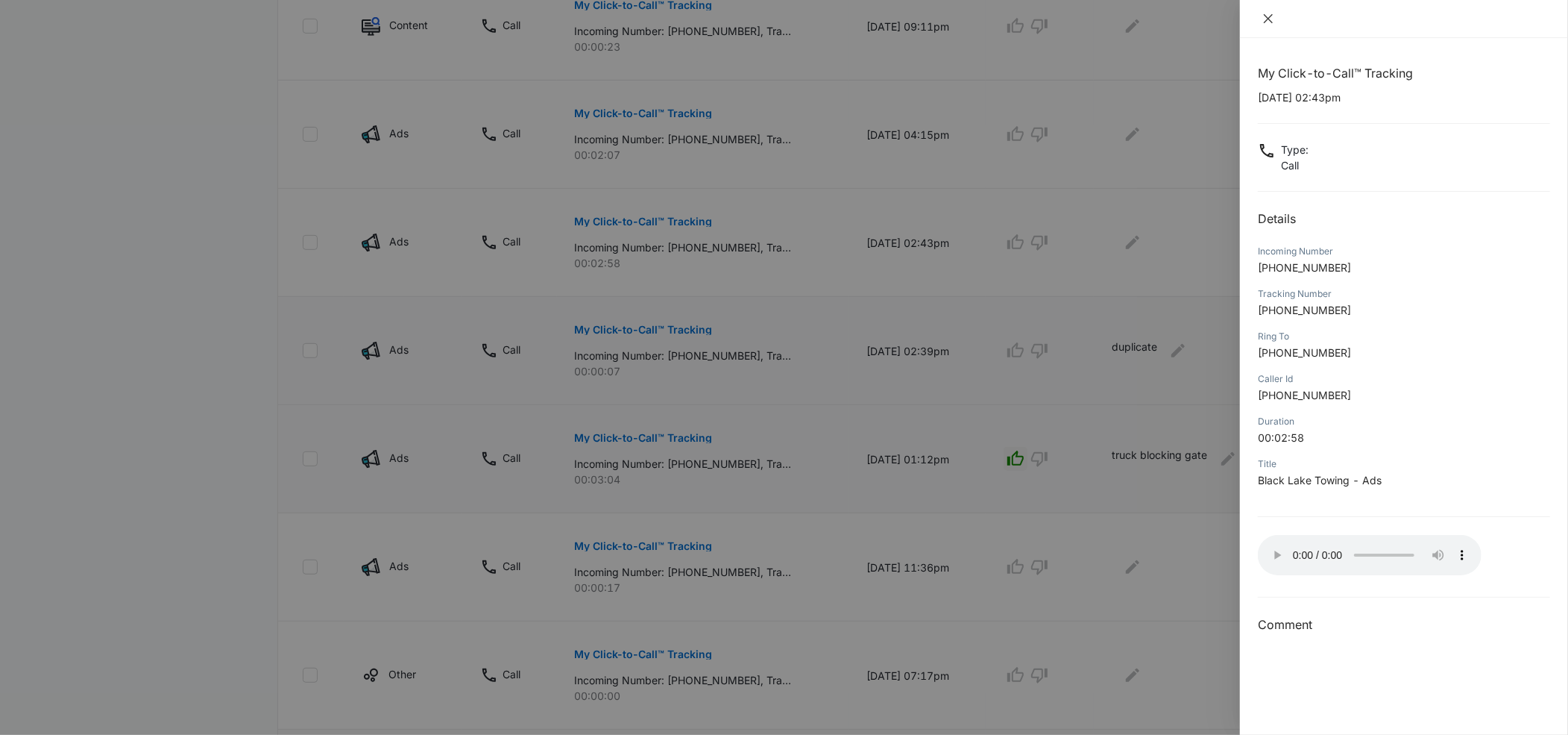
click at [1268, 21] on icon "close" at bounding box center [1267, 19] width 12 height 12
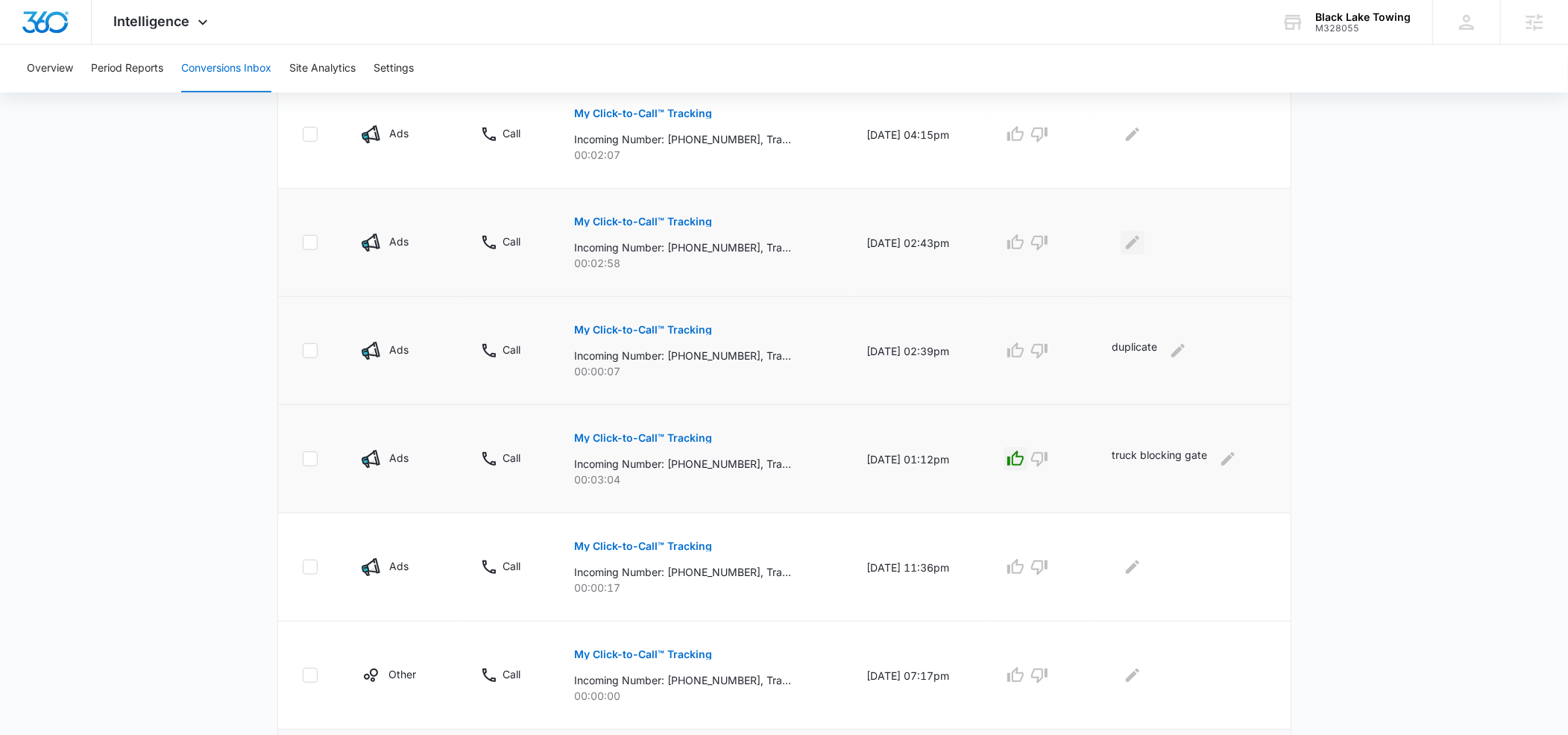
click at [1136, 241] on icon "Edit Comments" at bounding box center [1132, 242] width 18 height 18
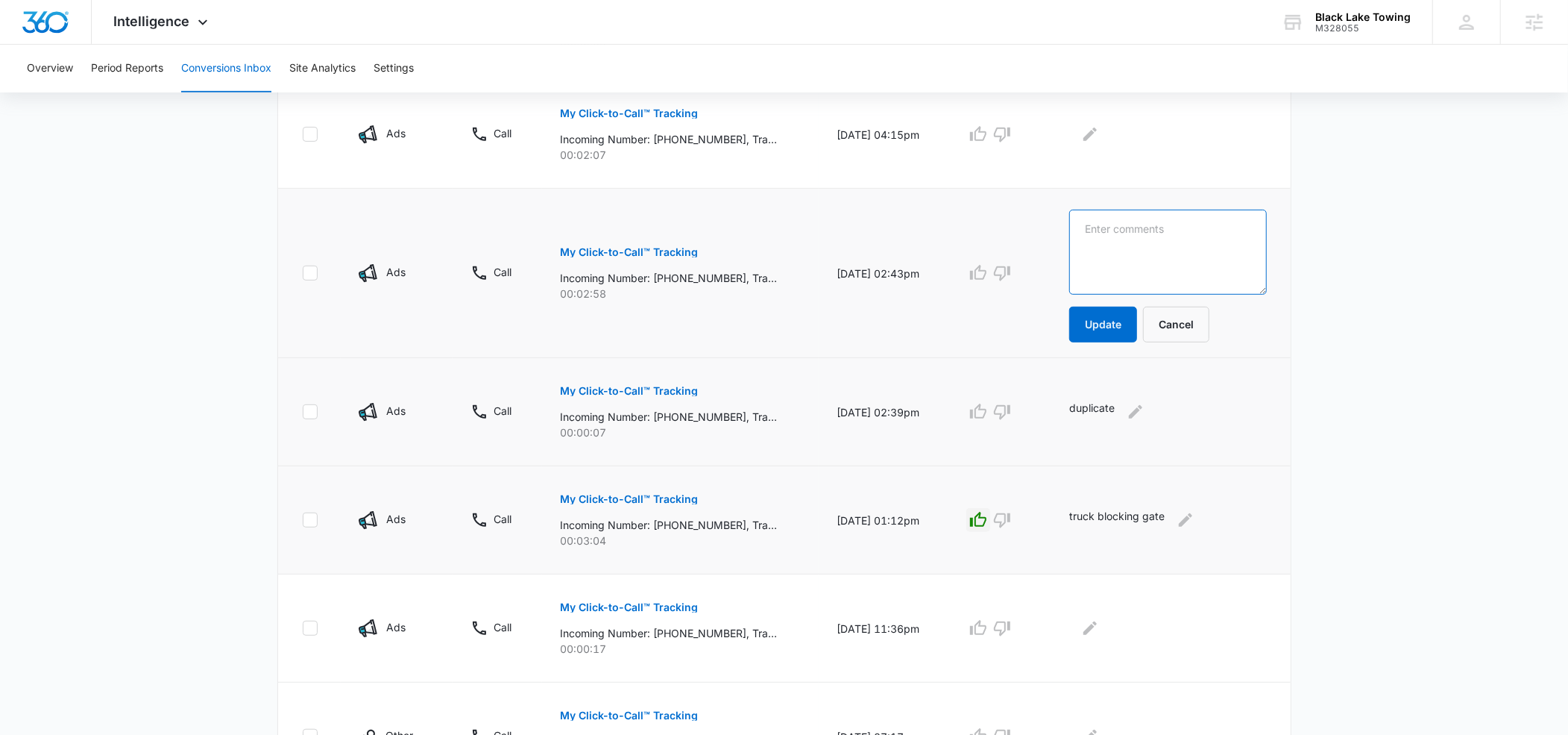
click at [1133, 235] on textarea at bounding box center [1169, 251] width 198 height 85
type textarea "tow tumwater to vancouver"
click at [1117, 319] on button "Update" at bounding box center [1103, 324] width 68 height 35
click at [987, 279] on icon "button" at bounding box center [978, 273] width 17 height 15
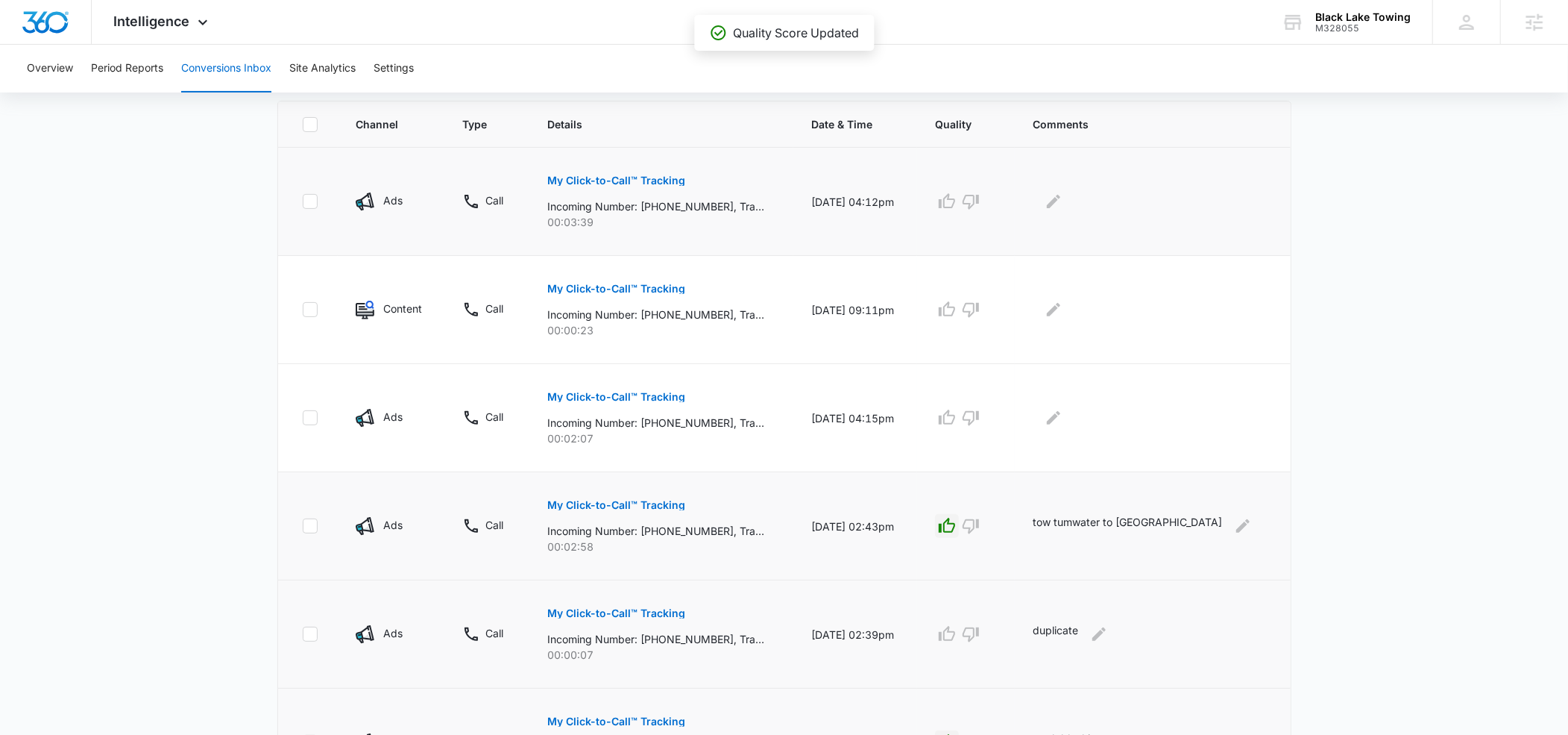
scroll to position [318, 0]
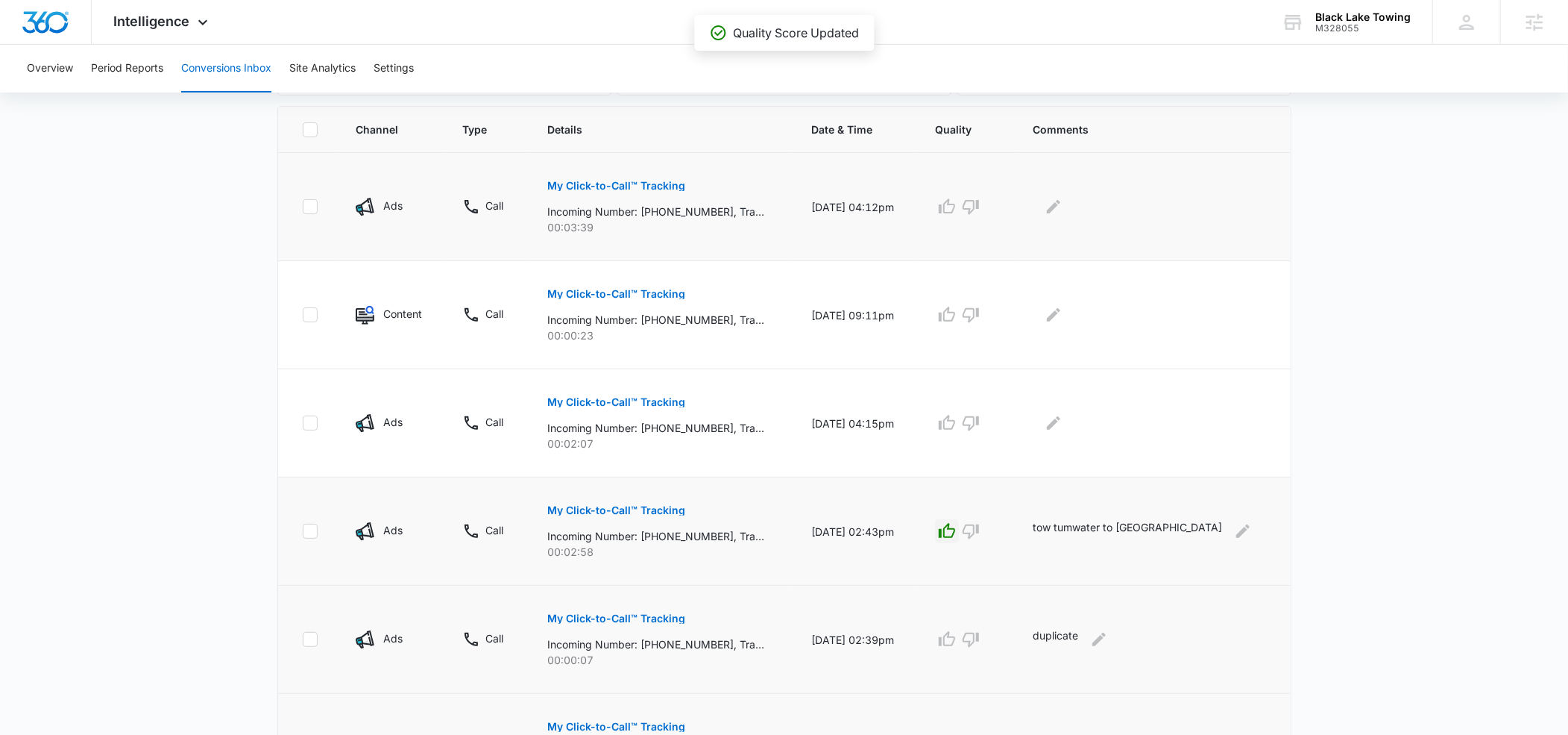
click at [647, 184] on p "My Click-to-Call™ Tracking" at bounding box center [616, 185] width 138 height 10
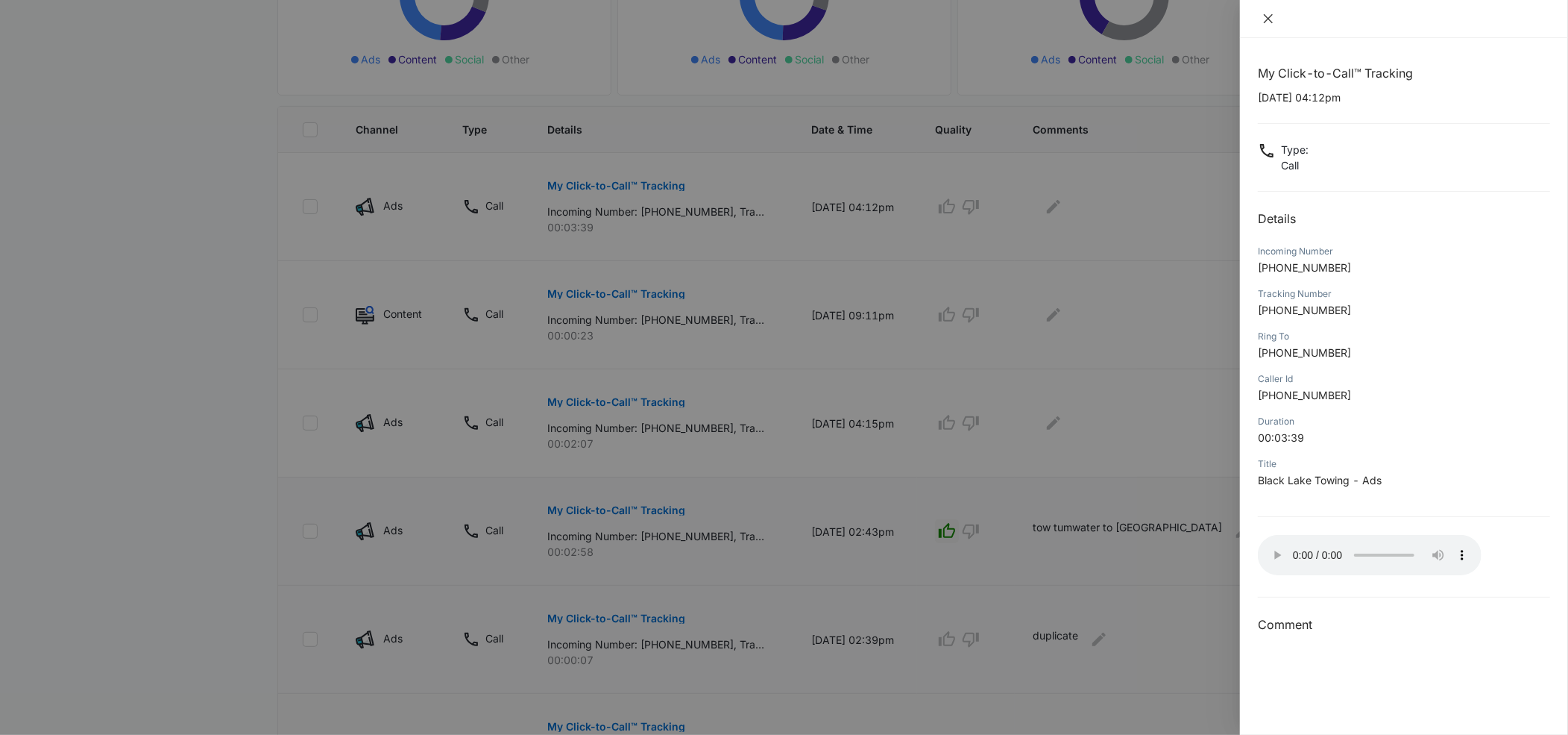
click at [1272, 20] on icon "close" at bounding box center [1267, 19] width 12 height 12
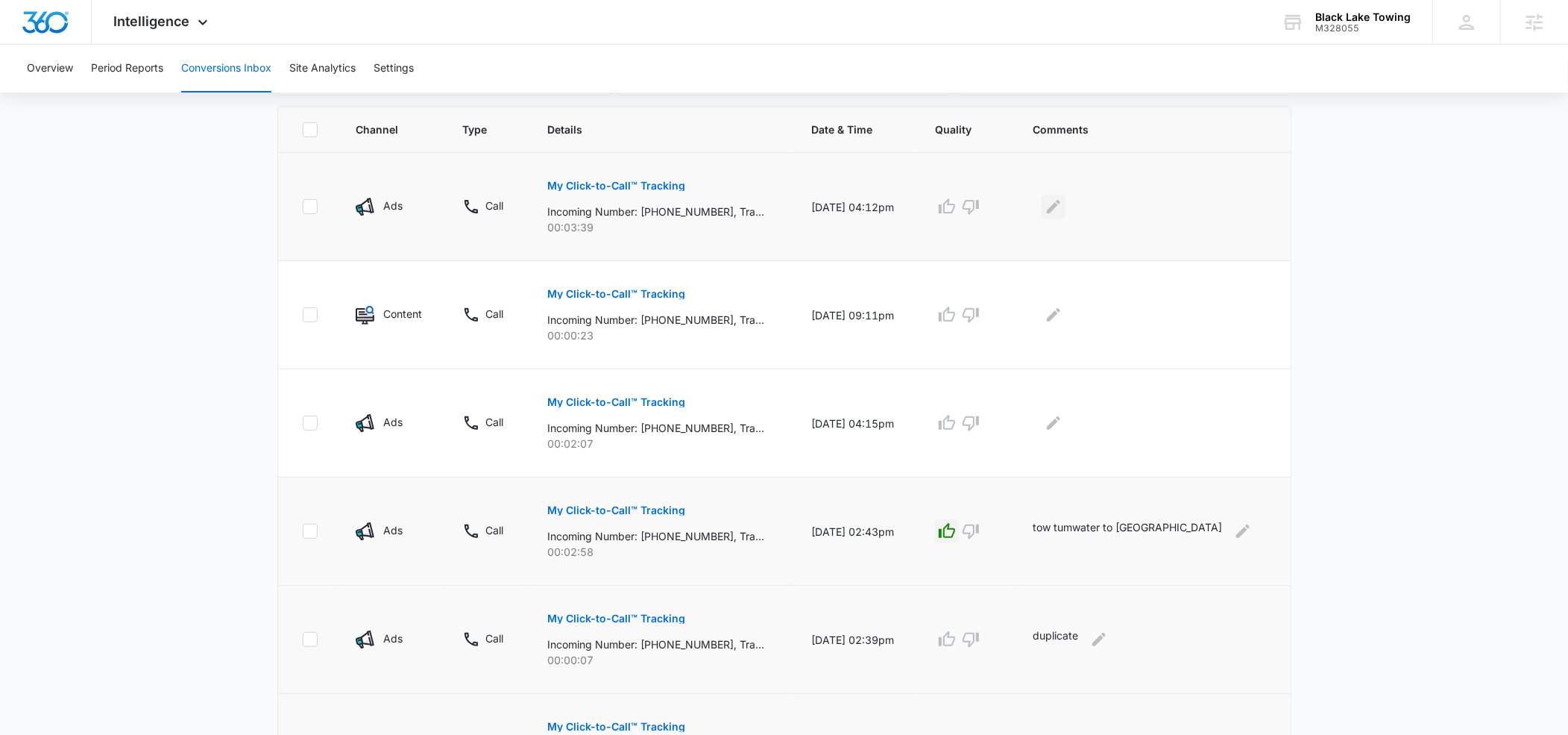
click at [1062, 209] on icon "Edit Comments" at bounding box center [1053, 206] width 18 height 18
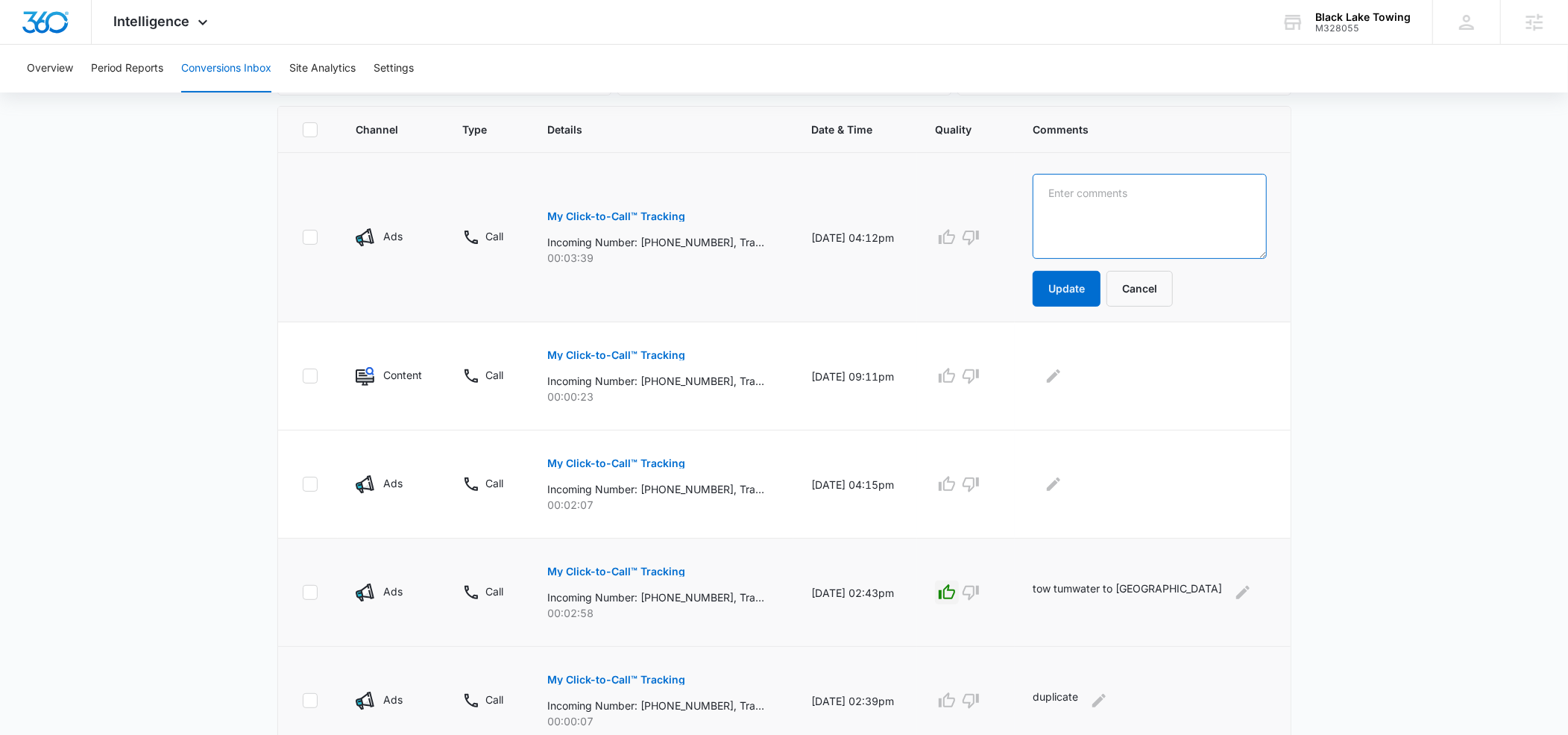
click at [1106, 193] on textarea at bounding box center [1149, 216] width 233 height 85
type textarea "tow - car on freeway"
click at [1100, 283] on button "Update" at bounding box center [1066, 289] width 68 height 35
click at [955, 231] on icon "button" at bounding box center [947, 233] width 17 height 15
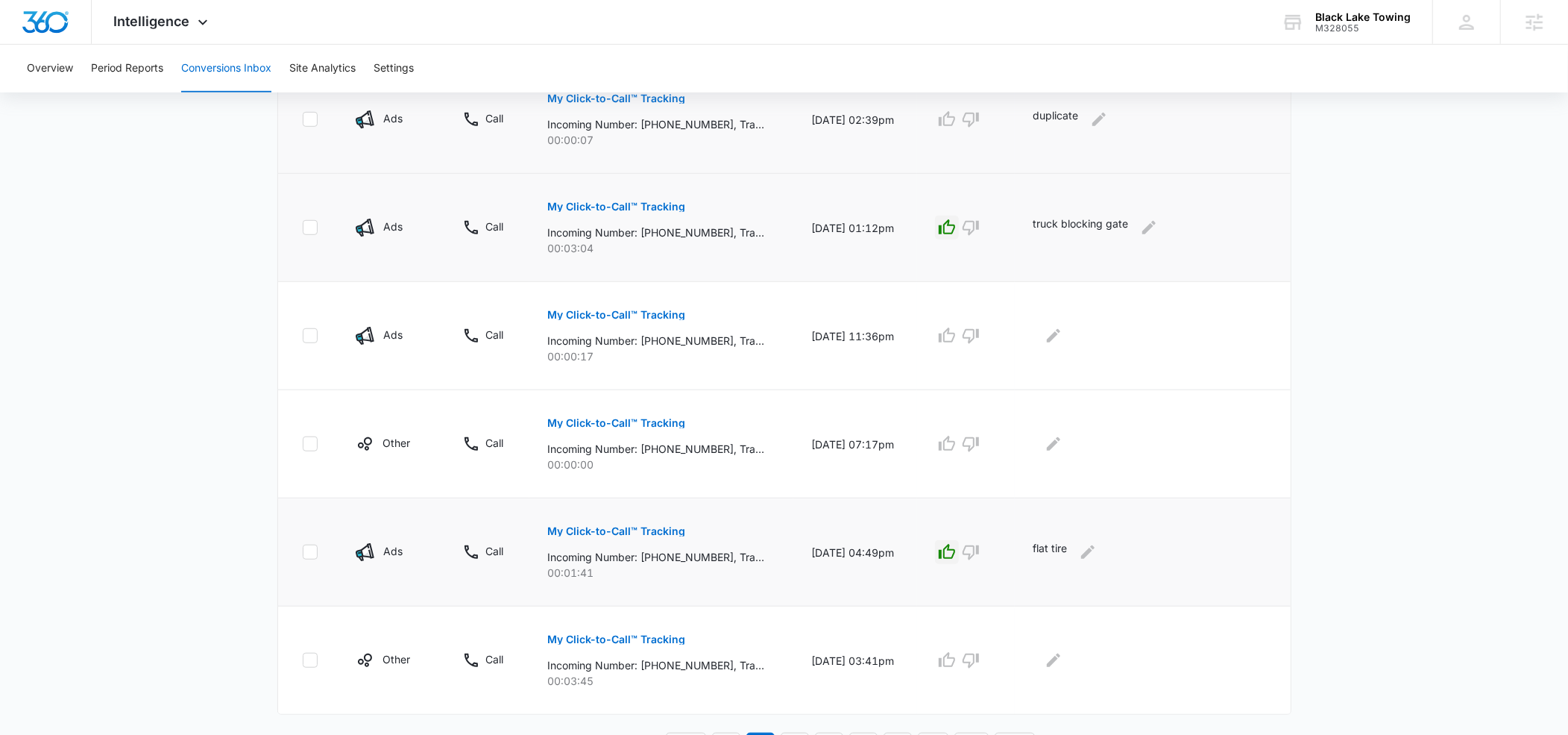
scroll to position [863, 0]
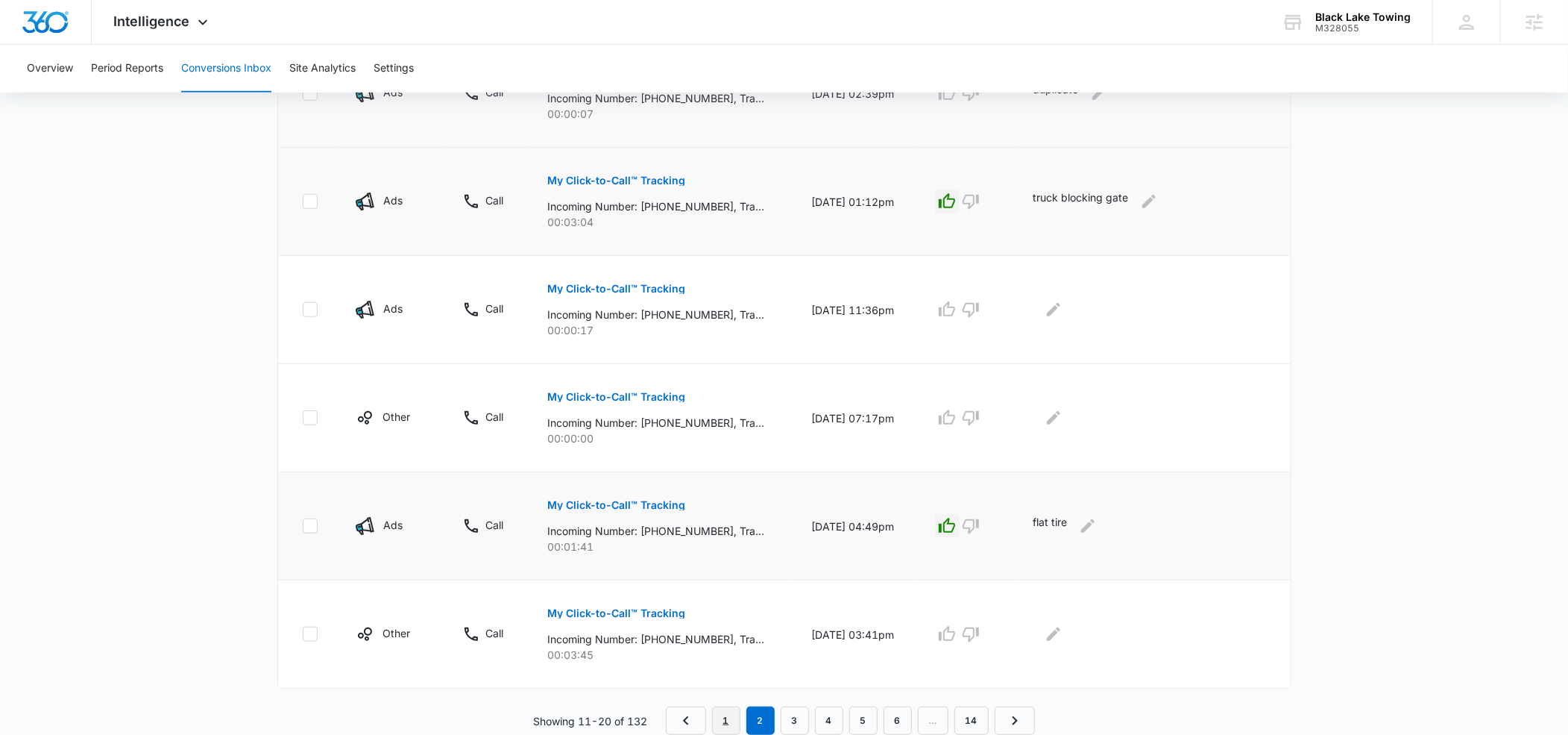
click at [721, 716] on link "1" at bounding box center [726, 720] width 28 height 28
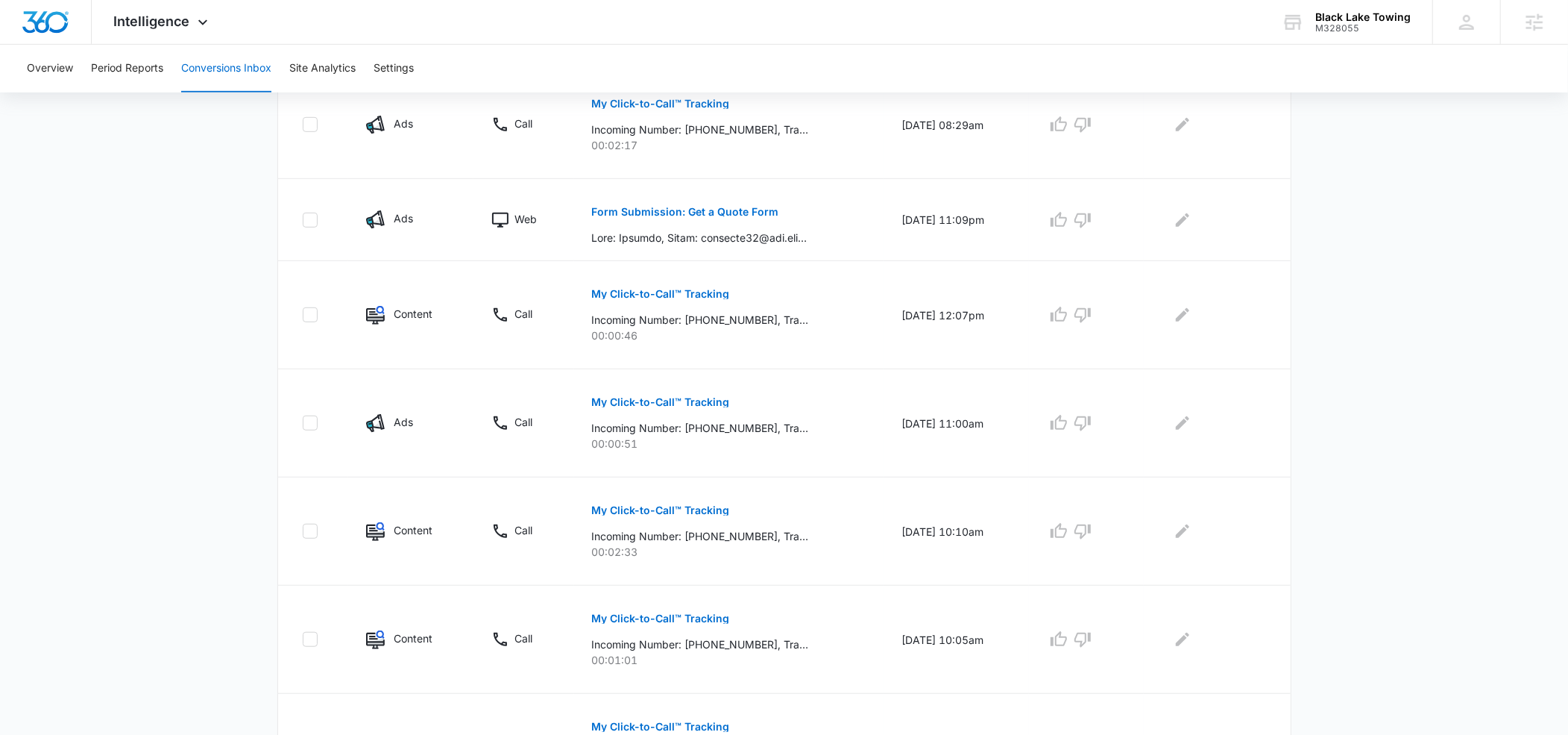
scroll to position [811, 0]
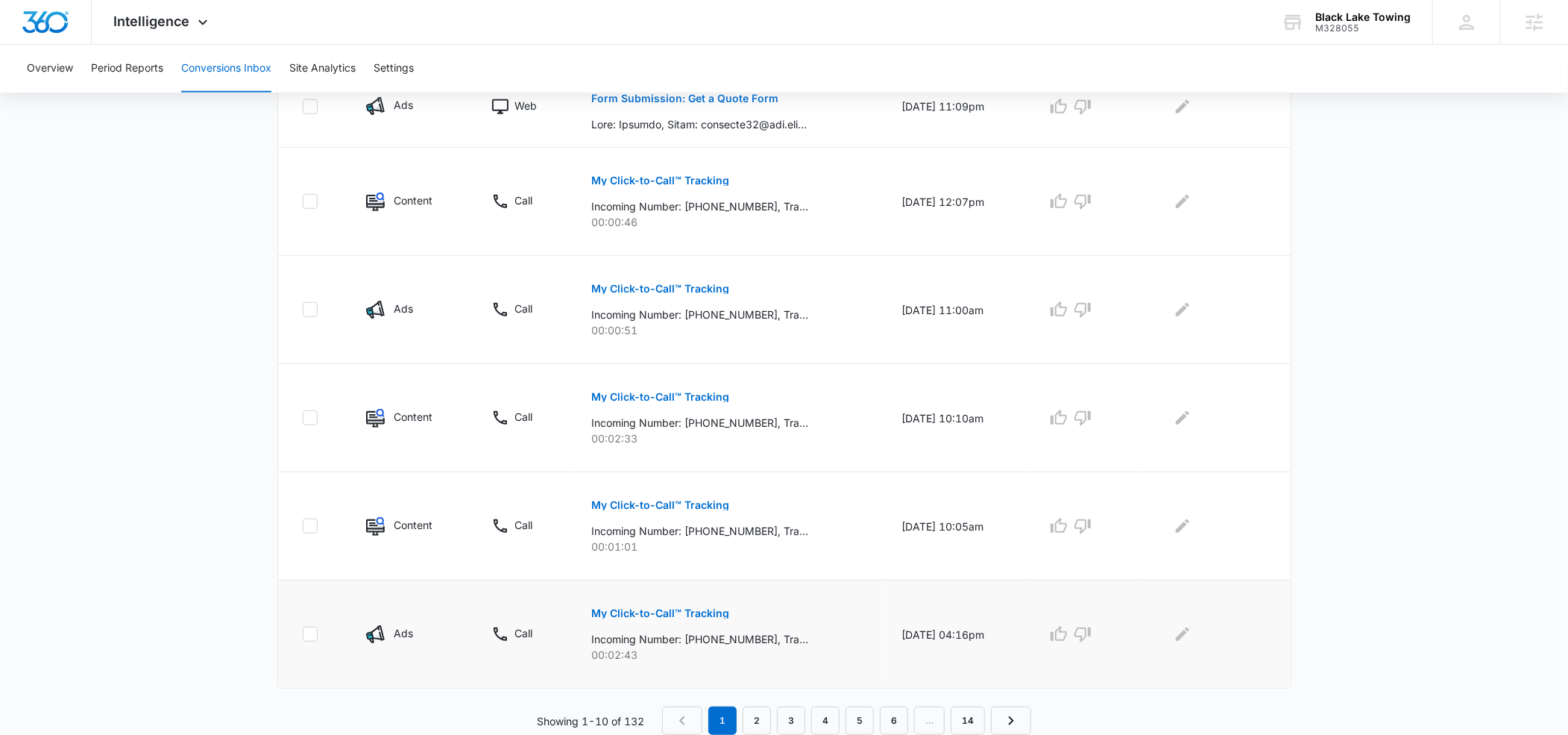
click at [643, 610] on p "My Click-to-Call™ Tracking" at bounding box center [661, 613] width 138 height 10
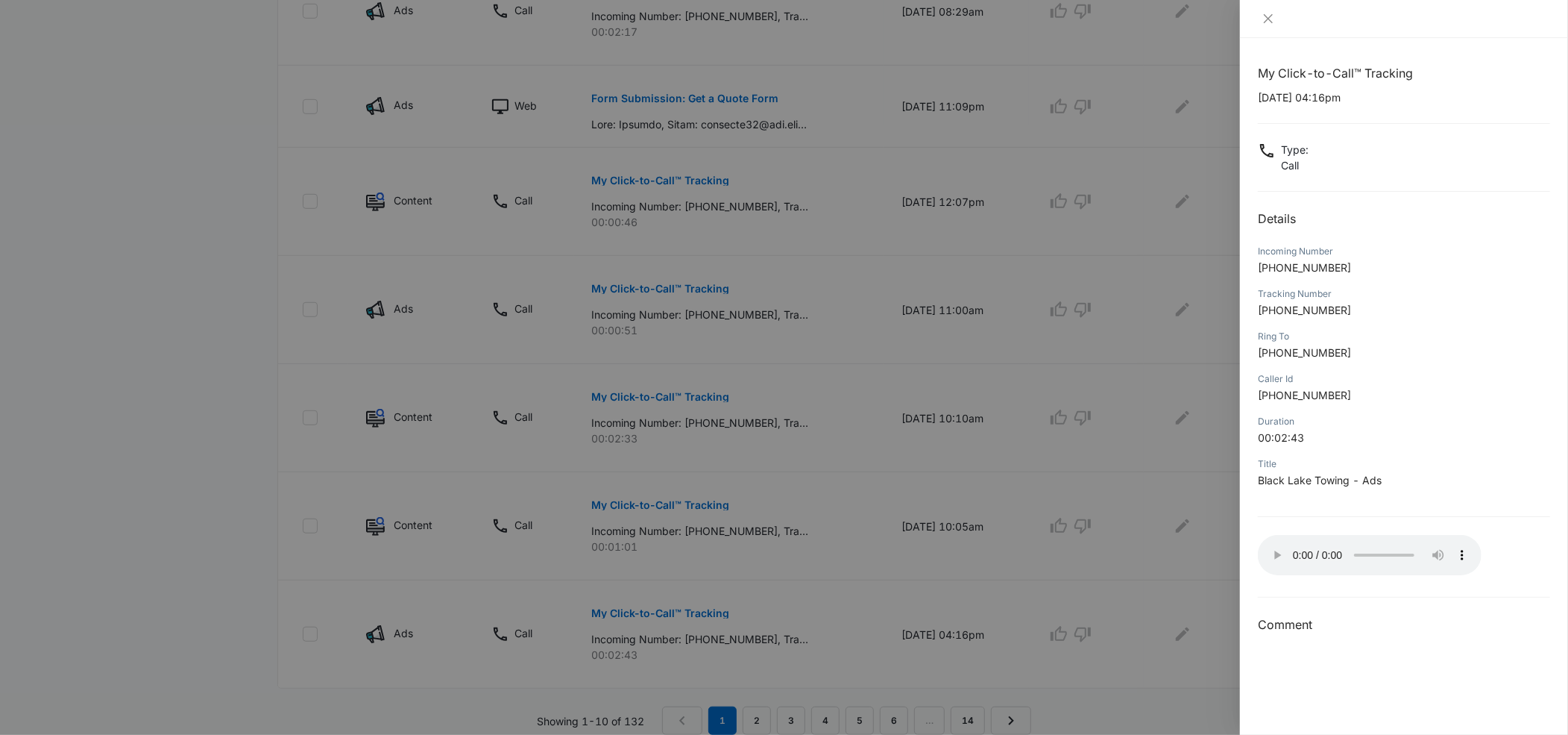
scroll to position [812, 0]
click at [1269, 18] on icon "close" at bounding box center [1267, 19] width 12 height 12
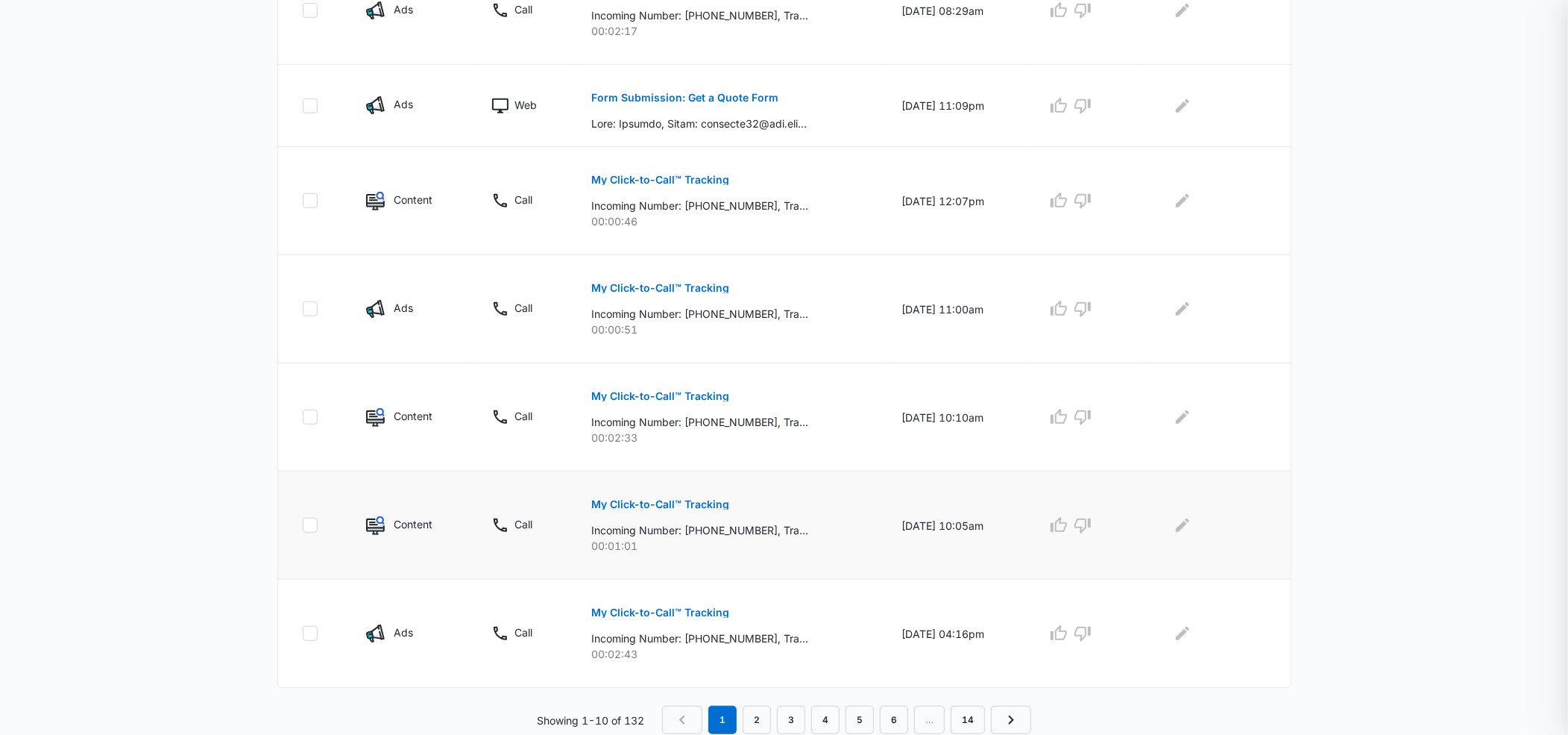
scroll to position [811, 0]
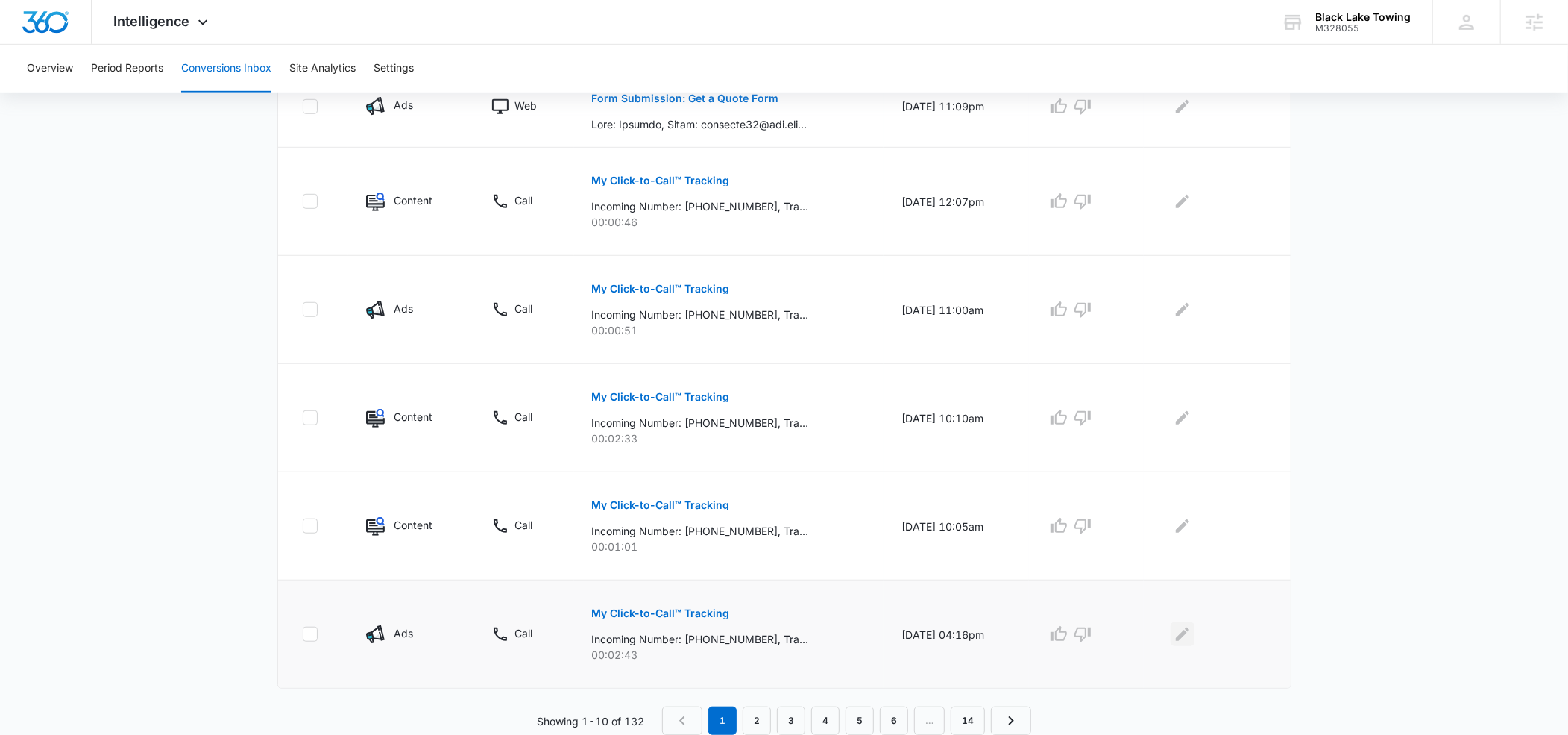
click at [1189, 632] on icon "Edit Comments" at bounding box center [1183, 634] width 13 height 13
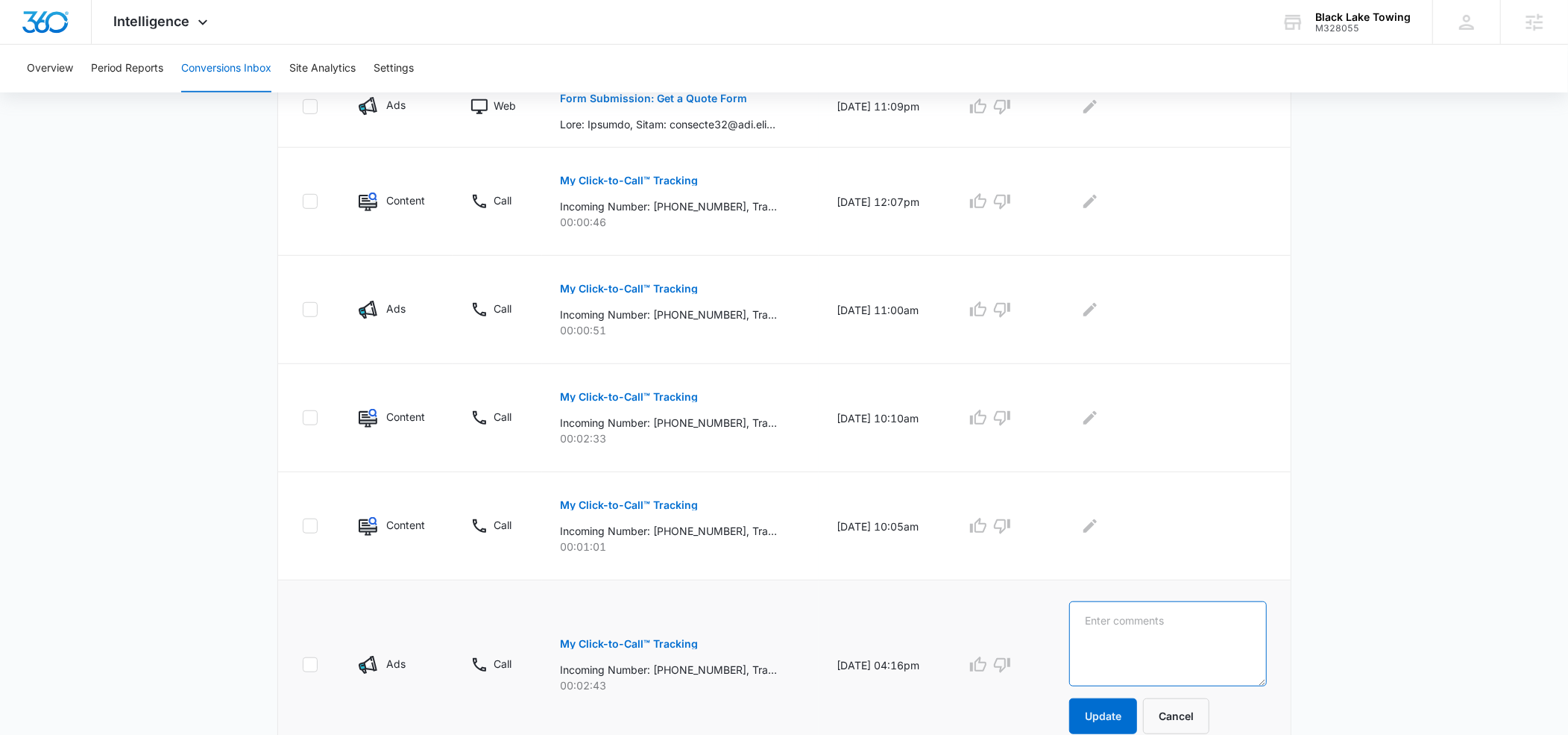
click at [1158, 627] on textarea at bounding box center [1169, 643] width 198 height 85
type textarea "off ramp - immediate tow"
click at [1132, 721] on button "Update" at bounding box center [1103, 716] width 68 height 35
click at [987, 666] on button "button" at bounding box center [978, 665] width 24 height 24
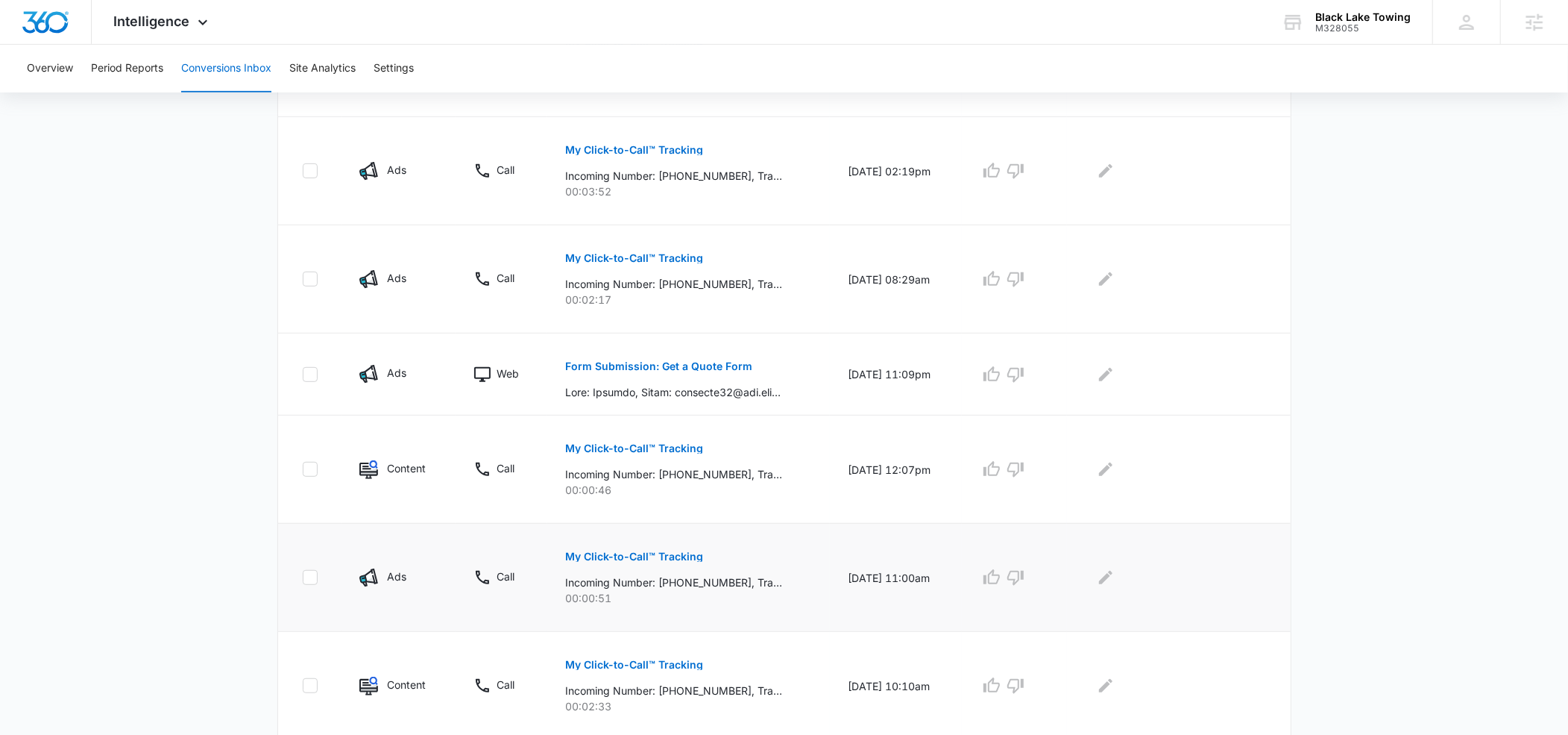
scroll to position [540, 0]
click at [598, 365] on p "Form Submission: Get a Quote Form" at bounding box center [659, 369] width 188 height 10
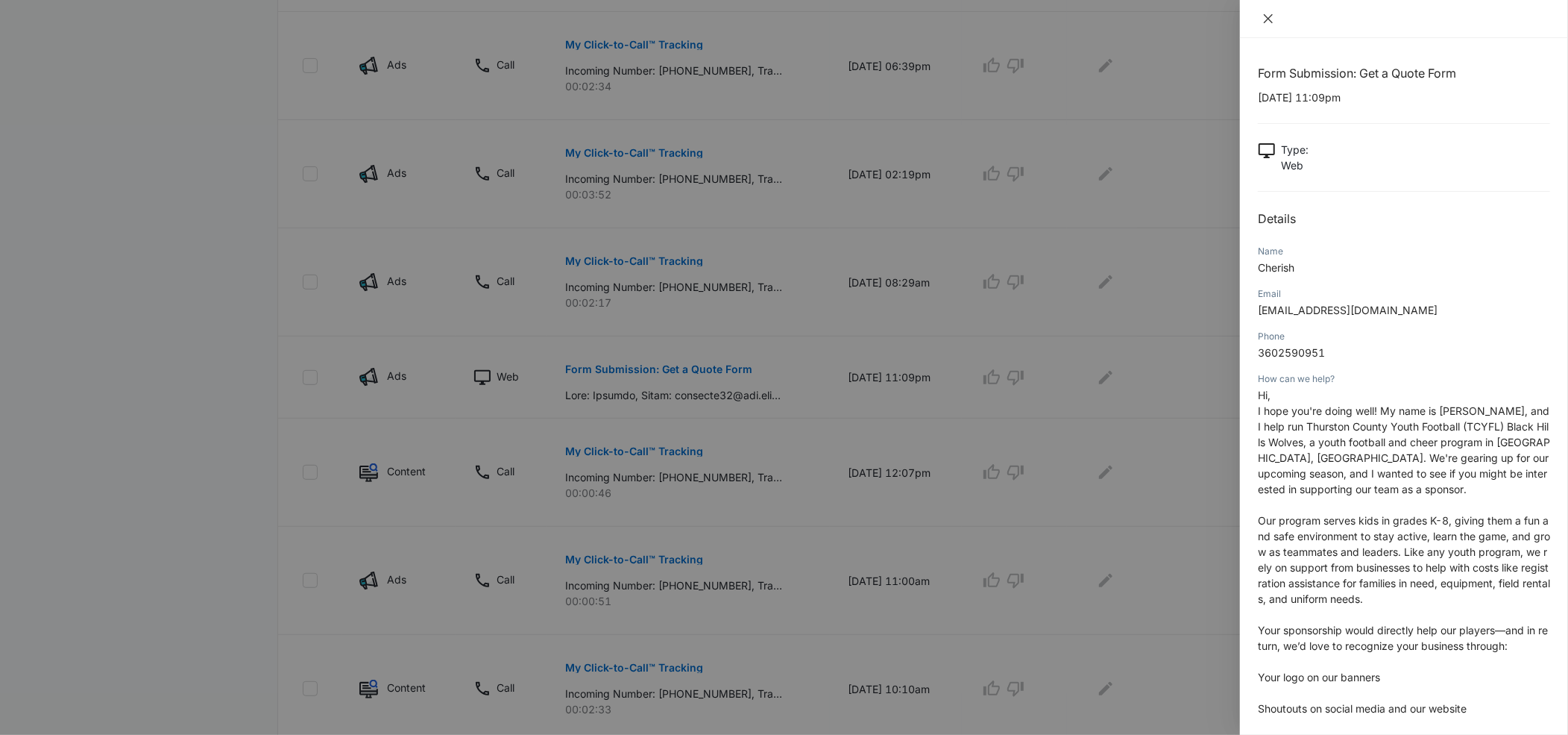
click at [1267, 18] on icon "close" at bounding box center [1267, 19] width 12 height 12
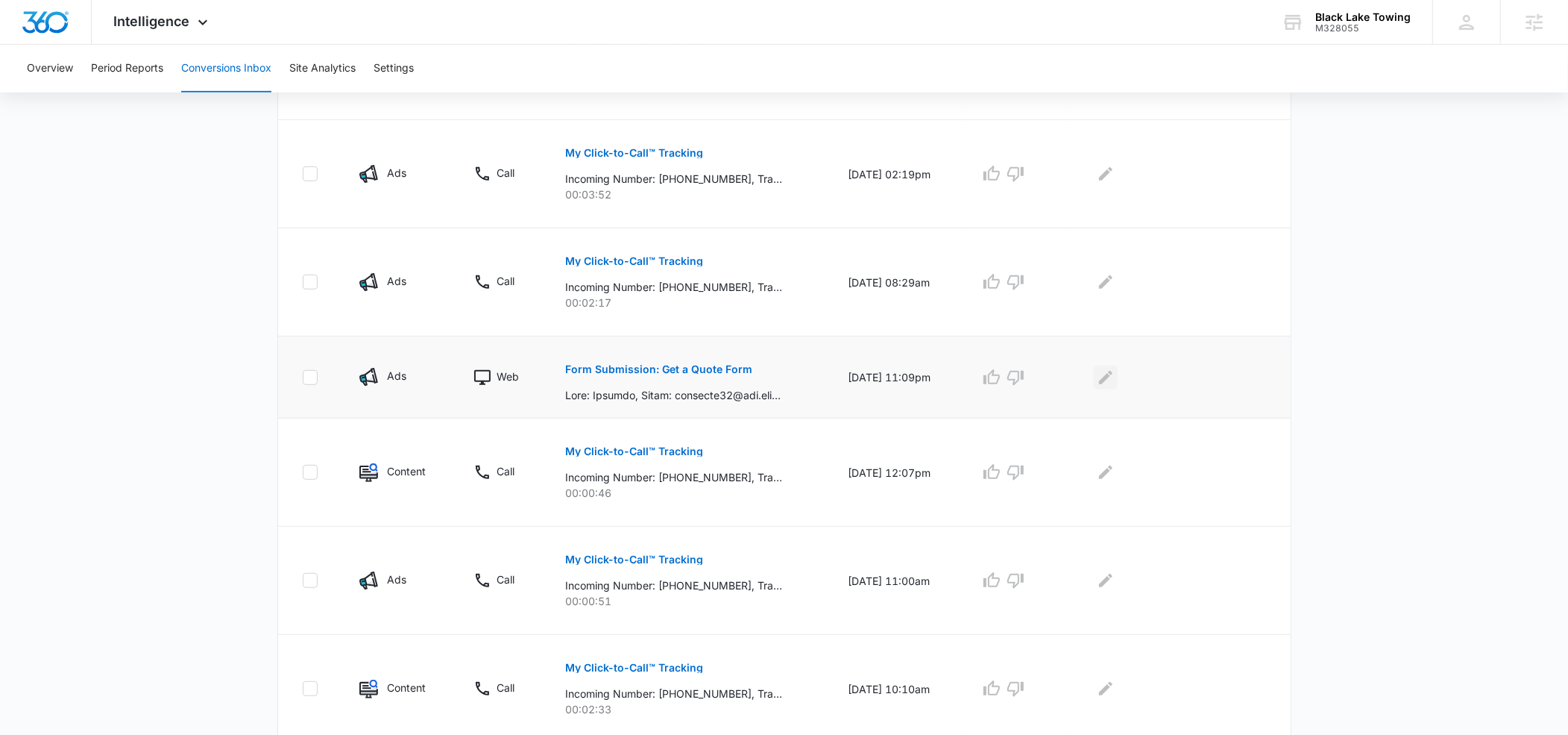
click at [1106, 374] on icon "Edit Comments" at bounding box center [1105, 377] width 18 height 18
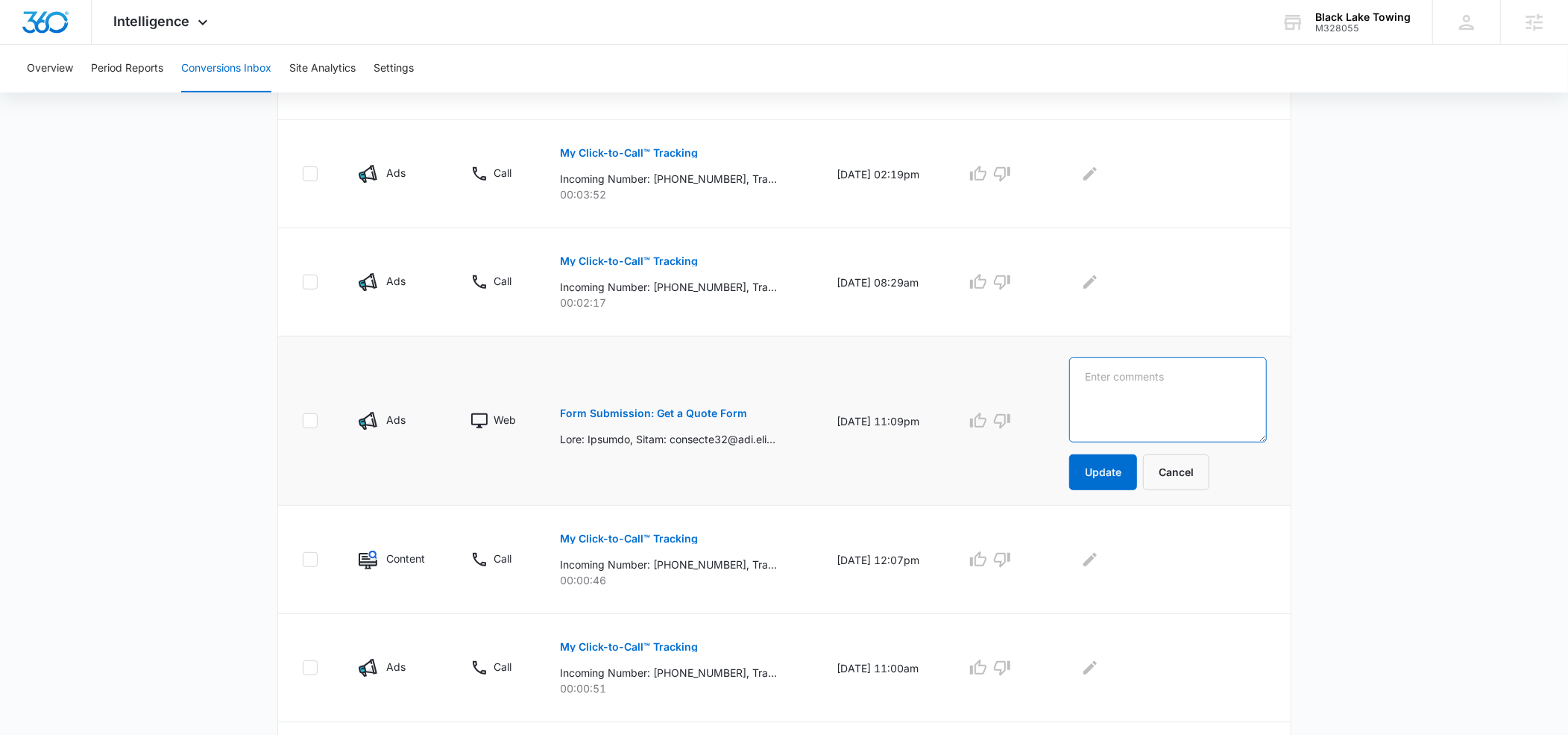
click at [1107, 375] on textarea at bounding box center [1169, 400] width 198 height 85
type textarea "solicitor/sponsor request"
click at [1115, 463] on button "Update" at bounding box center [1103, 472] width 68 height 35
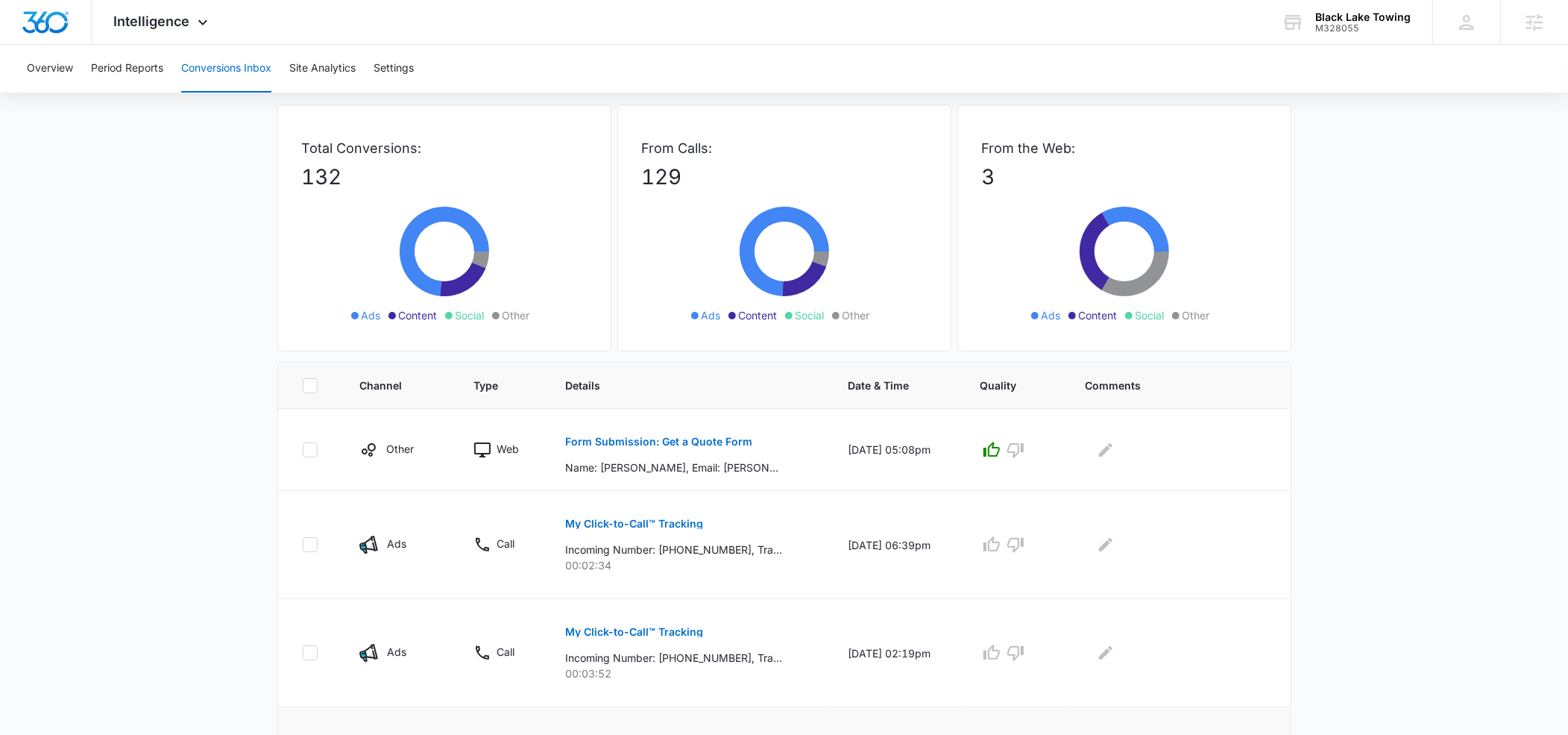
scroll to position [0, 0]
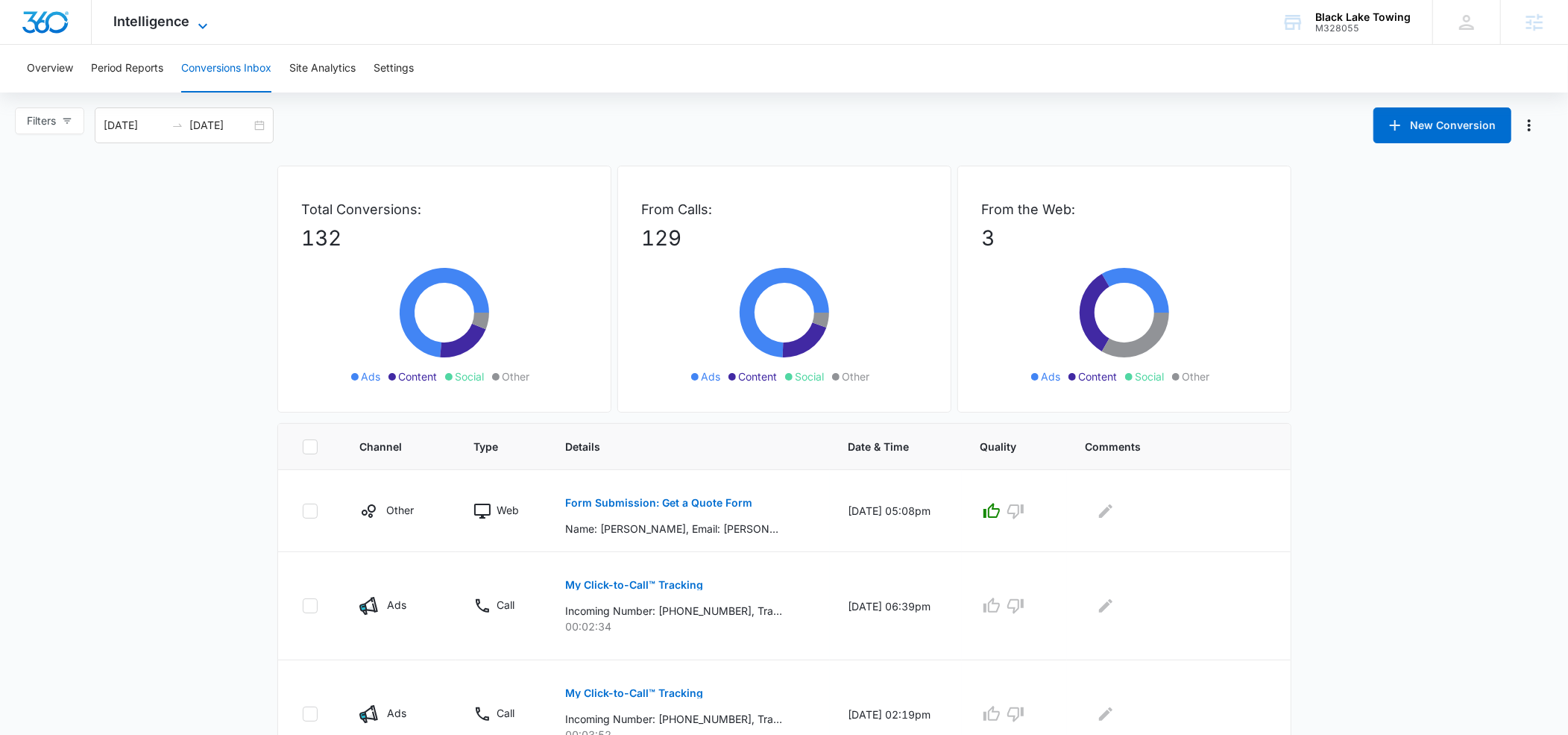
click at [200, 21] on icon at bounding box center [203, 25] width 18 height 18
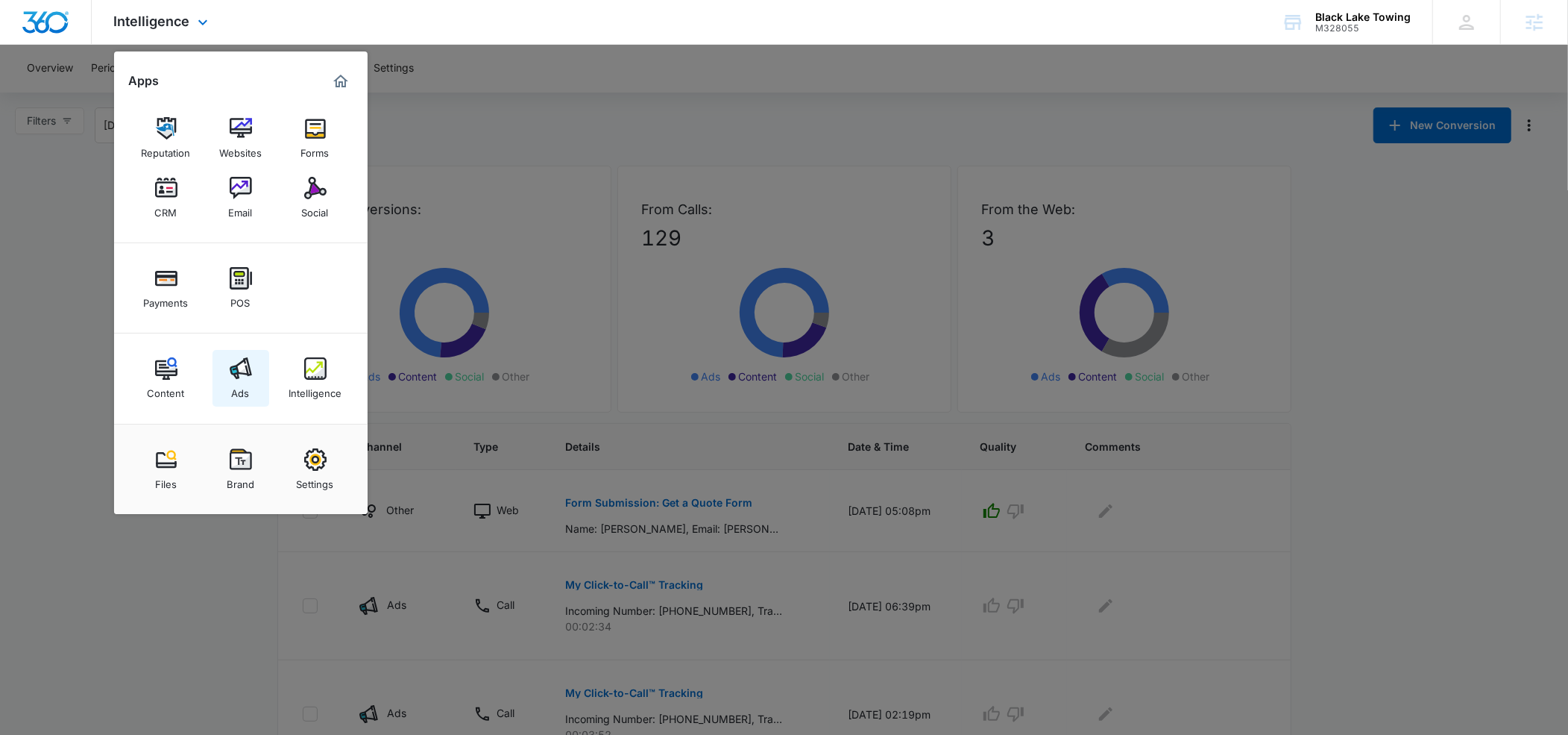
click at [250, 390] on link "Ads" at bounding box center [241, 378] width 57 height 57
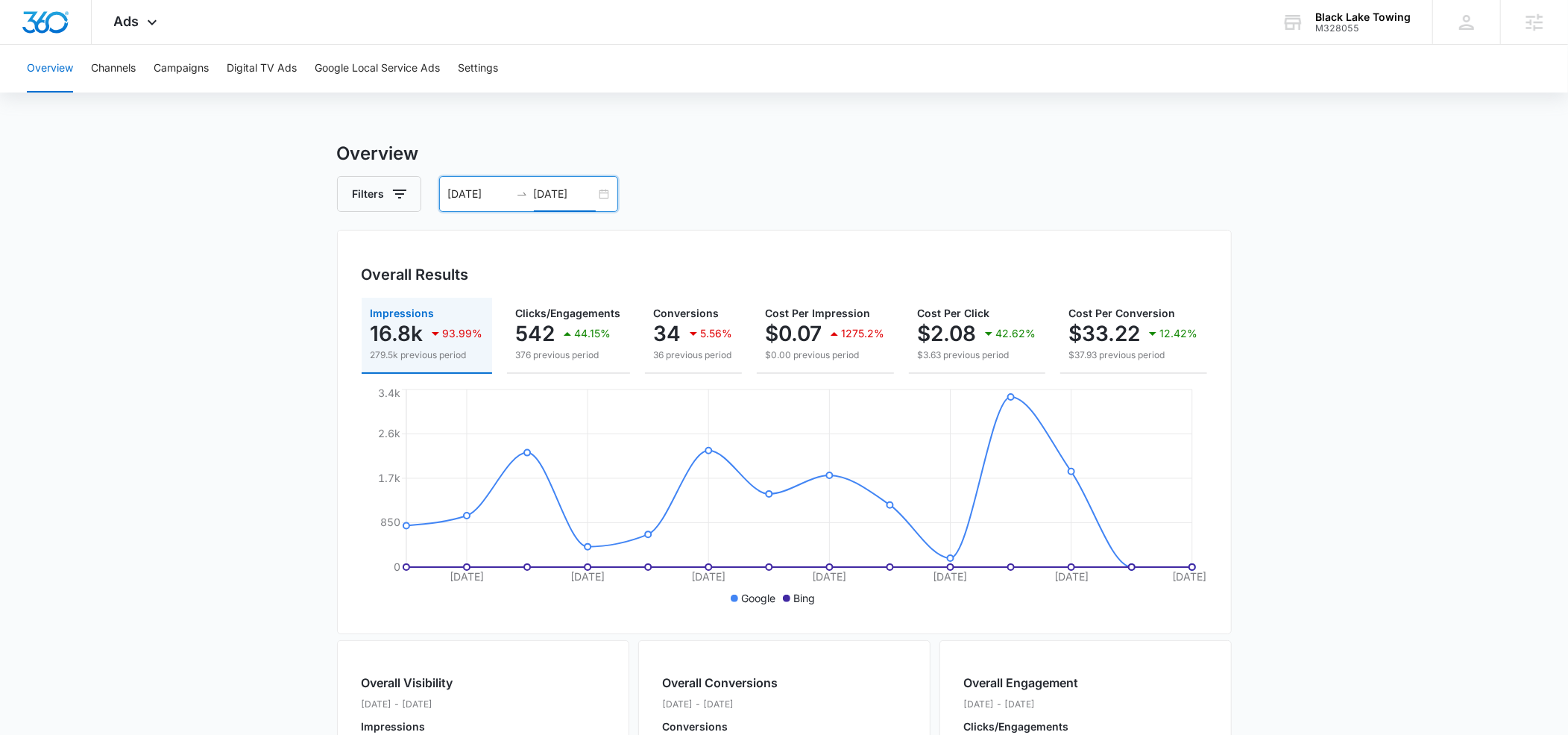
click at [539, 191] on input "08/14/2025" at bounding box center [565, 194] width 62 height 17
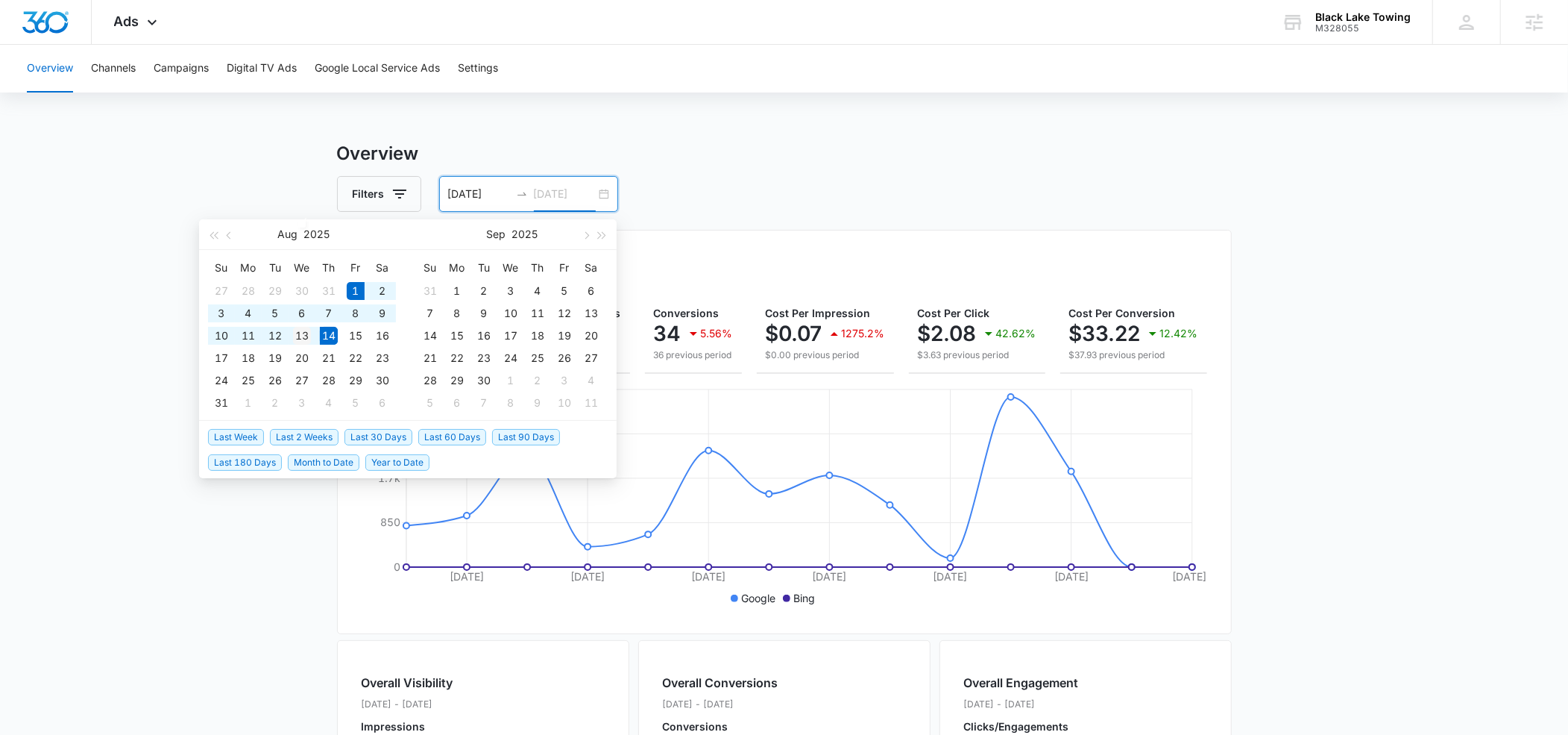
type input "[DATE]"
click at [301, 335] on div "13" at bounding box center [301, 335] width 18 height 18
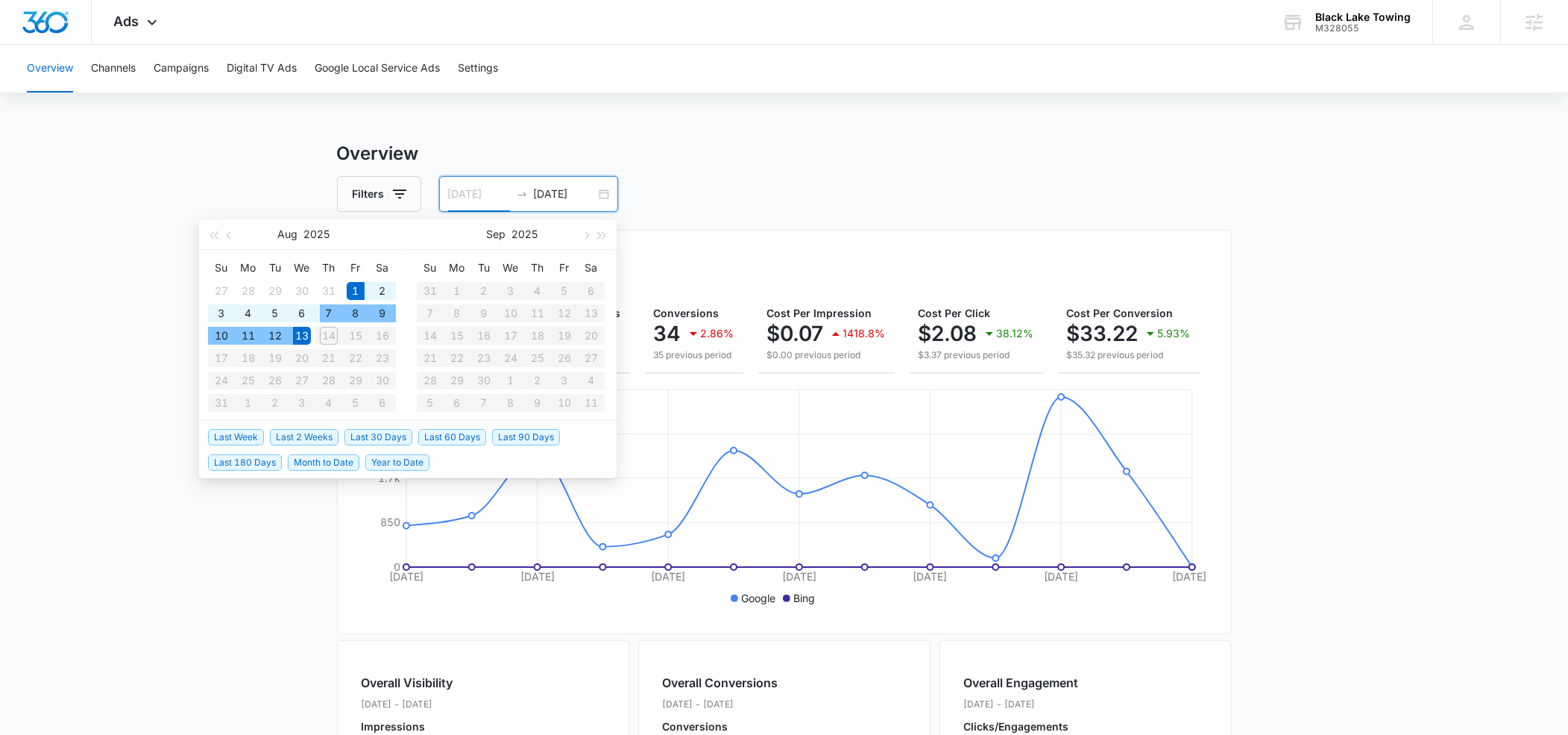
click at [321, 310] on div "7" at bounding box center [329, 313] width 18 height 18
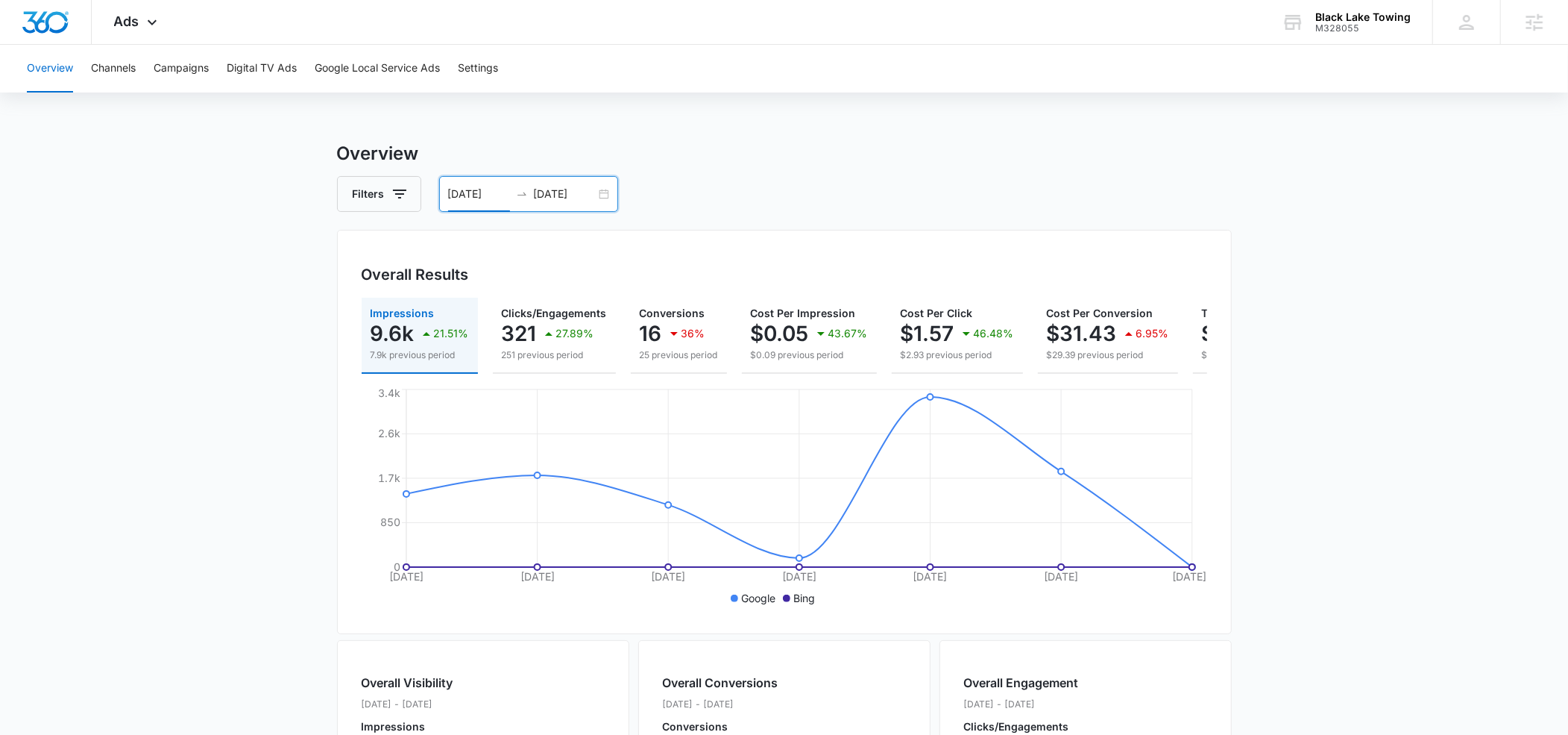
click at [457, 190] on input "[DATE]" at bounding box center [479, 194] width 62 height 17
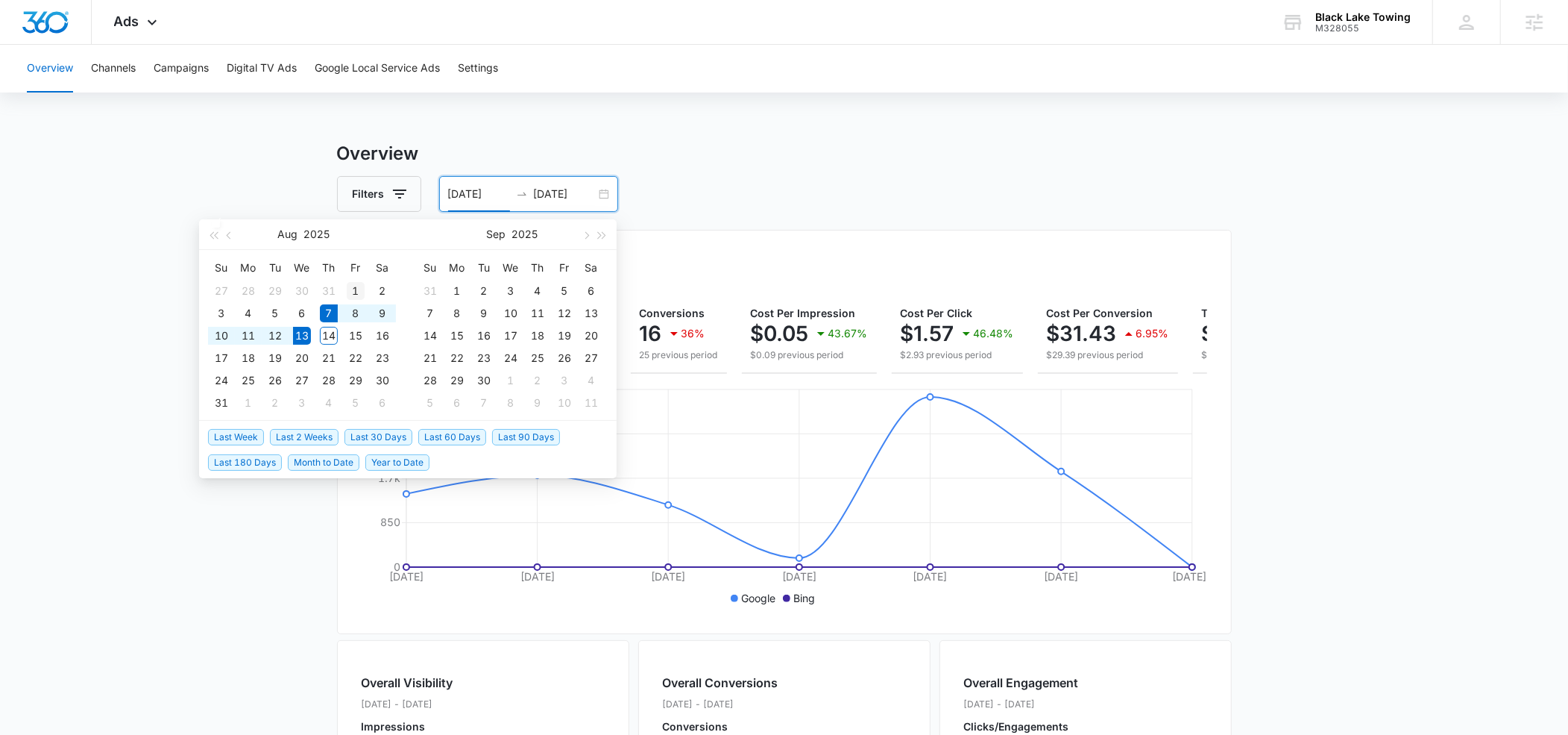
type input "[DATE]"
click at [353, 287] on div "1" at bounding box center [355, 290] width 18 height 18
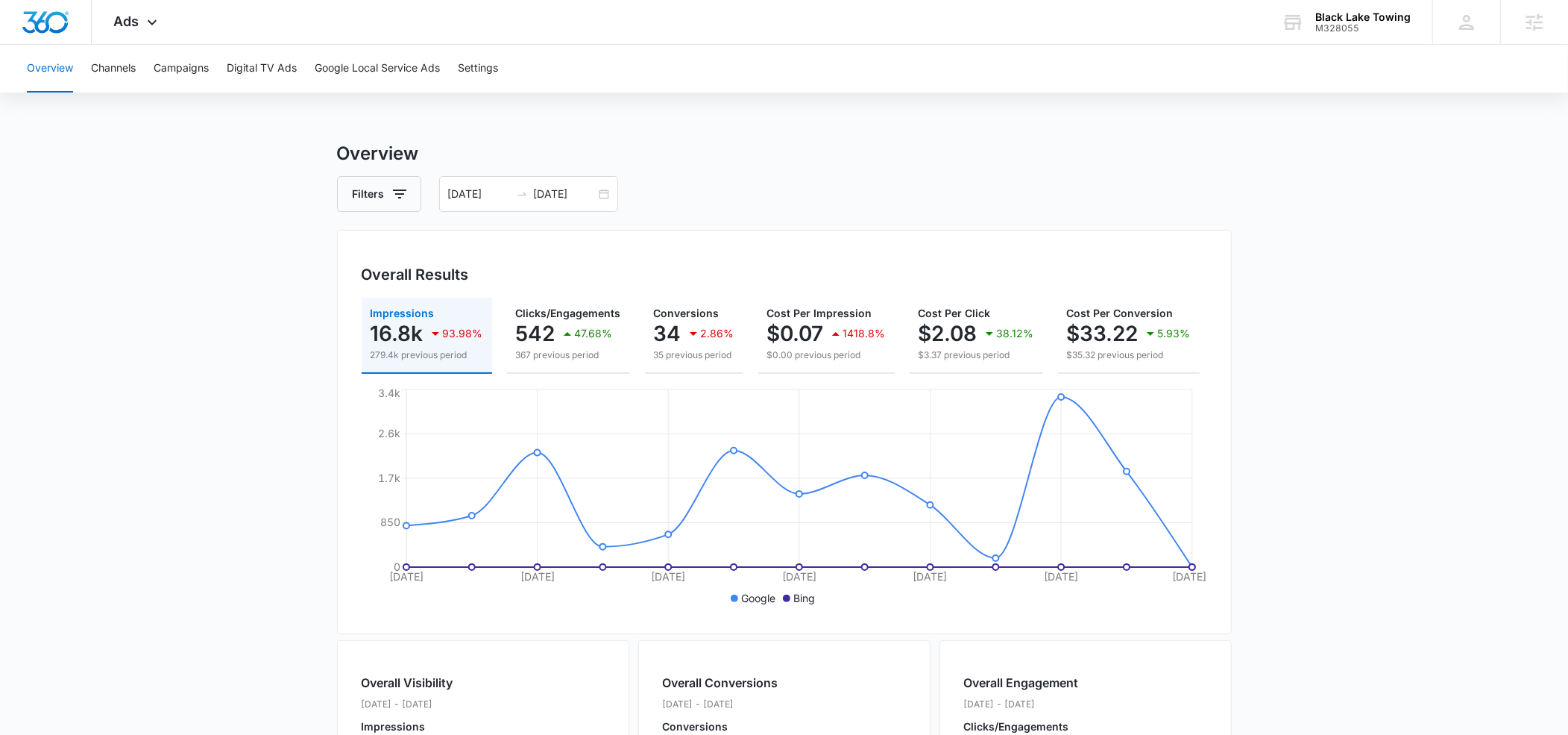
click at [728, 128] on div "Overview Channels Campaigns Digital TV Ads Google Local Service Ads Settings Ov…" at bounding box center [784, 628] width 1568 height 1166
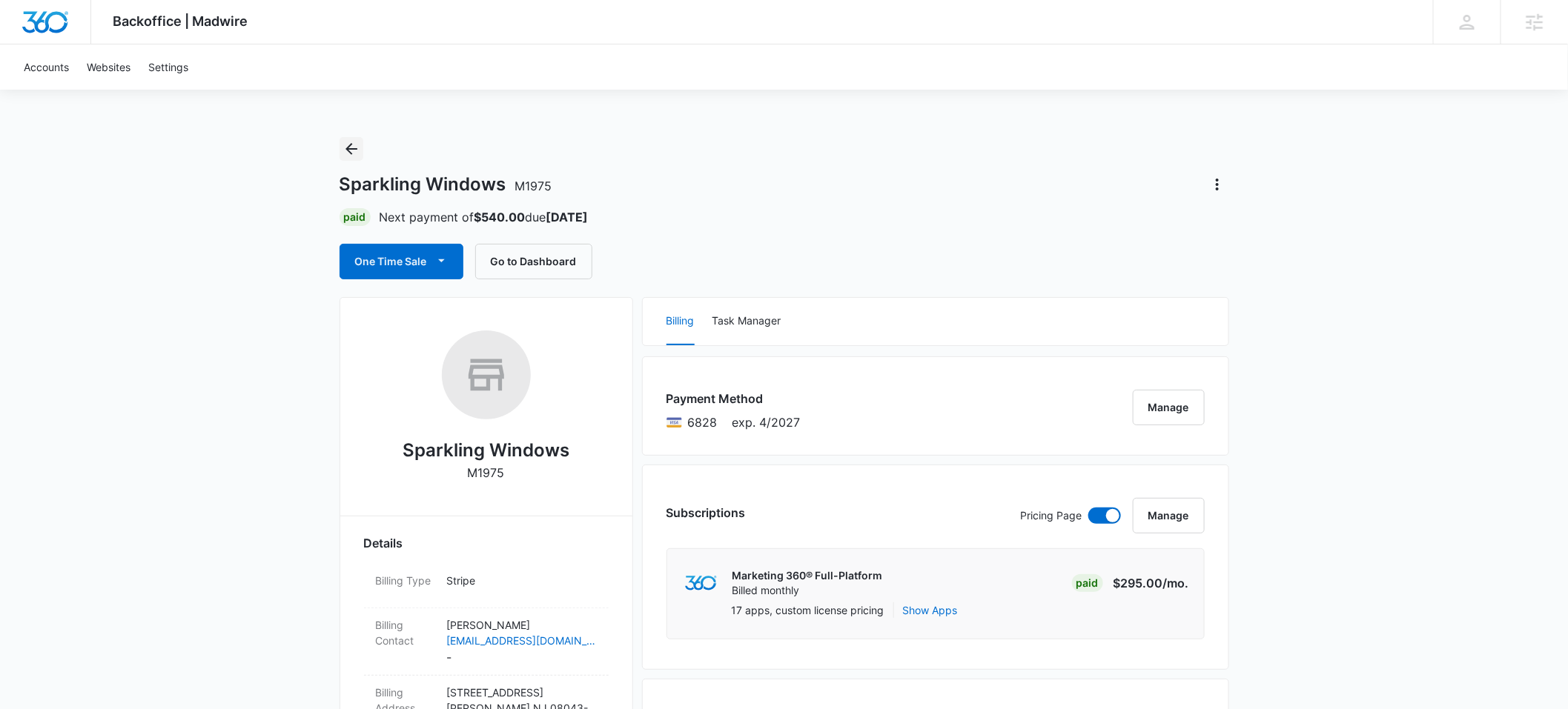
click at [357, 146] on icon "Back" at bounding box center [351, 148] width 18 height 18
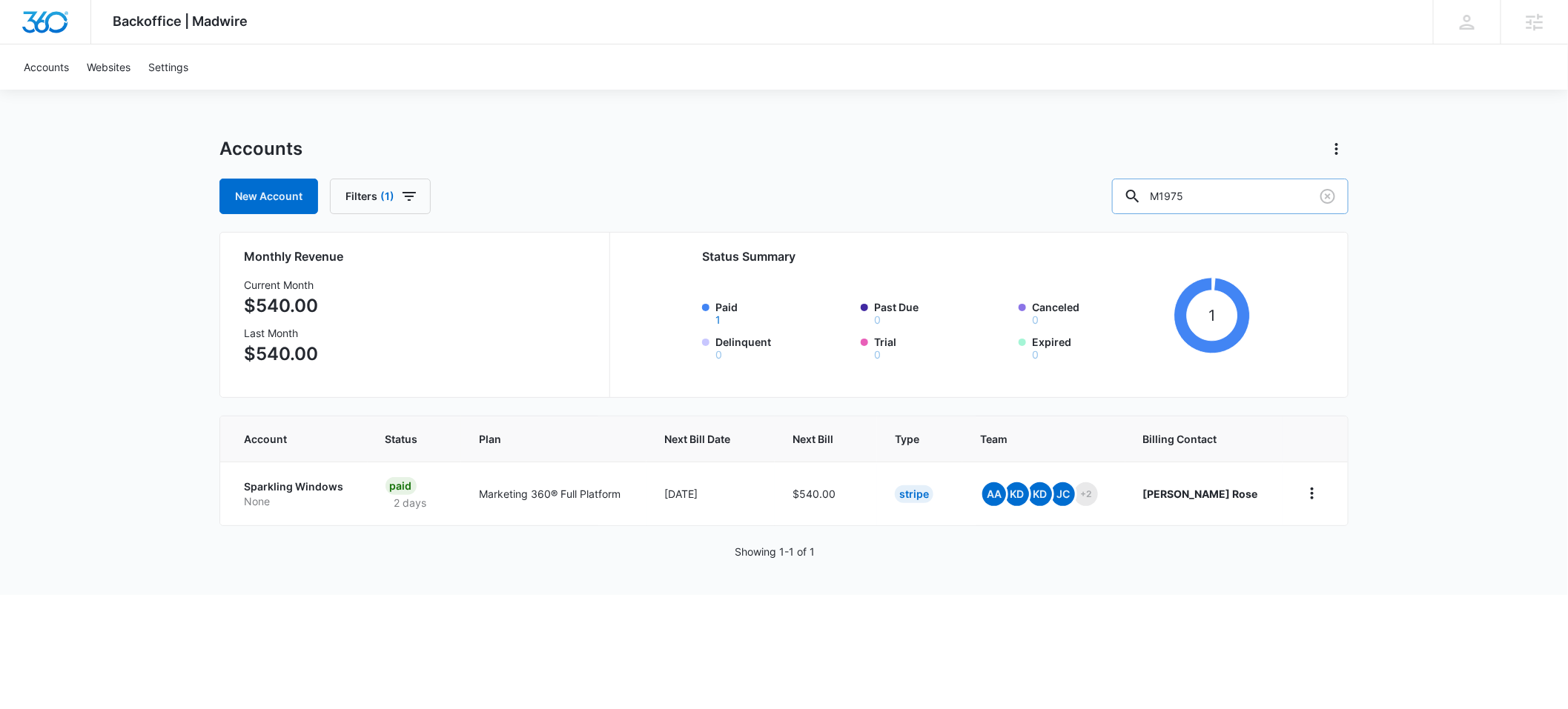
drag, startPoint x: 1248, startPoint y: 197, endPoint x: 1177, endPoint y: 195, distance: 71.0
click at [1177, 195] on div "M1975" at bounding box center [1229, 197] width 237 height 35
type input "accuray mech"
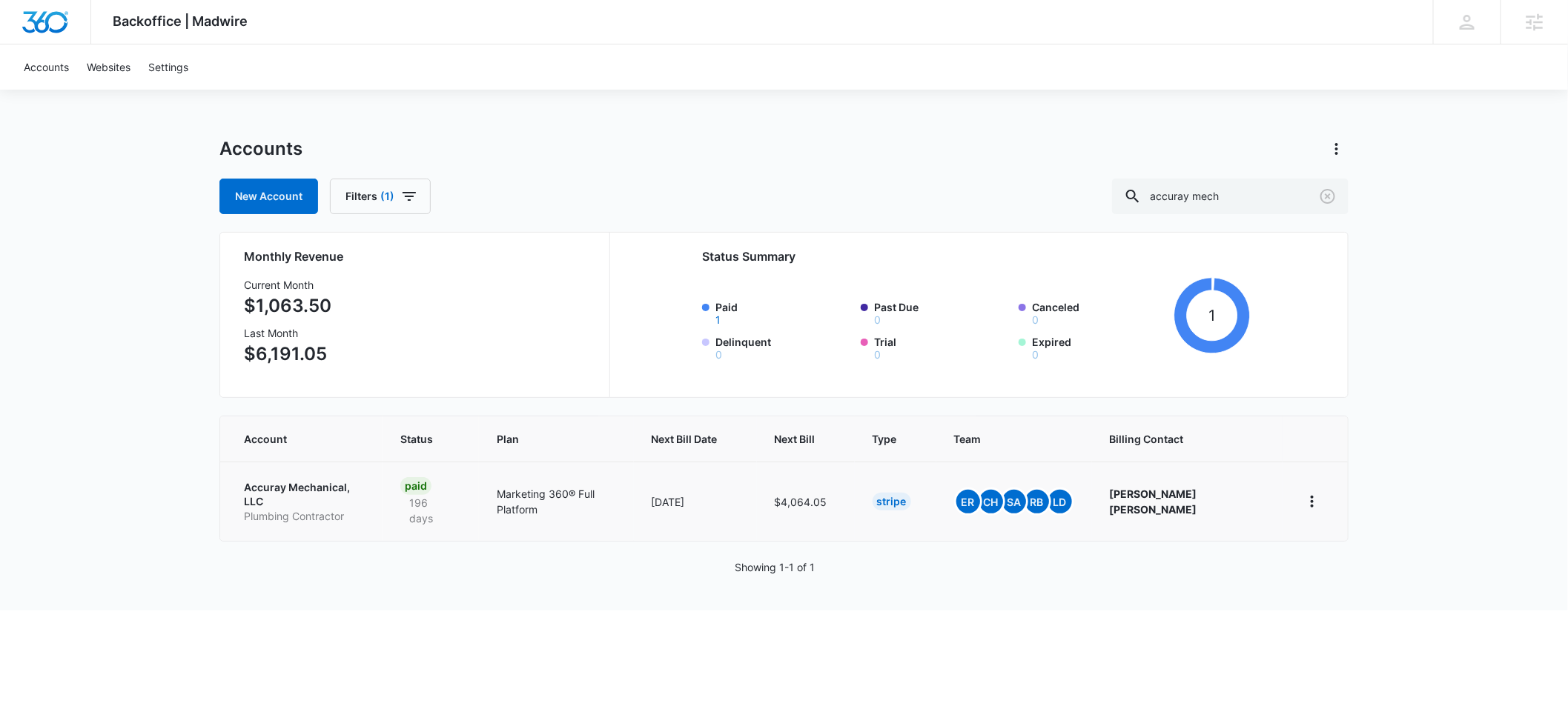
click at [263, 485] on p "Accuray Mechanical, LLC" at bounding box center [304, 495] width 121 height 29
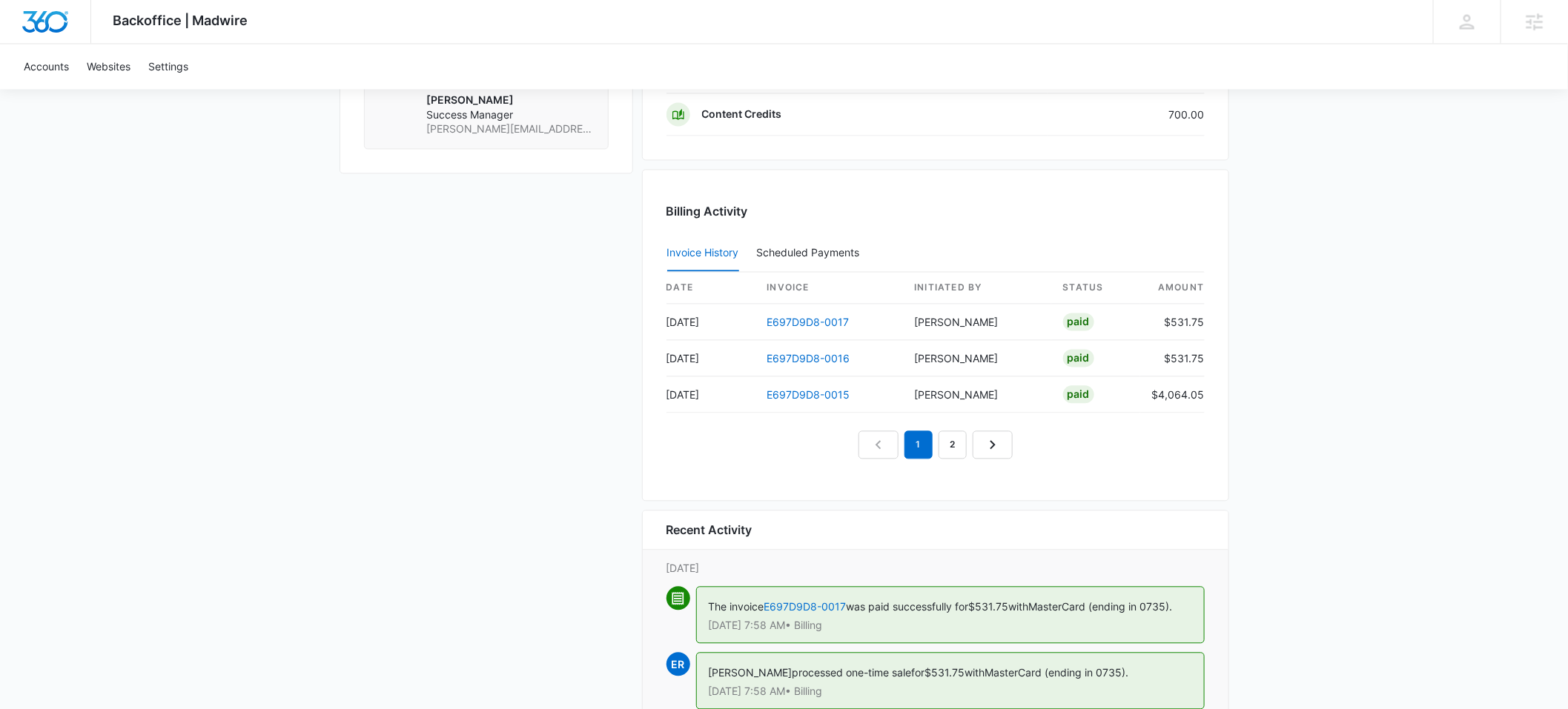
scroll to position [1490, 0]
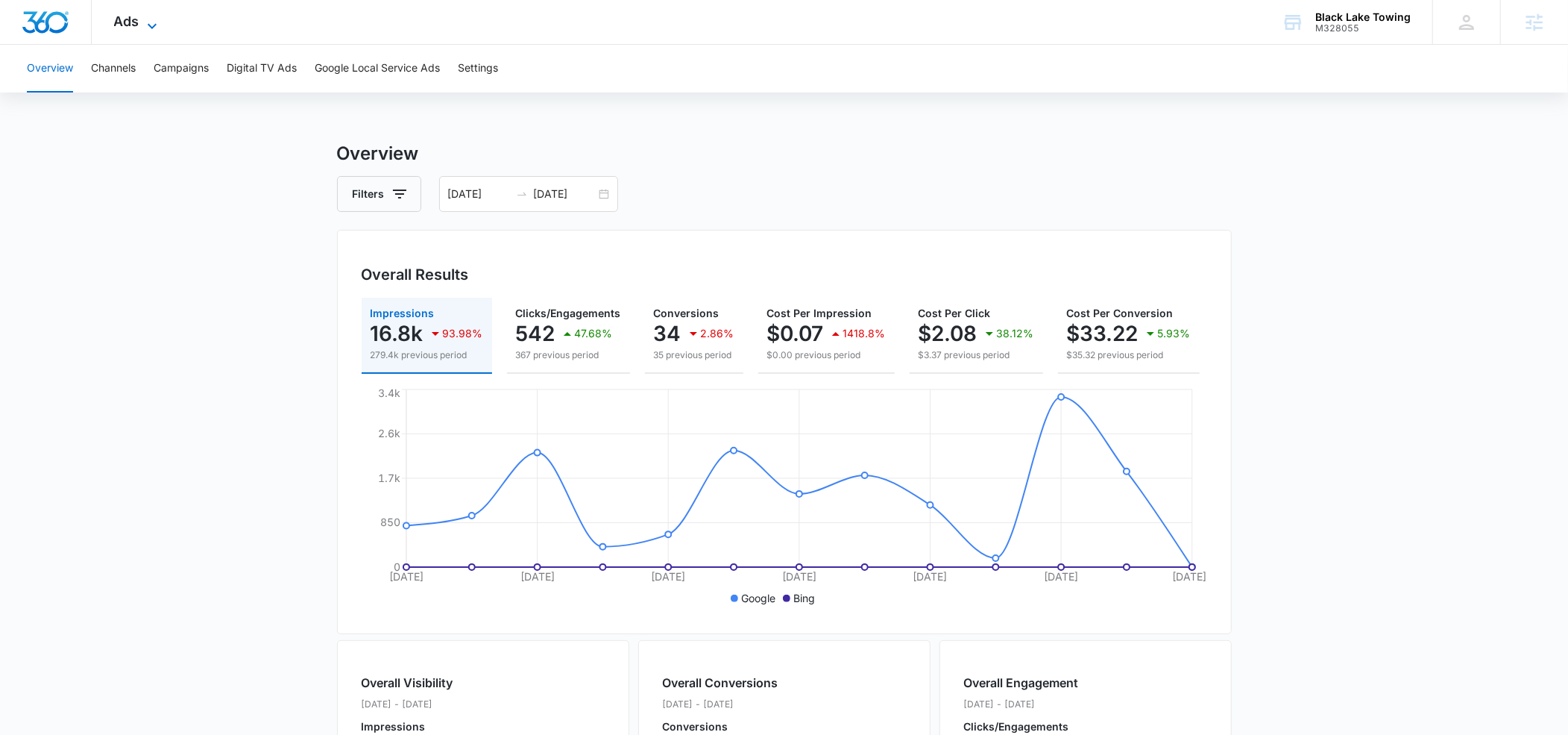
click at [155, 21] on icon at bounding box center [151, 25] width 18 height 18
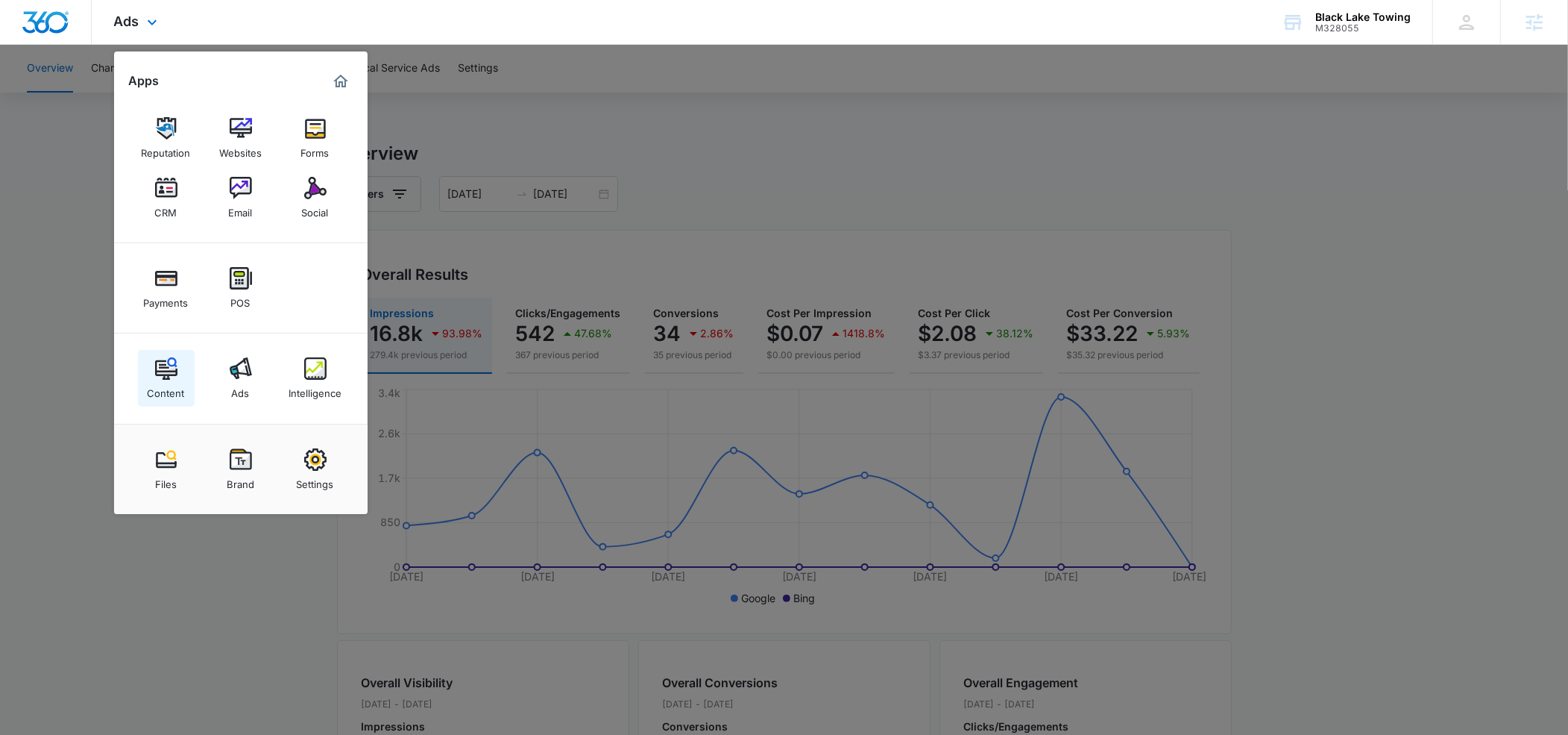
click at [163, 365] on img at bounding box center [166, 369] width 22 height 22
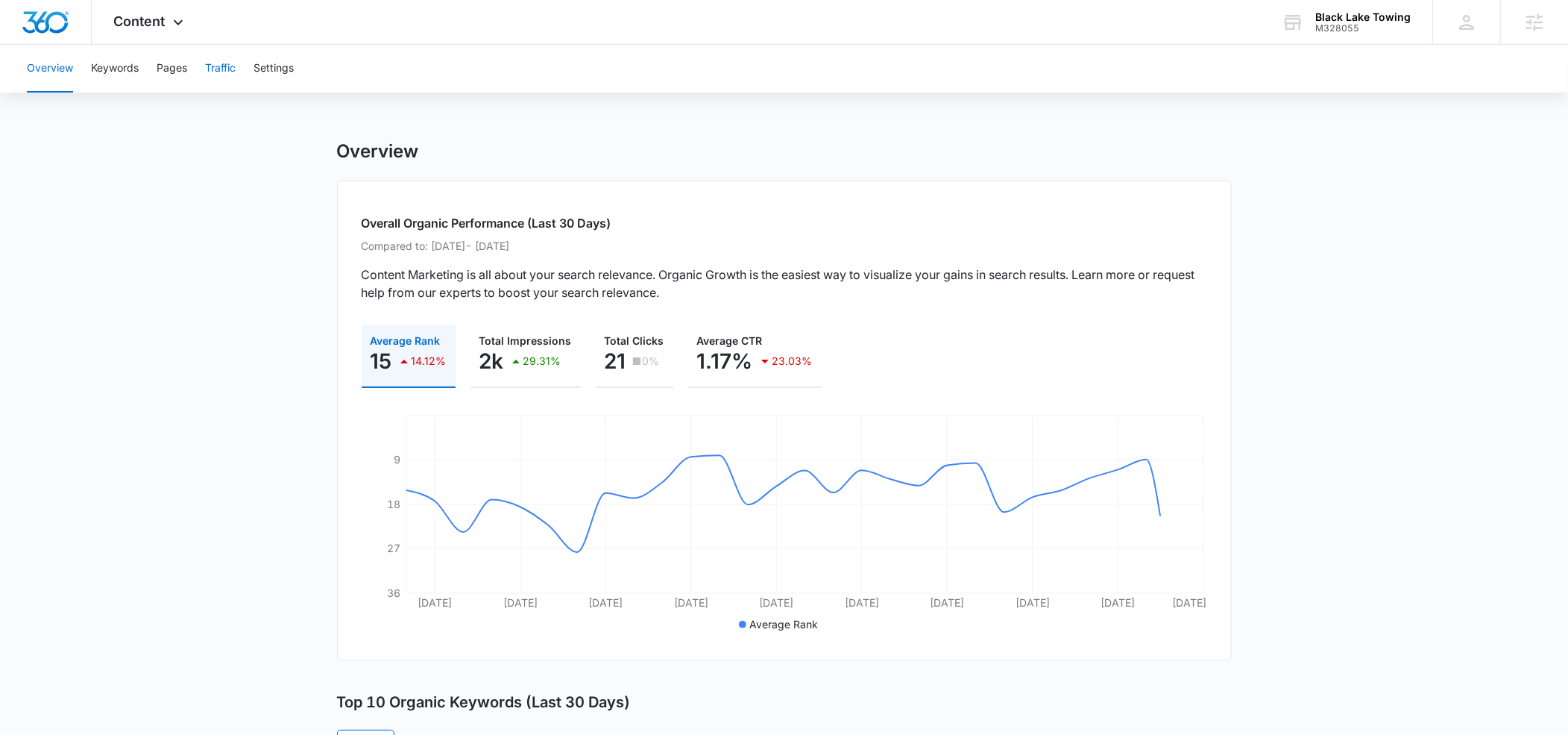
click at [231, 64] on button "Traffic" at bounding box center [220, 68] width 31 height 48
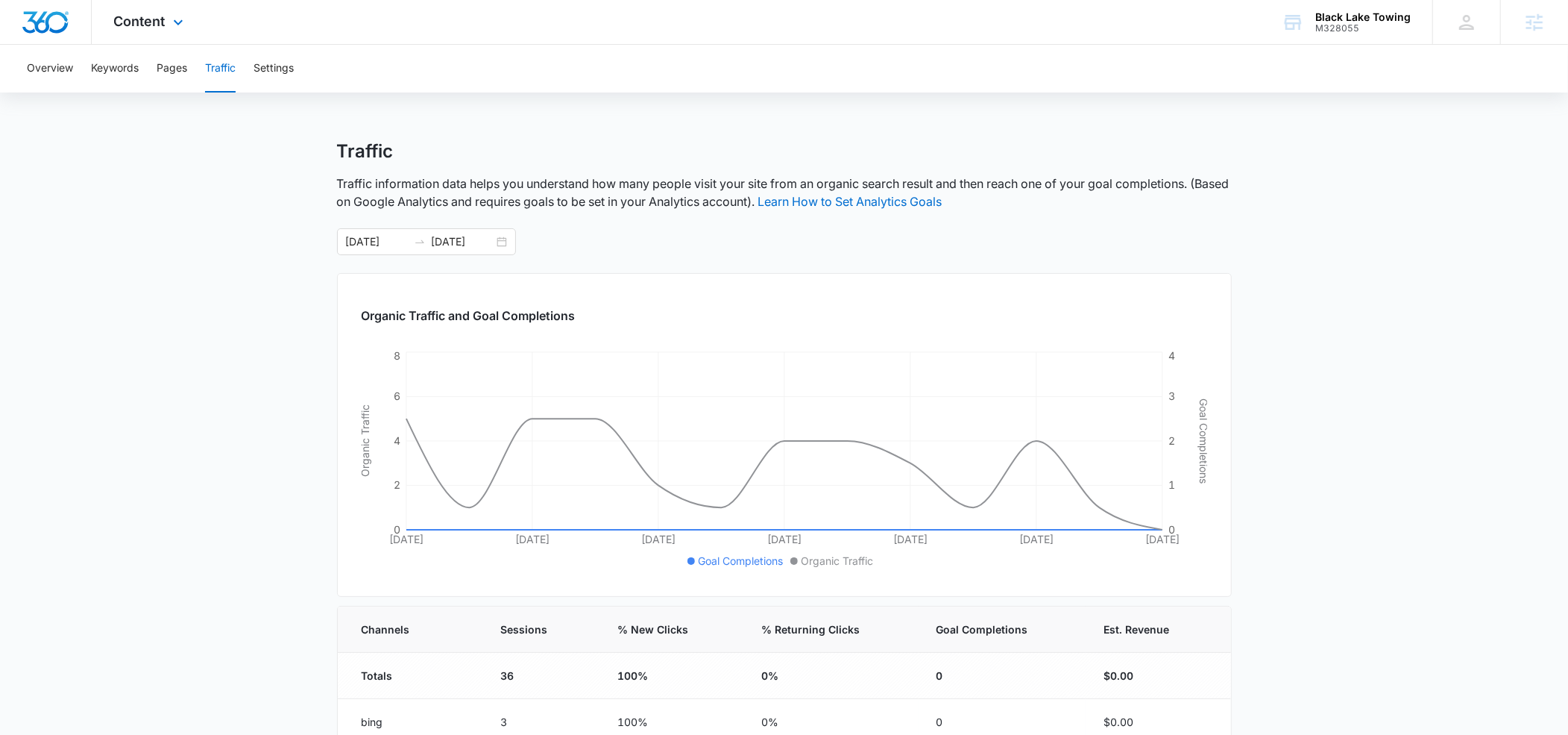
drag, startPoint x: 165, startPoint y: 19, endPoint x: 181, endPoint y: 174, distance: 155.8
click at [166, 21] on div "Content Apps Reputation Websites Forms CRM Email Social Payments POS Content Ad…" at bounding box center [150, 21] width 118 height 44
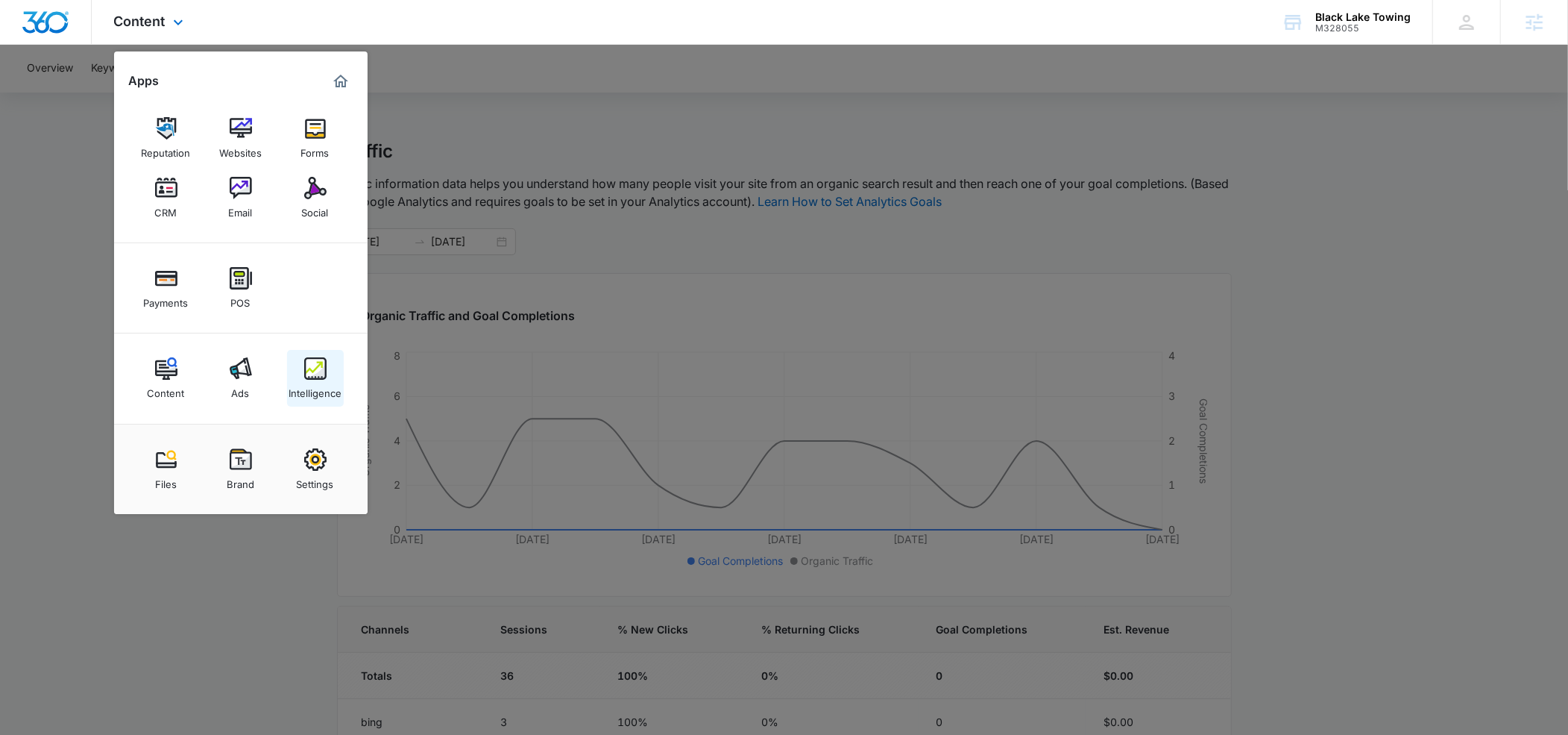
click at [307, 384] on div "Intelligence" at bounding box center [315, 389] width 53 height 20
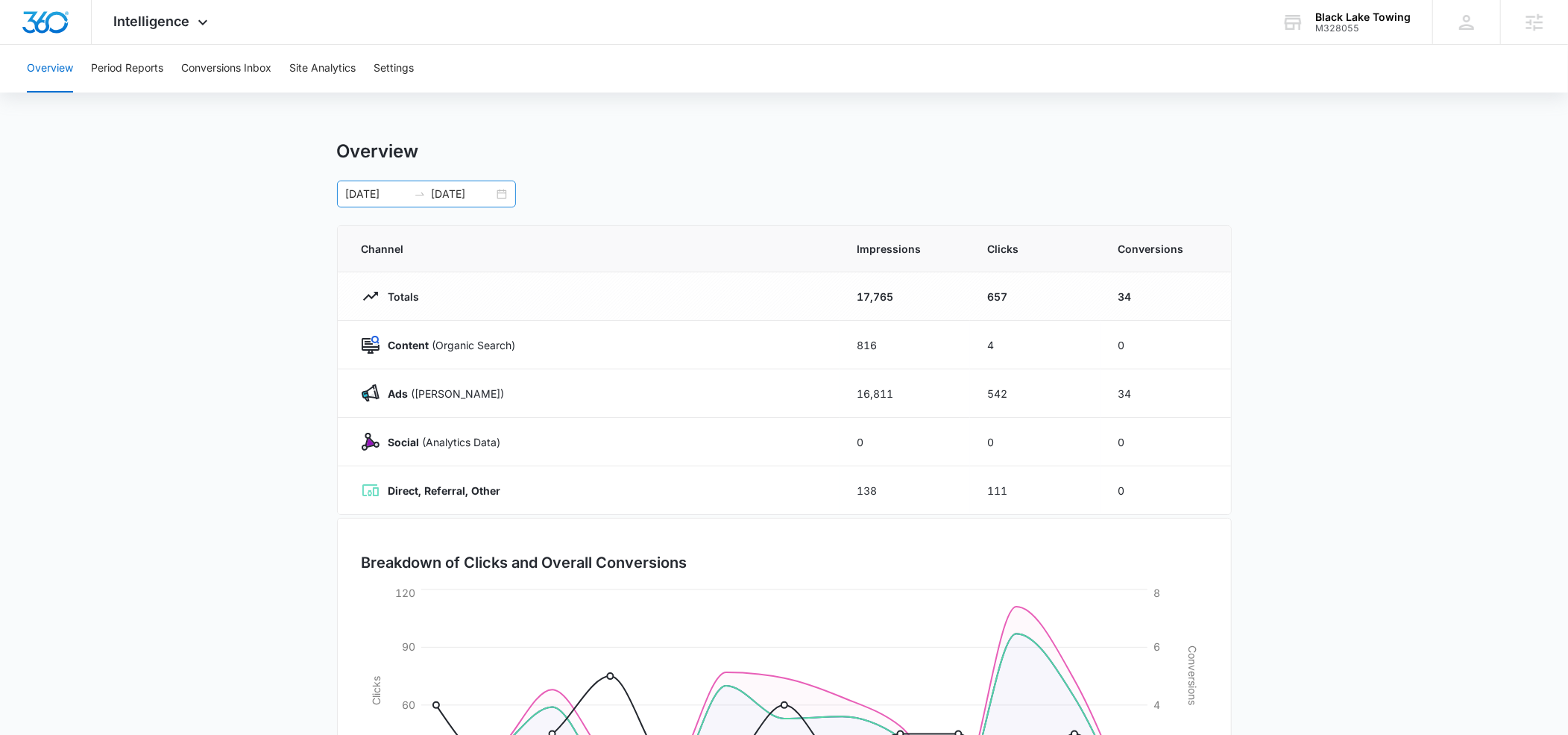
click at [386, 191] on input "[DATE]" at bounding box center [377, 194] width 62 height 17
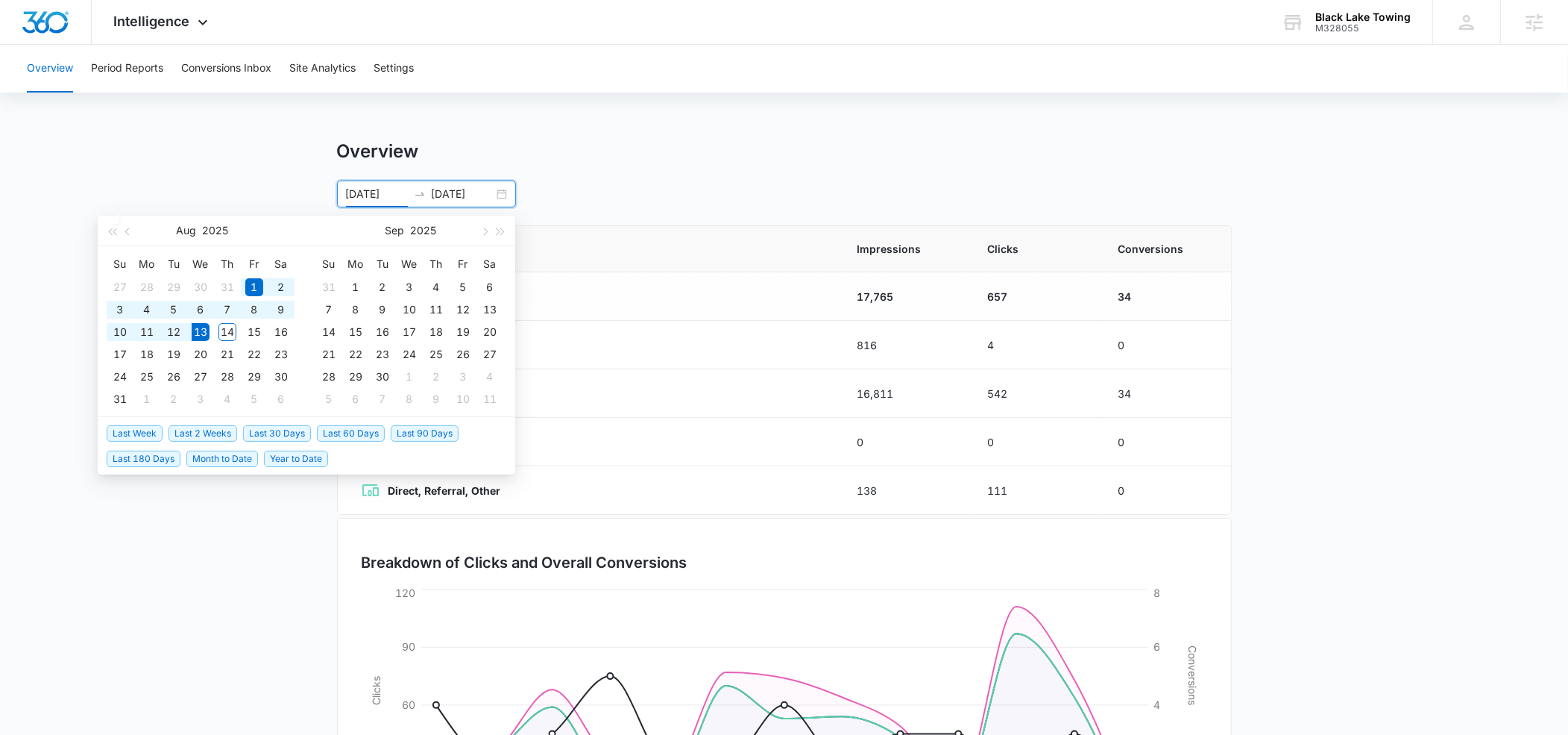
click at [405, 433] on span "Last 90 Days" at bounding box center [425, 433] width 68 height 17
type input "[DATE]"
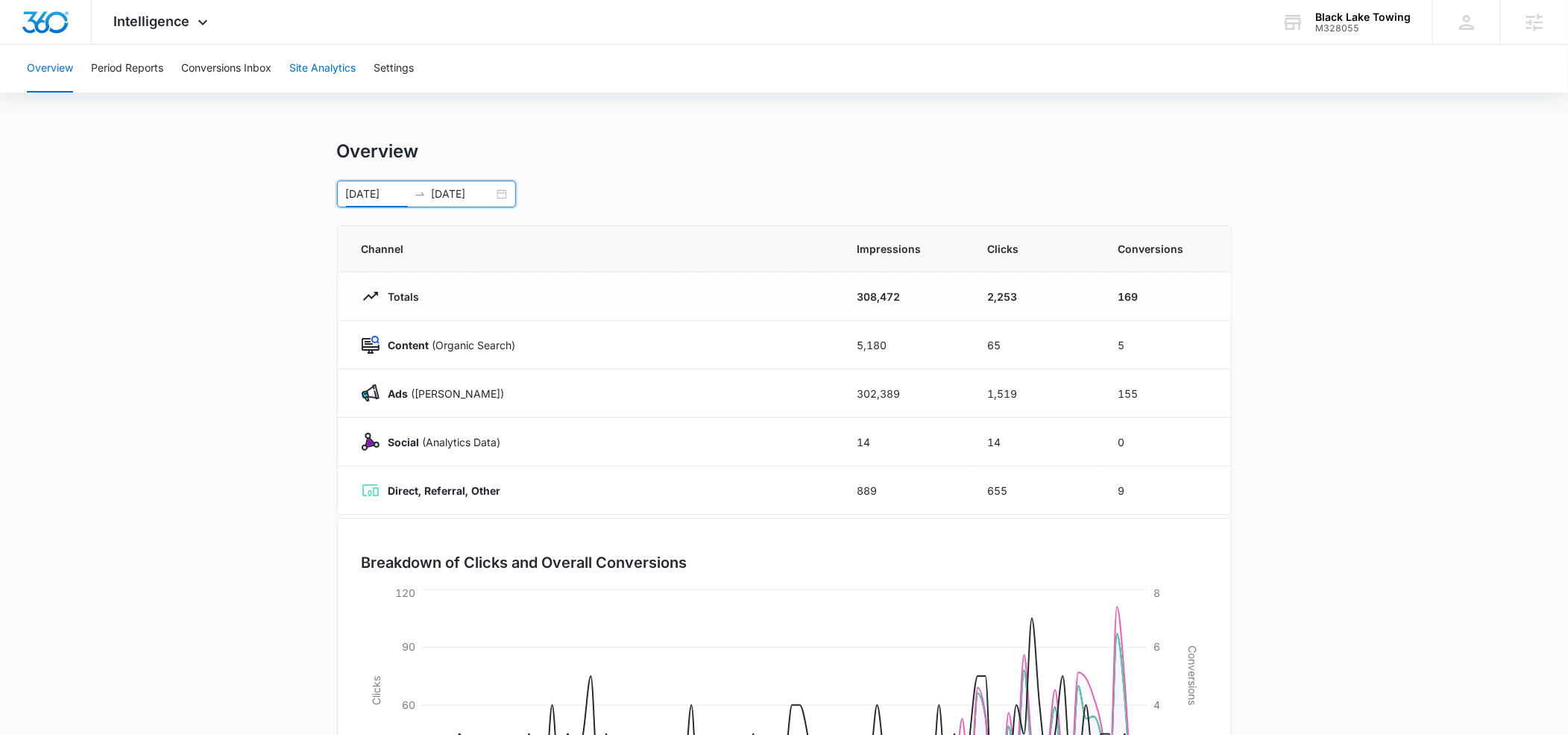
click at [319, 70] on button "Site Analytics" at bounding box center [322, 68] width 66 height 48
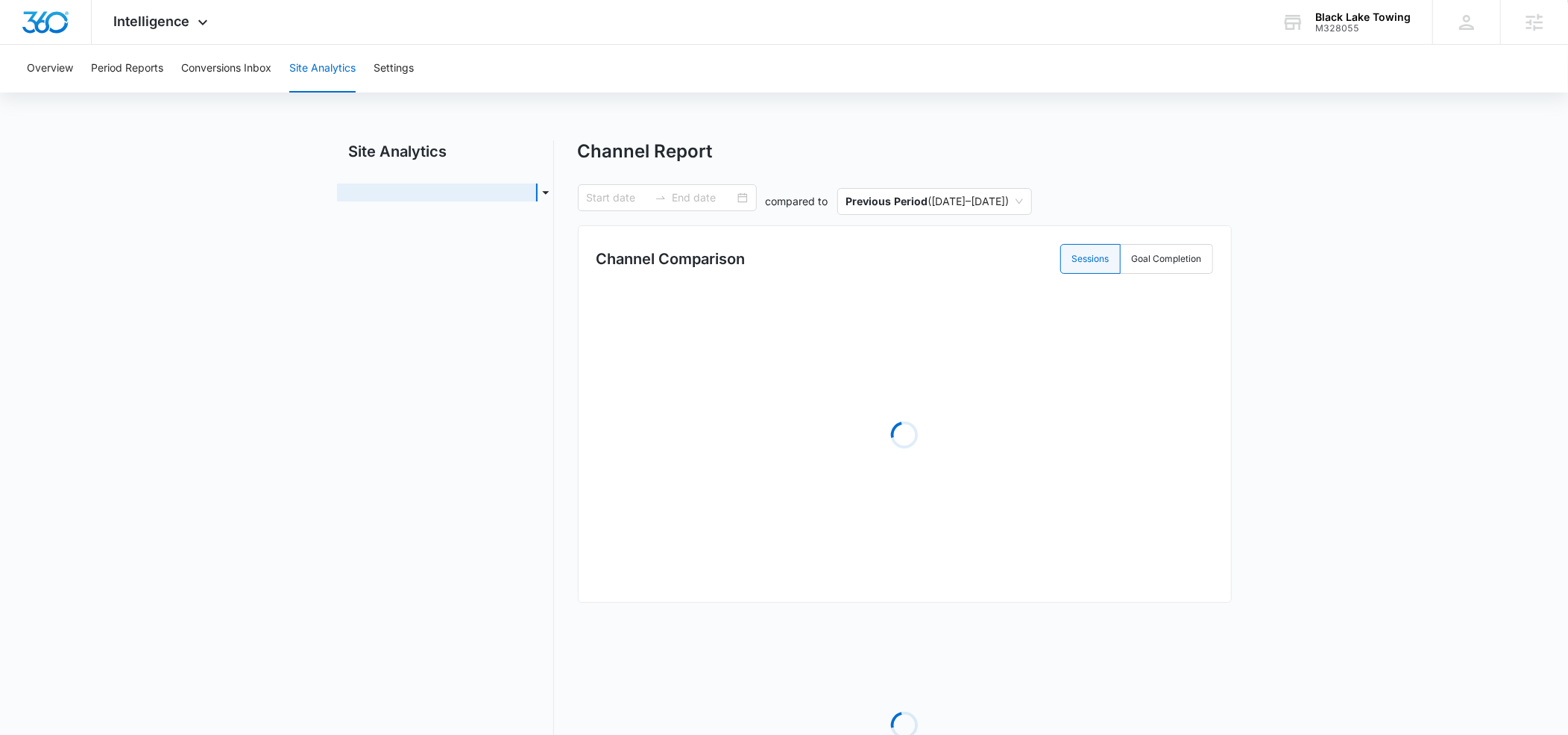
type input "[DATE]"
radio input "true"
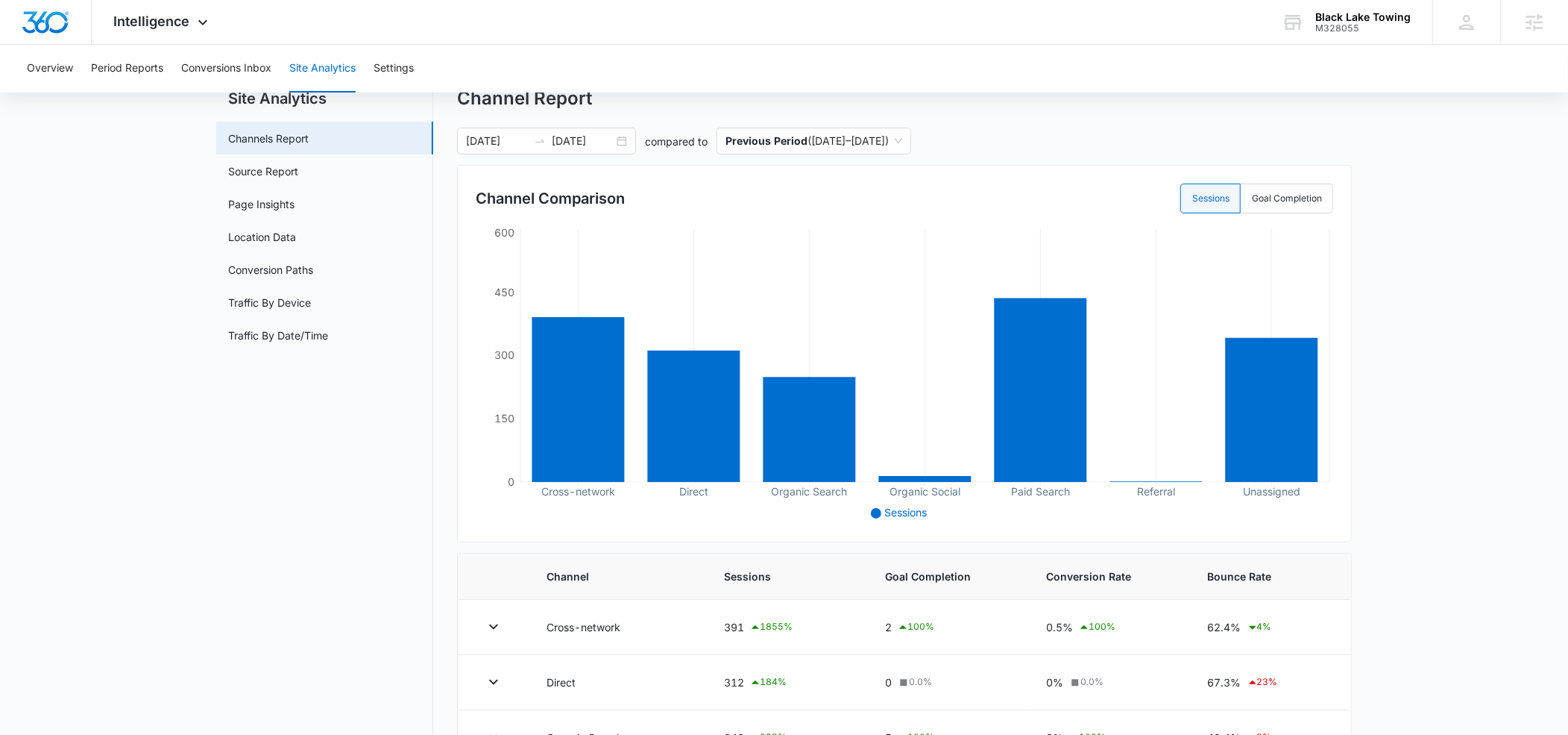
scroll to position [50, 0]
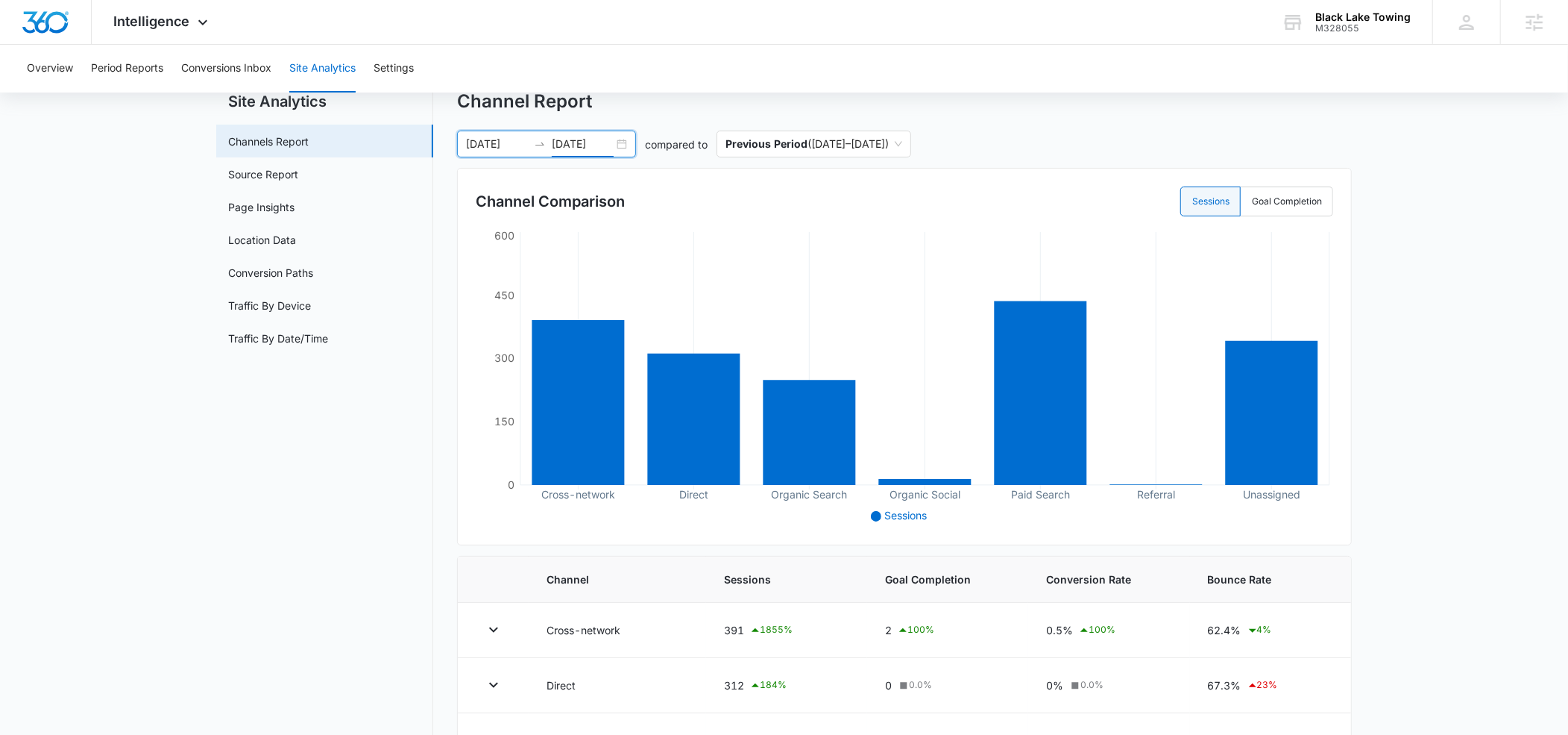
click at [570, 142] on input "[DATE]" at bounding box center [582, 144] width 62 height 17
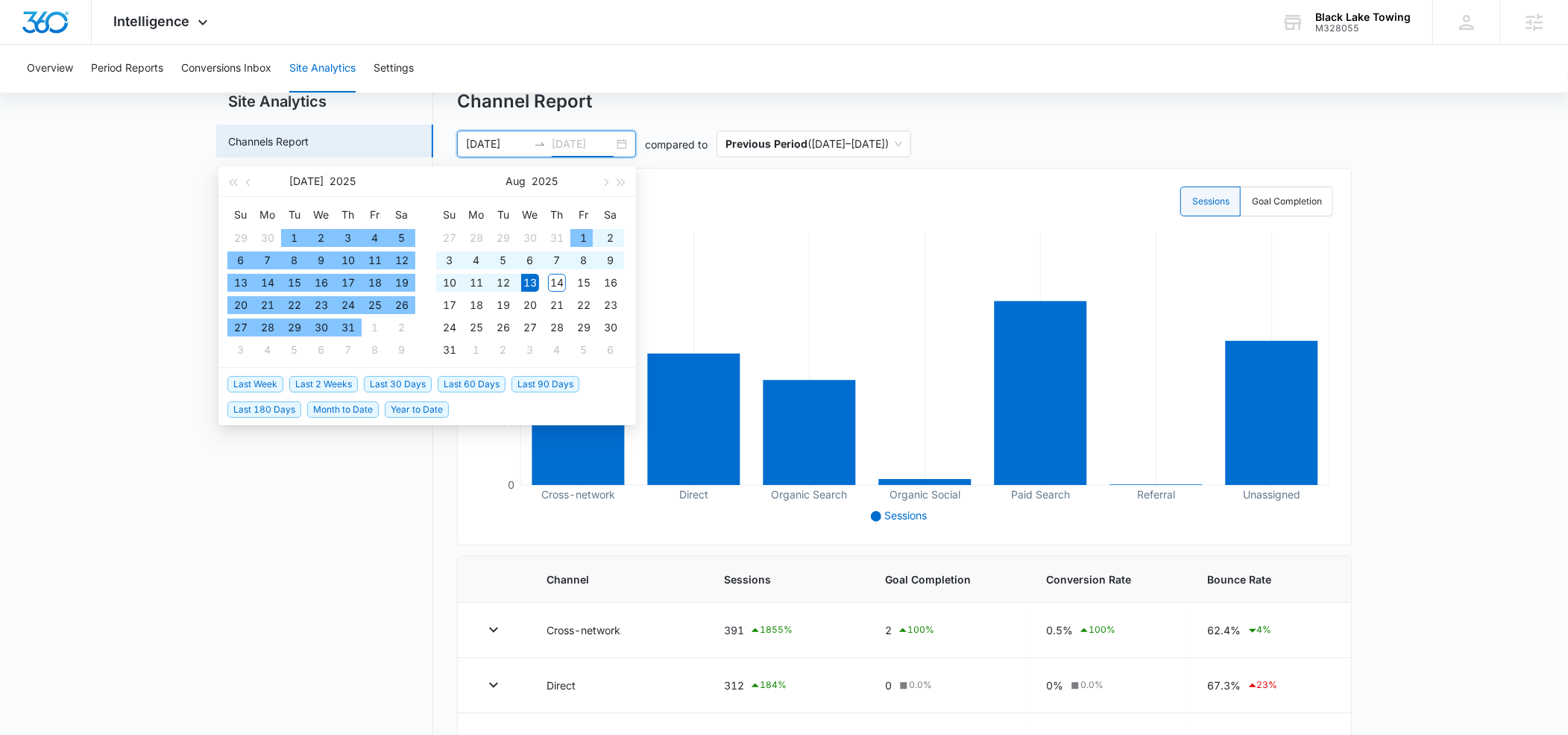
type input "[DATE]"
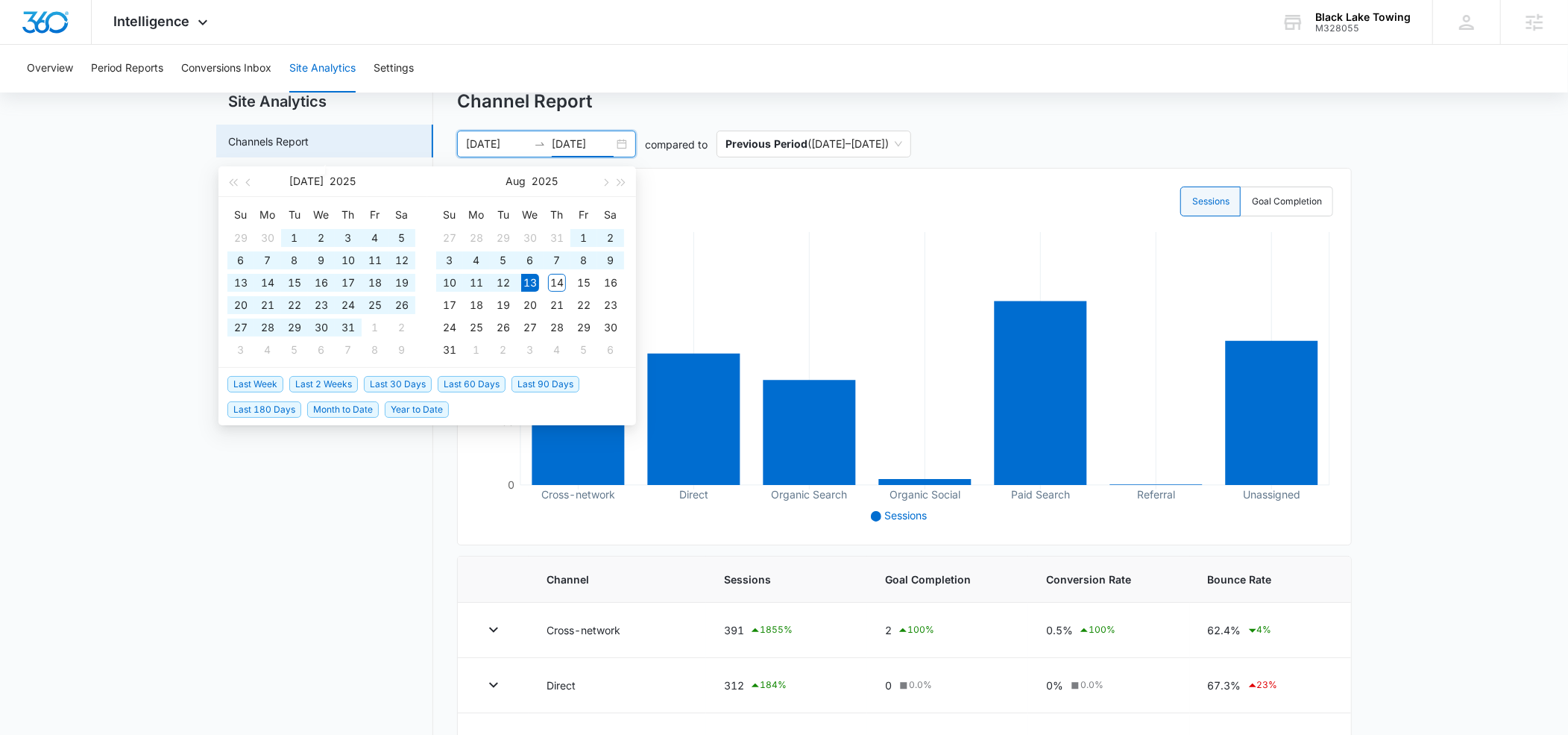
click at [465, 379] on span "Last 60 Days" at bounding box center [471, 385] width 68 height 17
type input "[DATE]"
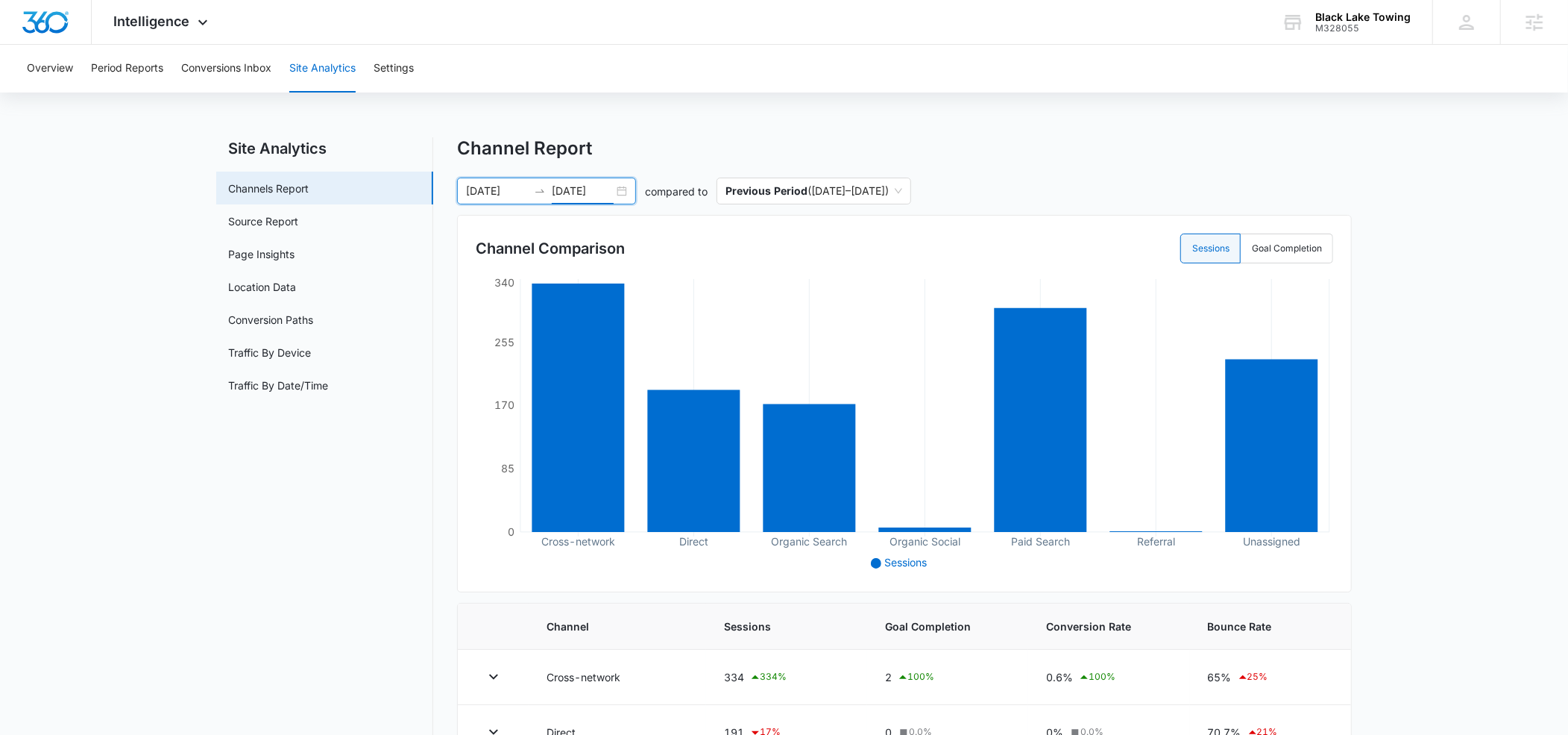
scroll to position [2, 0]
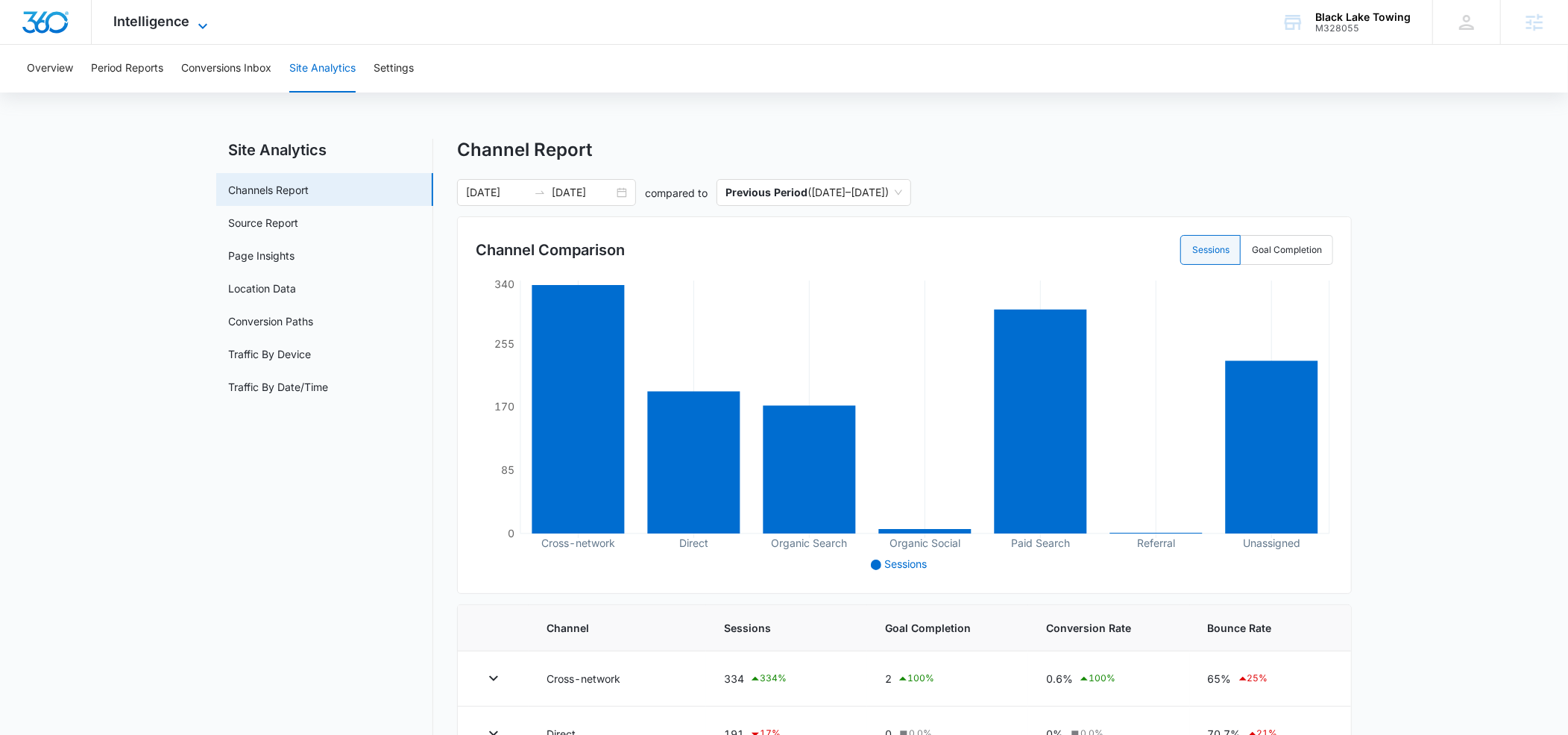
click at [196, 24] on icon at bounding box center [203, 25] width 18 height 18
